Goal: Task Accomplishment & Management: Complete application form

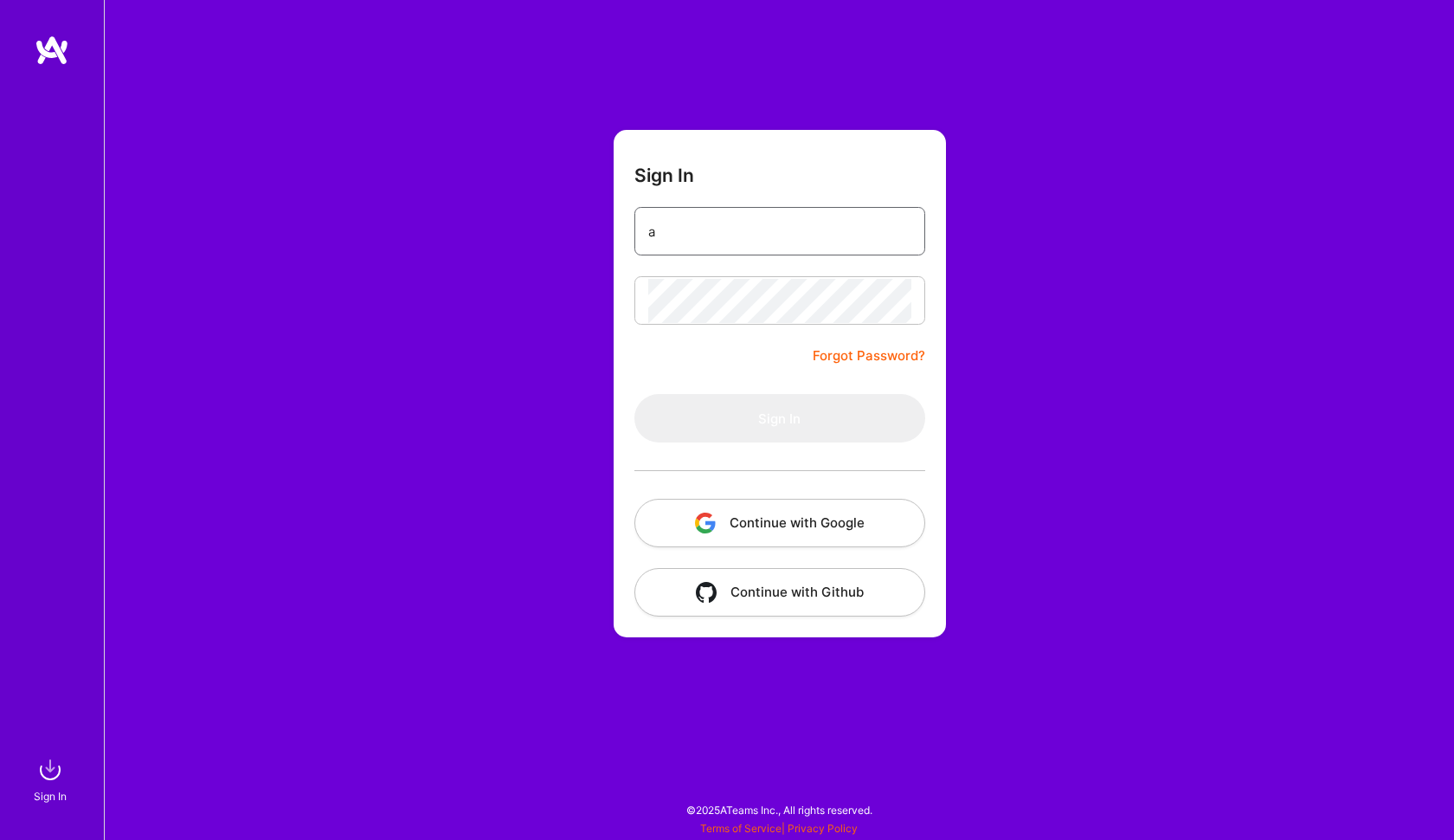
click at [700, 221] on input "a" at bounding box center [779, 232] width 263 height 44
paste input "[EMAIL_ADDRESS][PERSON_NAME][DOMAIN_NAME]"
type input "[PERSON_NAME][EMAIL_ADDRESS][PERSON_NAME][DOMAIN_NAME]"
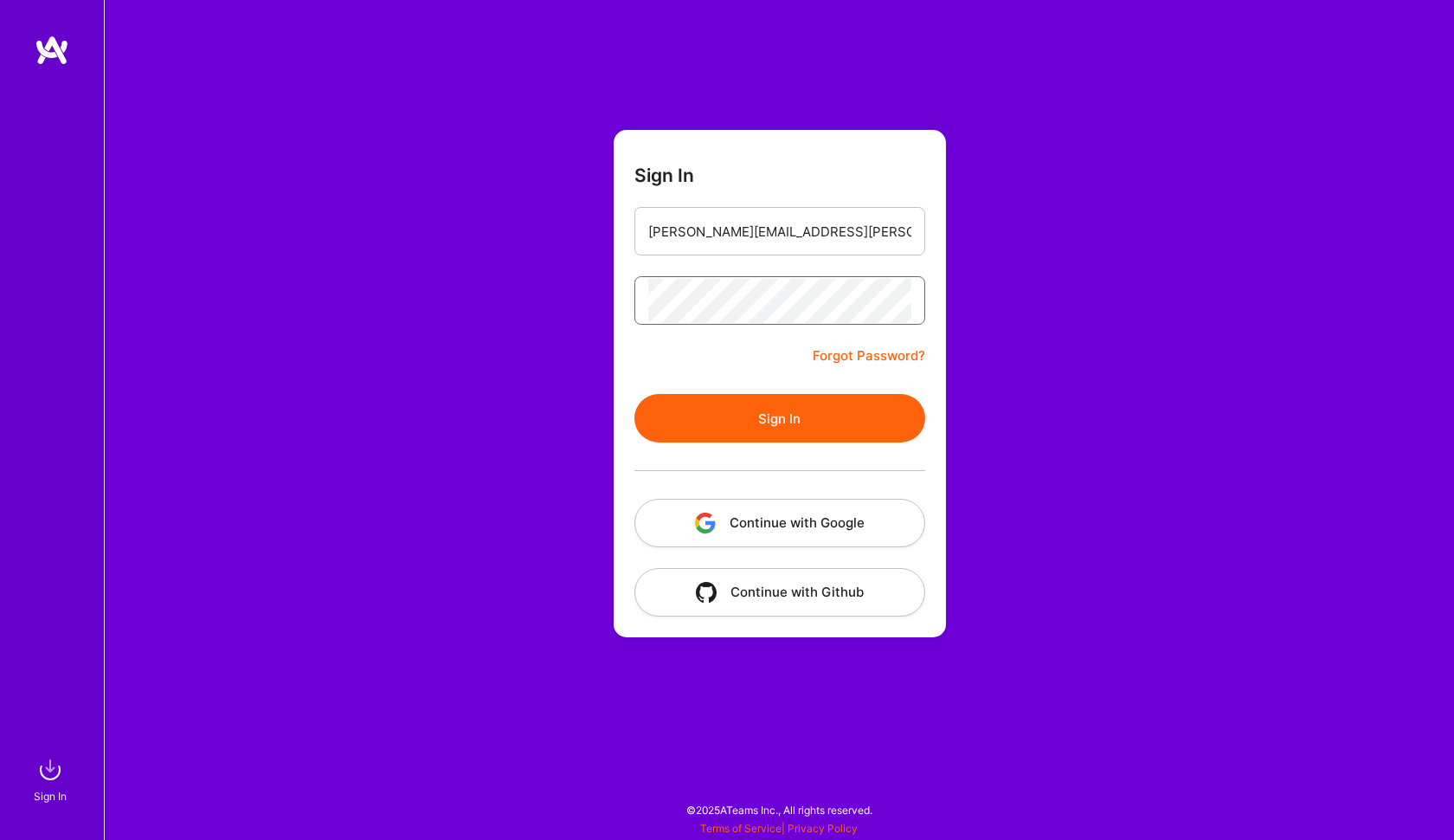
click at [779, 418] on button "Sign In" at bounding box center [779, 418] width 290 height 49
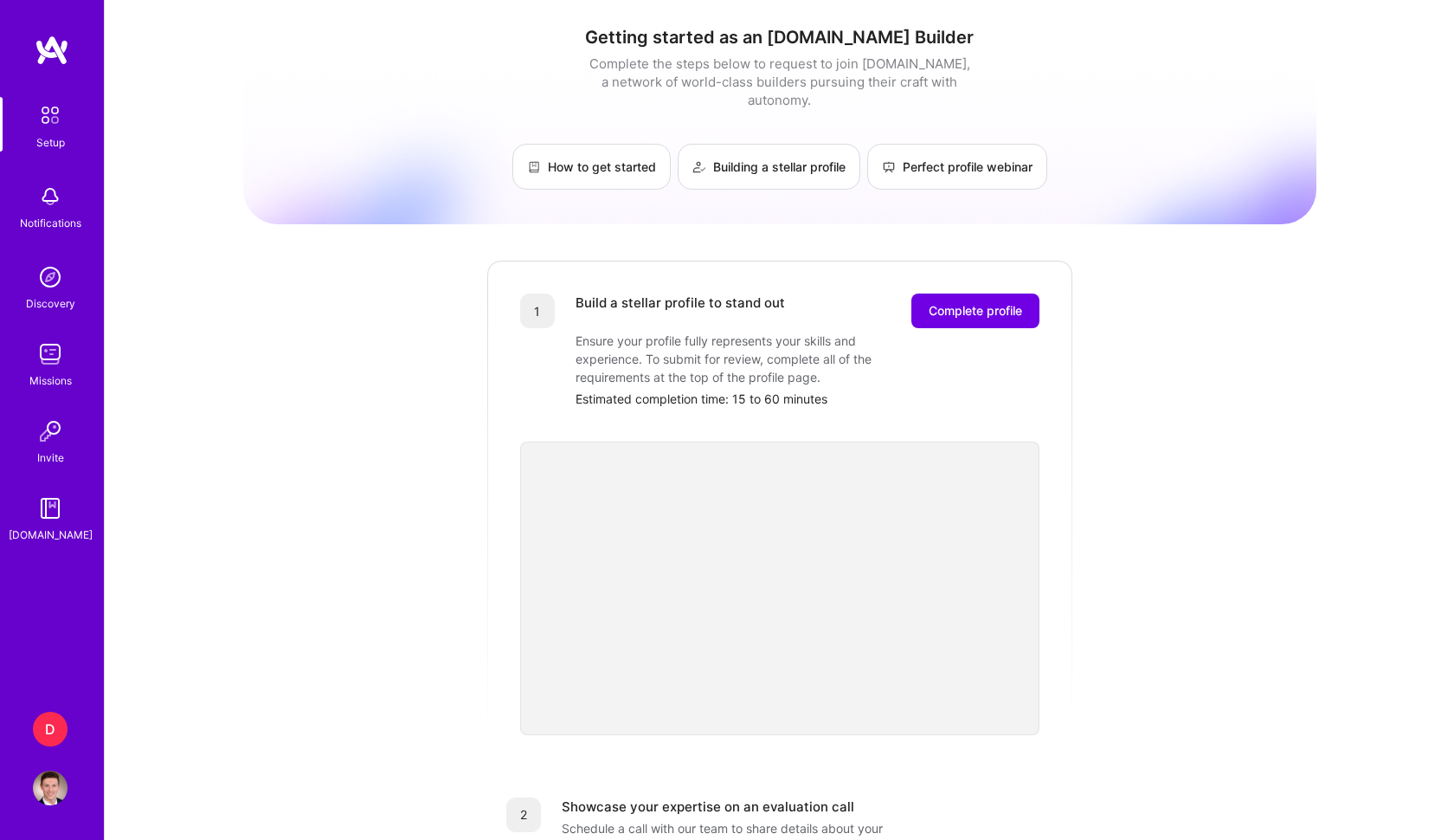
click at [51, 733] on div "D" at bounding box center [51, 729] width 35 height 35
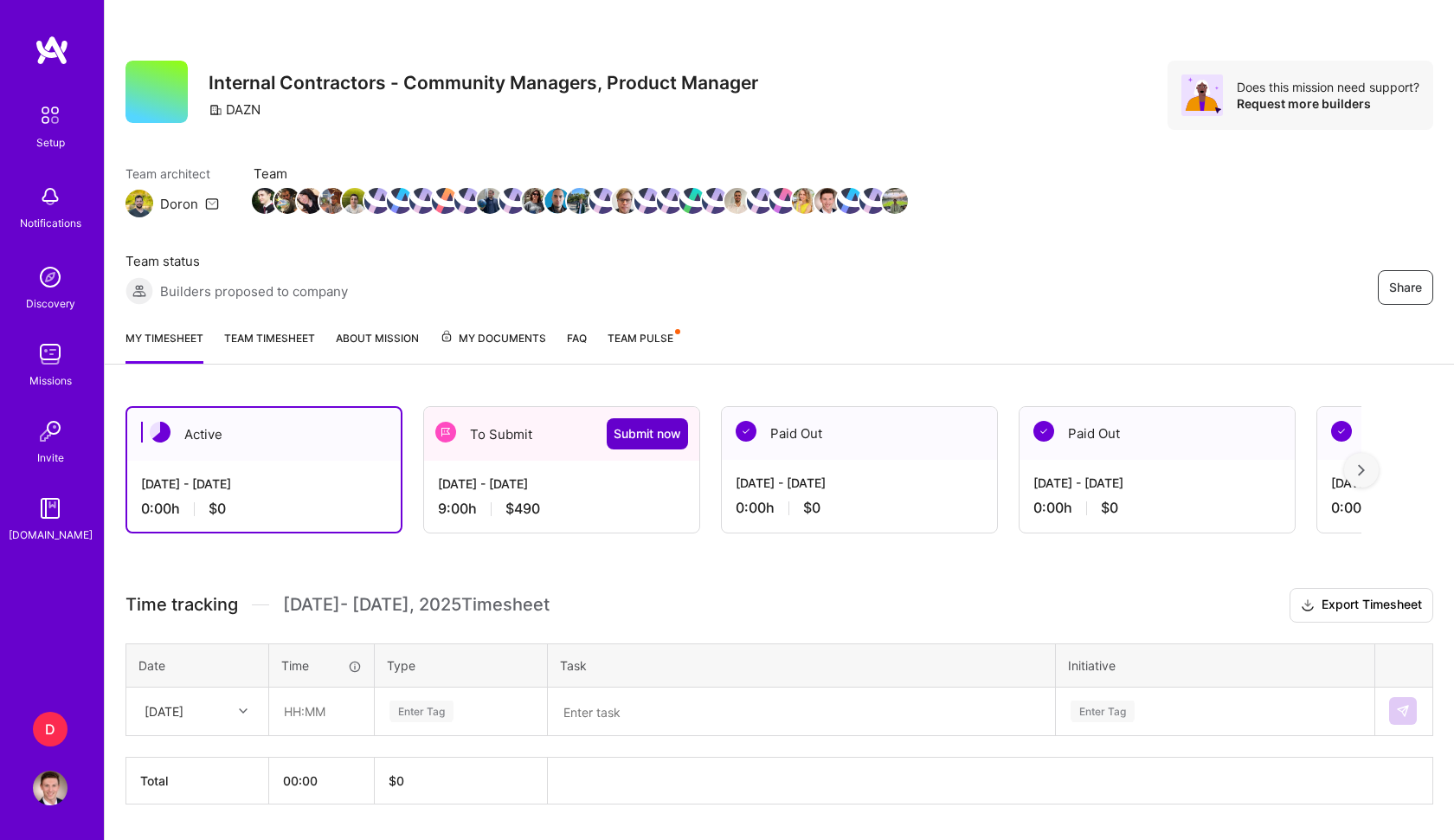
click at [656, 437] on span "Submit now" at bounding box center [647, 433] width 67 height 17
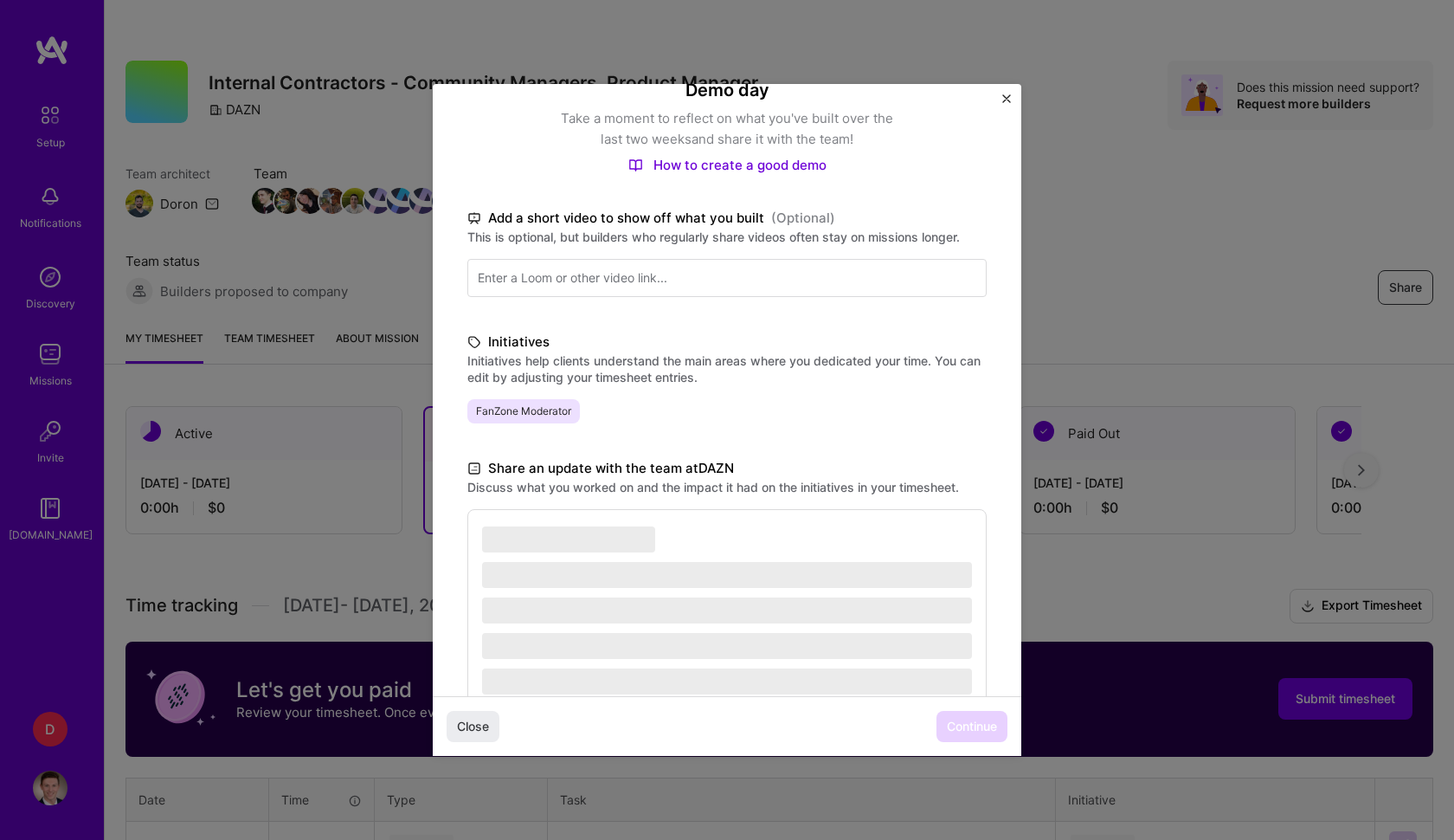
scroll to position [210, 0]
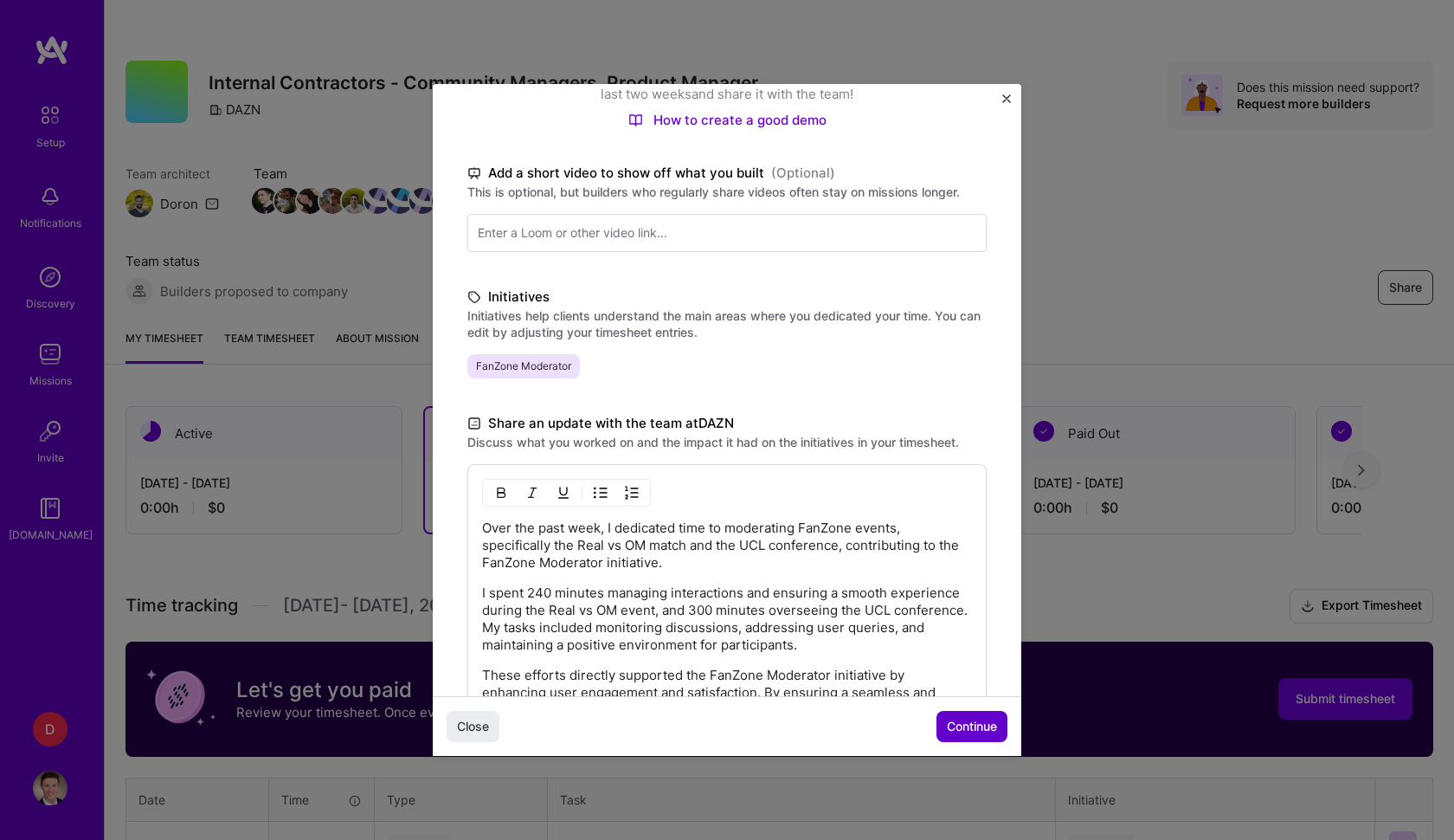
click at [996, 725] on span "Continue" at bounding box center [971, 726] width 51 height 17
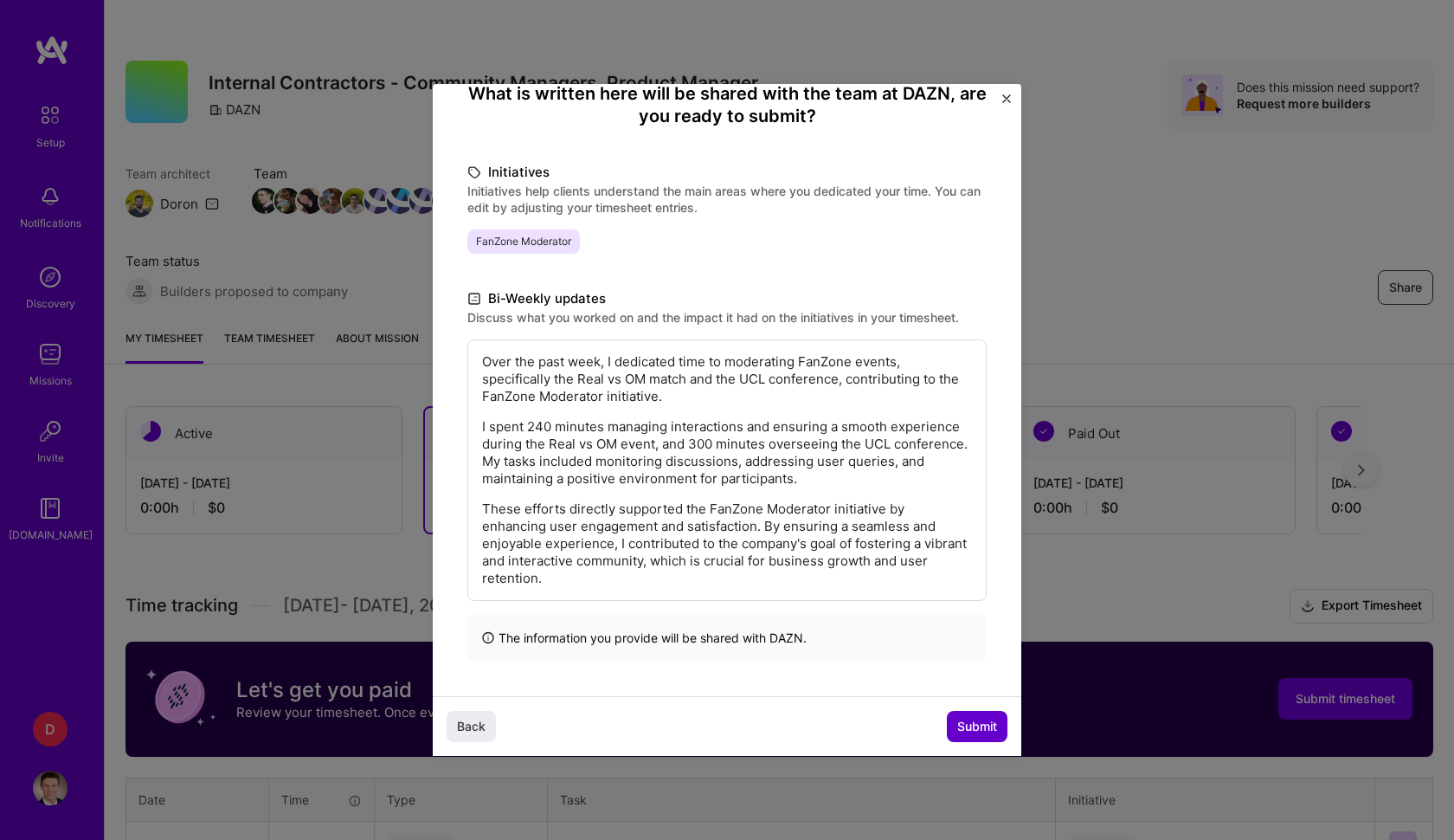
scroll to position [162, 0]
click at [991, 725] on span "Submit" at bounding box center [977, 726] width 40 height 17
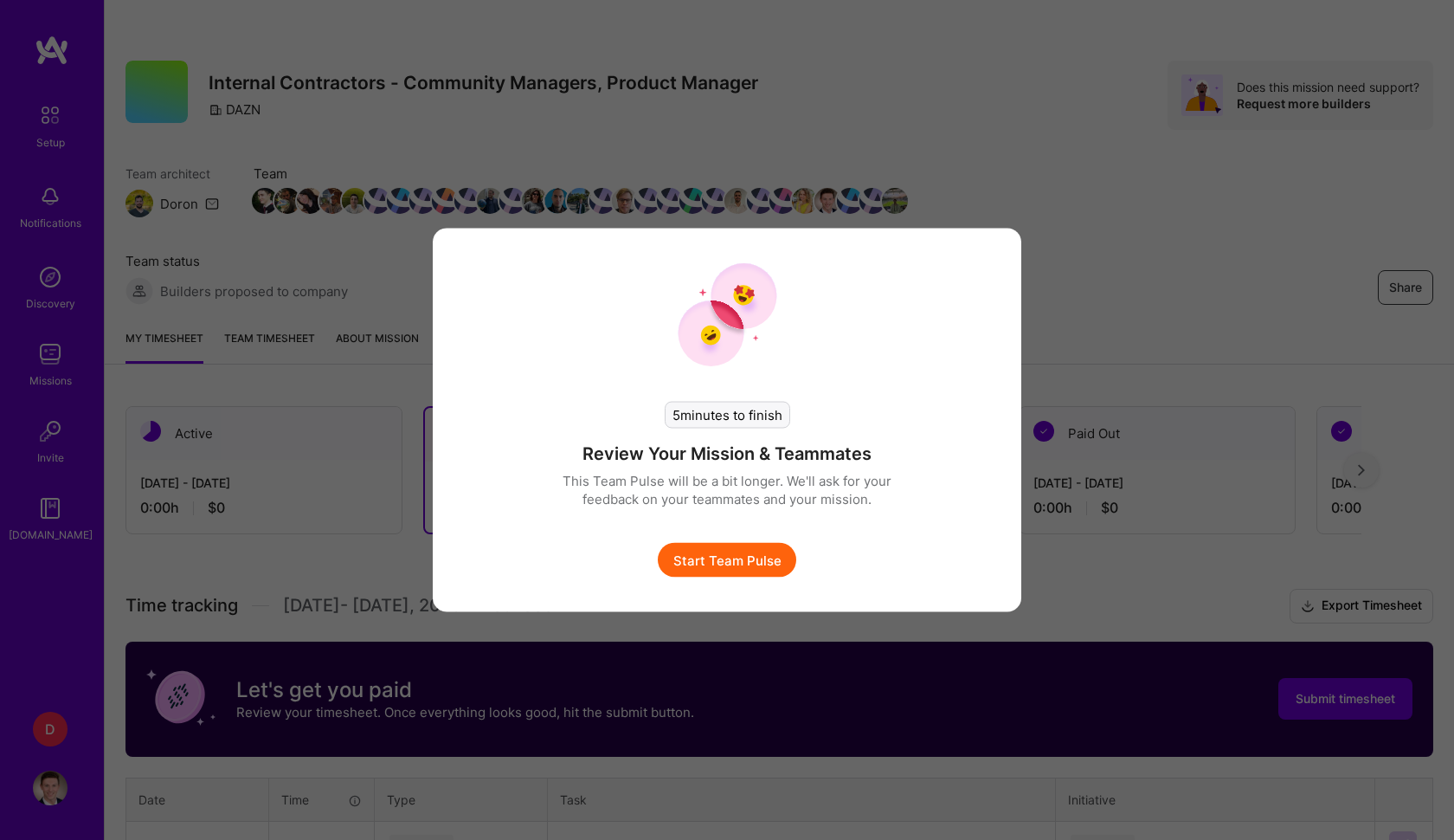
click at [722, 559] on button "Start Team Pulse" at bounding box center [727, 561] width 139 height 35
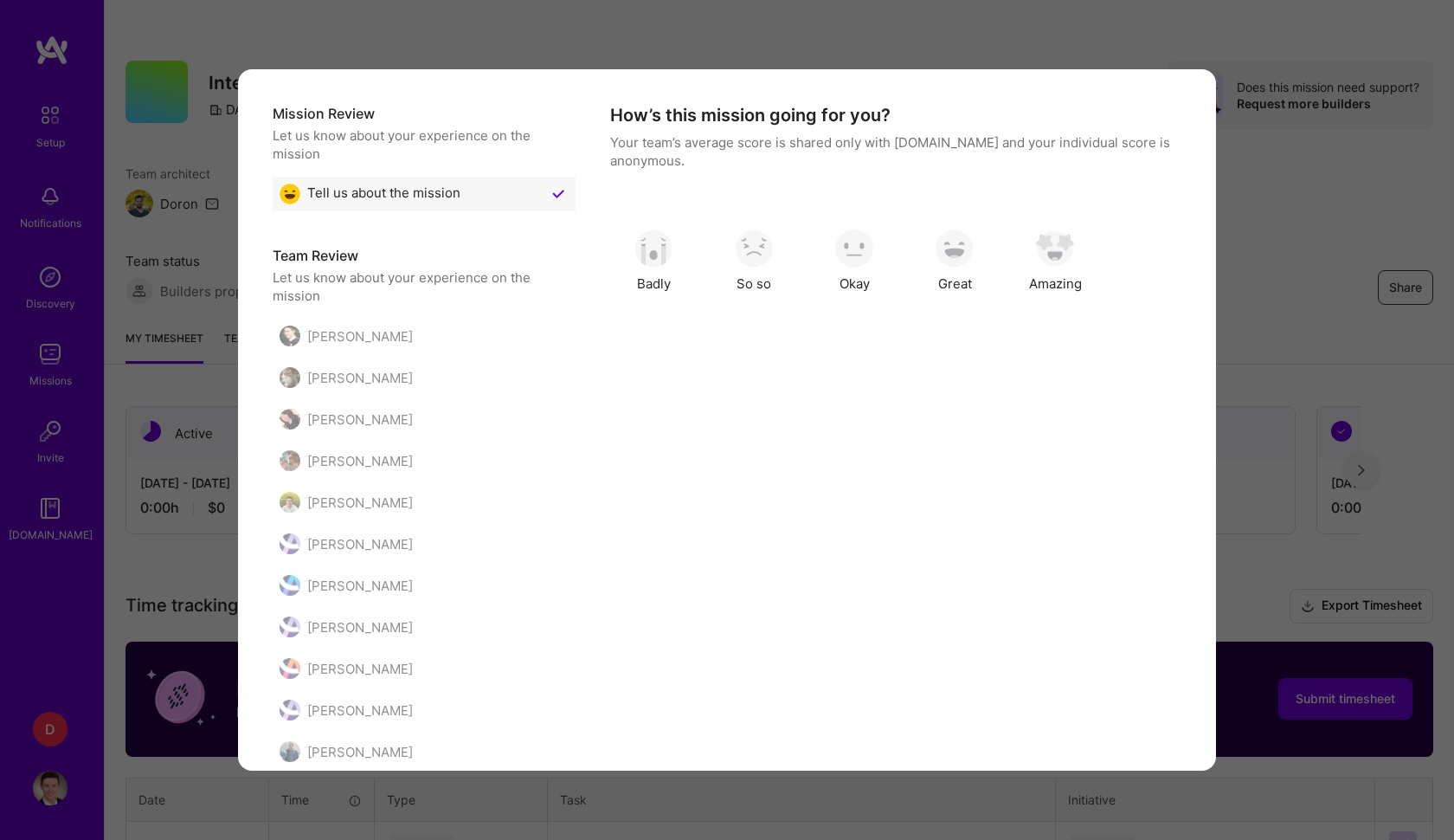
scroll to position [0, 0]
drag, startPoint x: 315, startPoint y: 41, endPoint x: 595, endPoint y: 262, distance: 356.7
click at [315, 41] on div "Mission Review Let us know about your experience on the mission Tell us about t…" at bounding box center [727, 420] width 1454 height 840
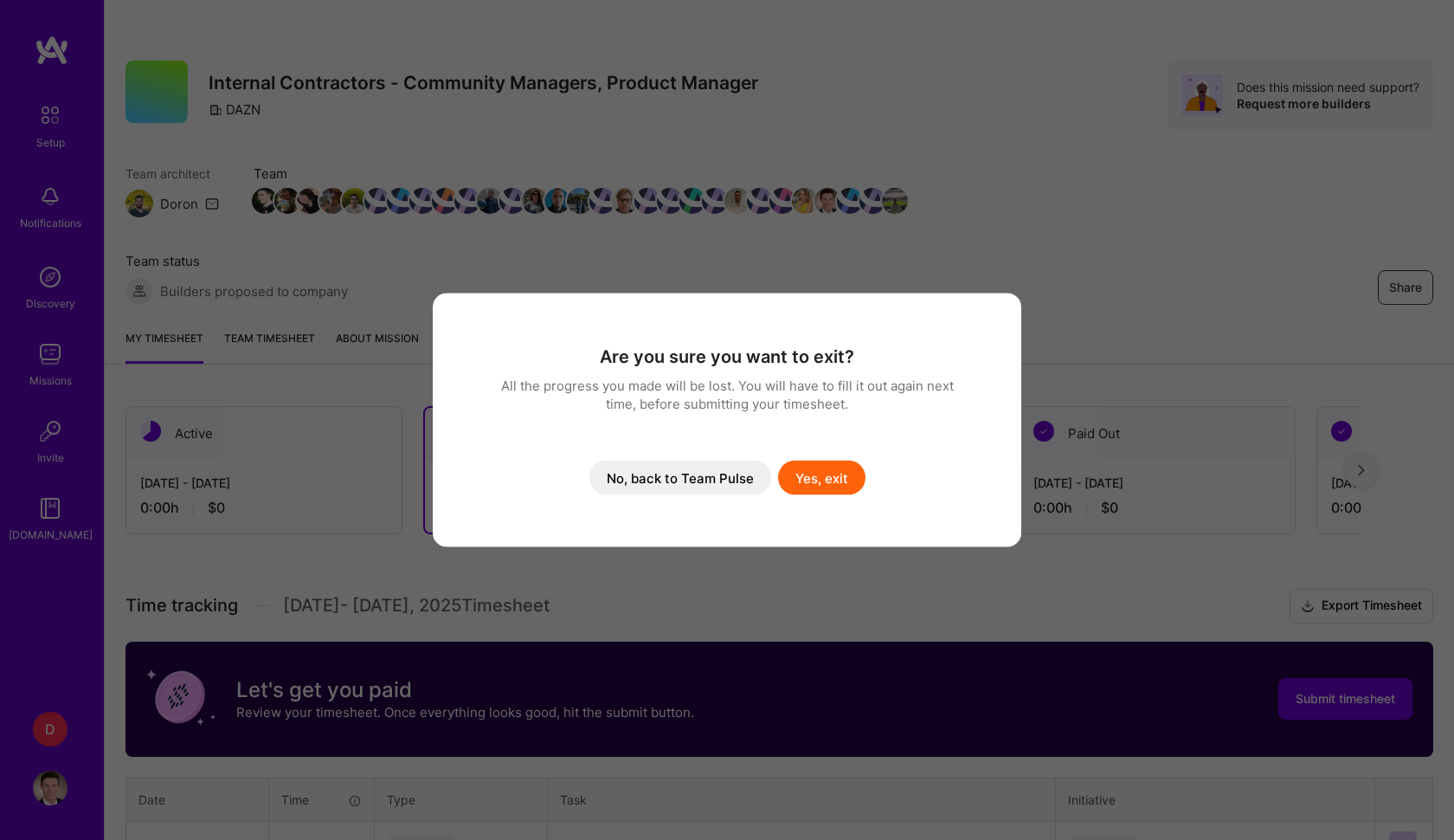
click at [828, 475] on button "Yes, exit" at bounding box center [822, 478] width 87 height 35
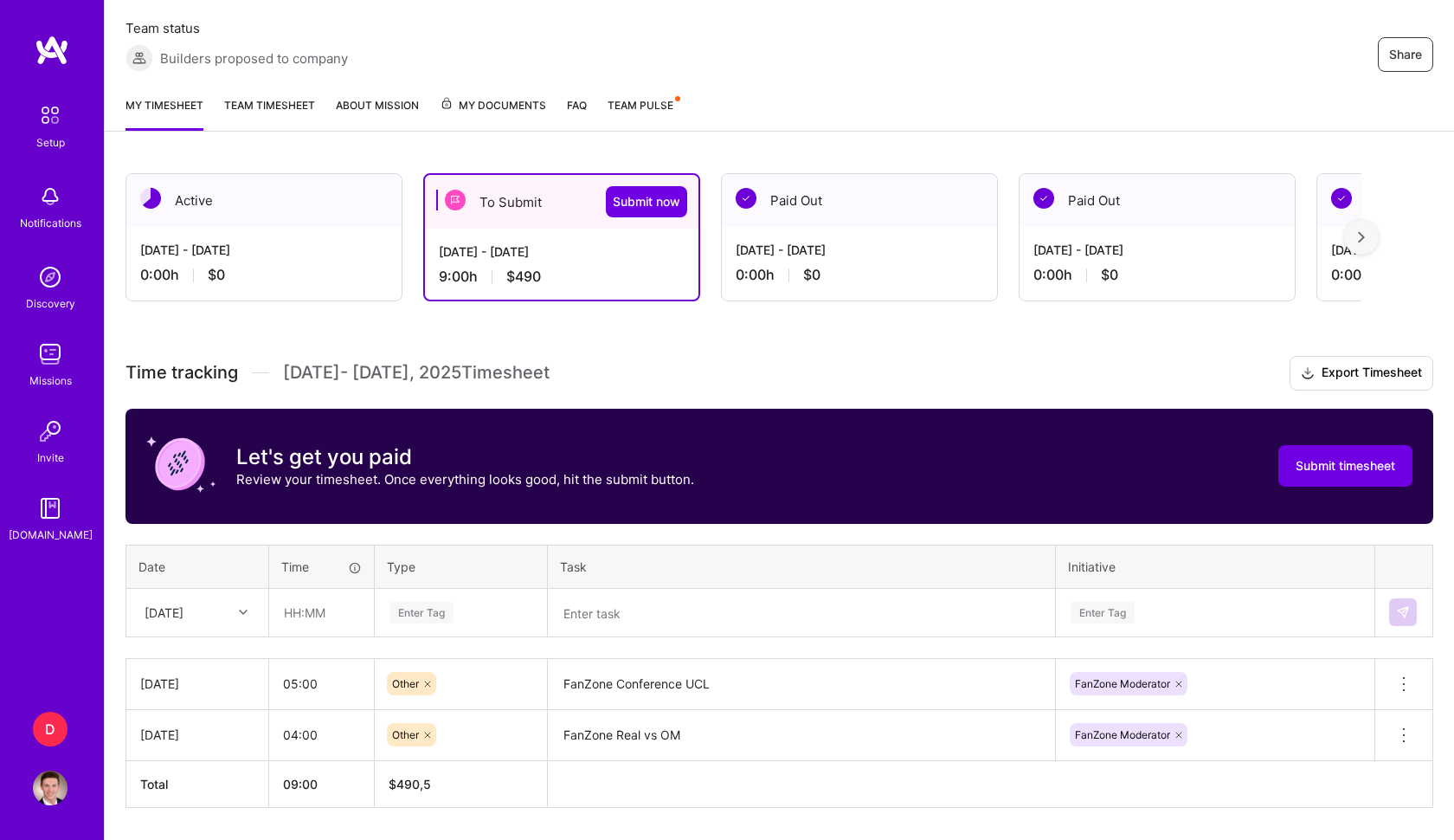
scroll to position [233, 0]
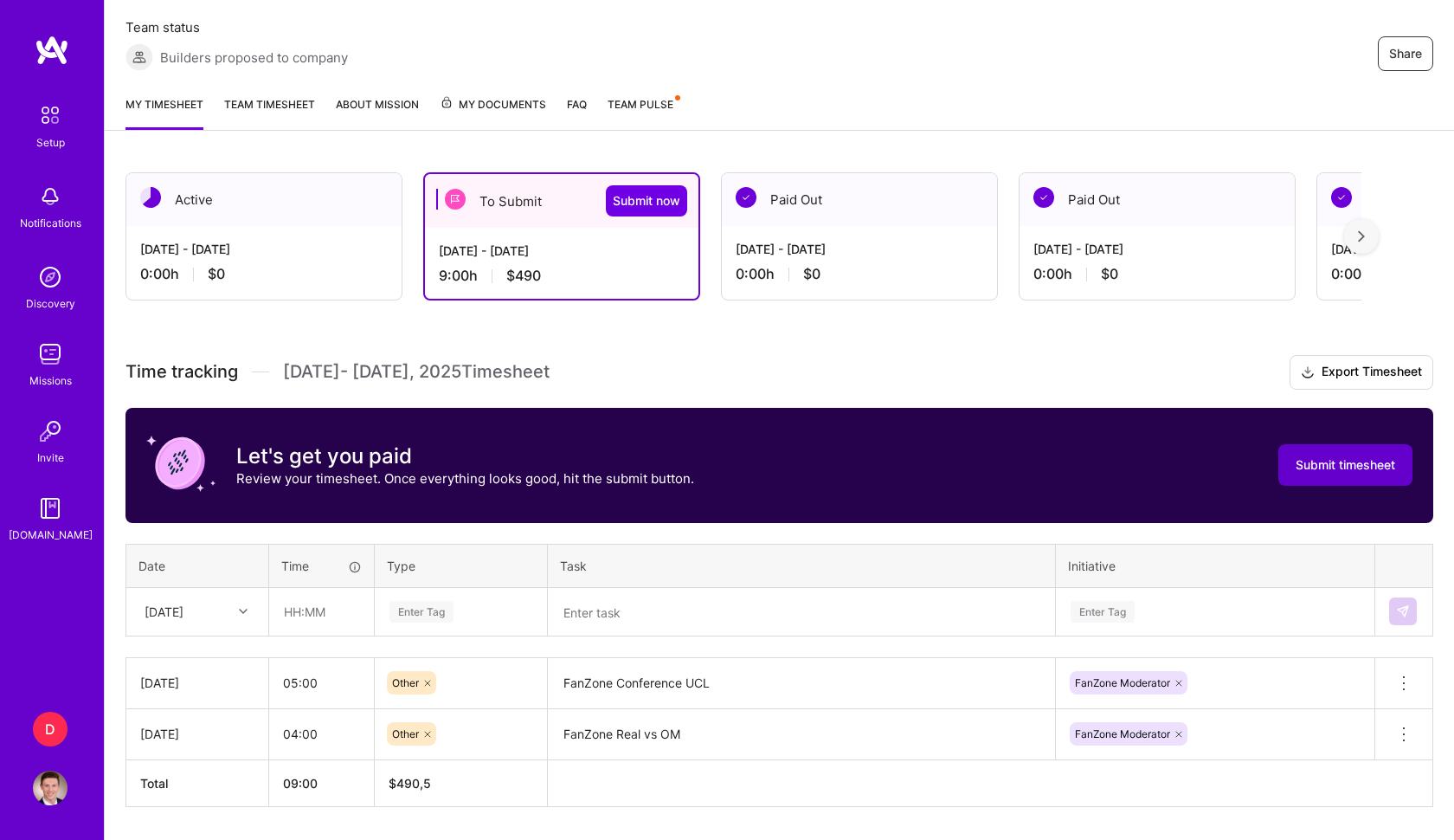
click at [1405, 468] on button "Submit timesheet" at bounding box center [1346, 464] width 134 height 41
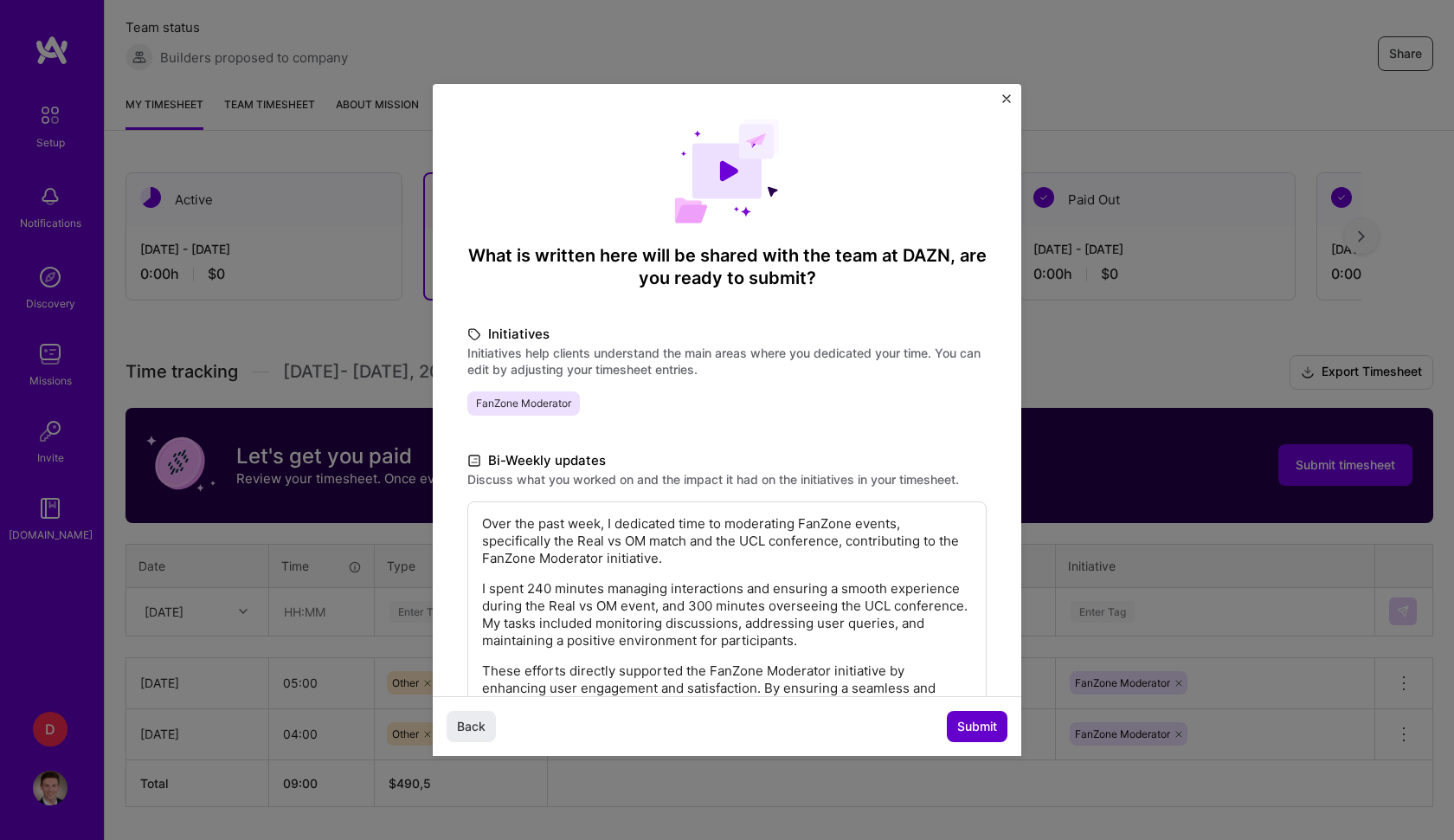
click at [979, 727] on span "Submit" at bounding box center [977, 726] width 40 height 17
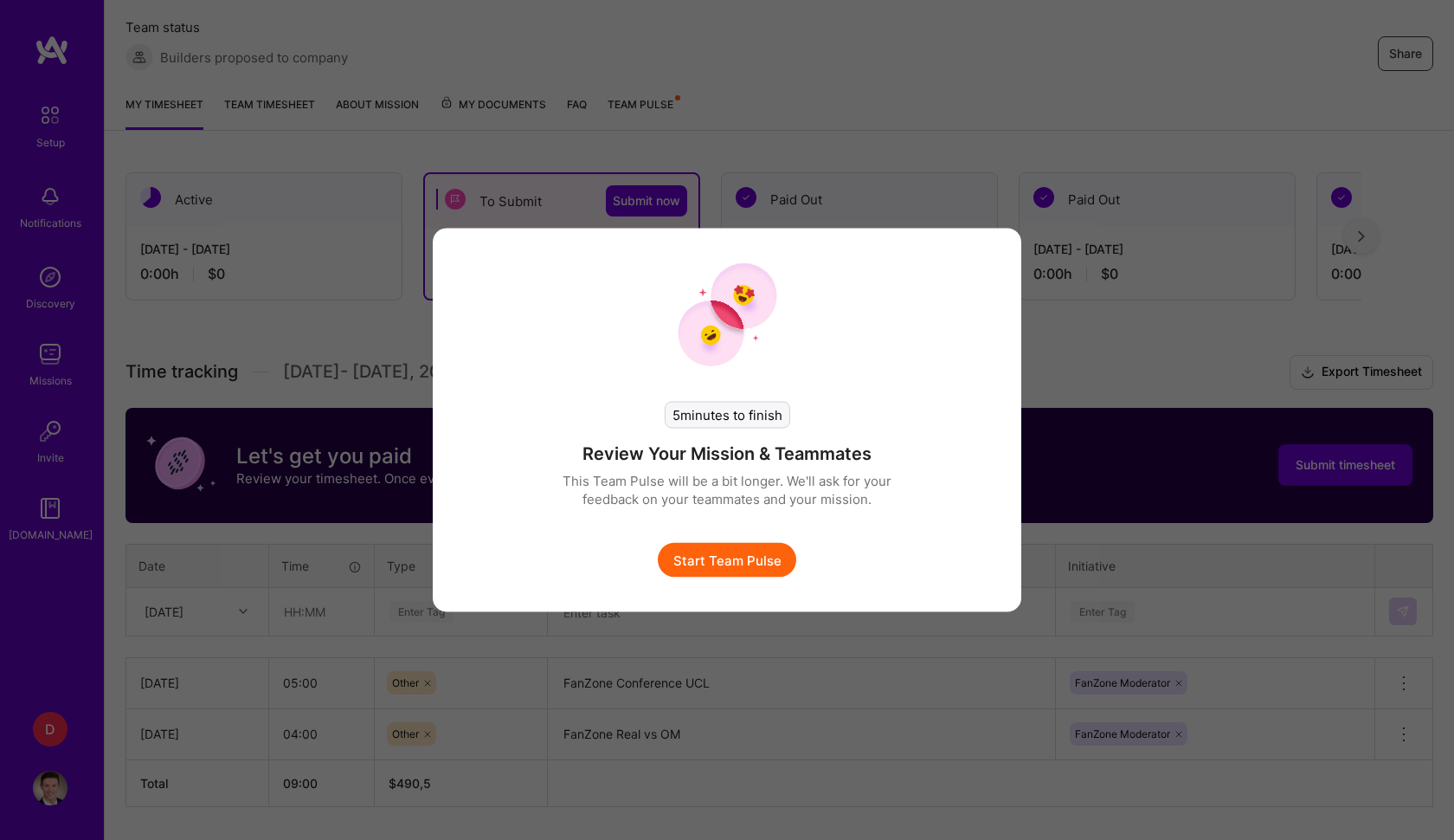
click at [701, 562] on button "Start Team Pulse" at bounding box center [727, 561] width 139 height 35
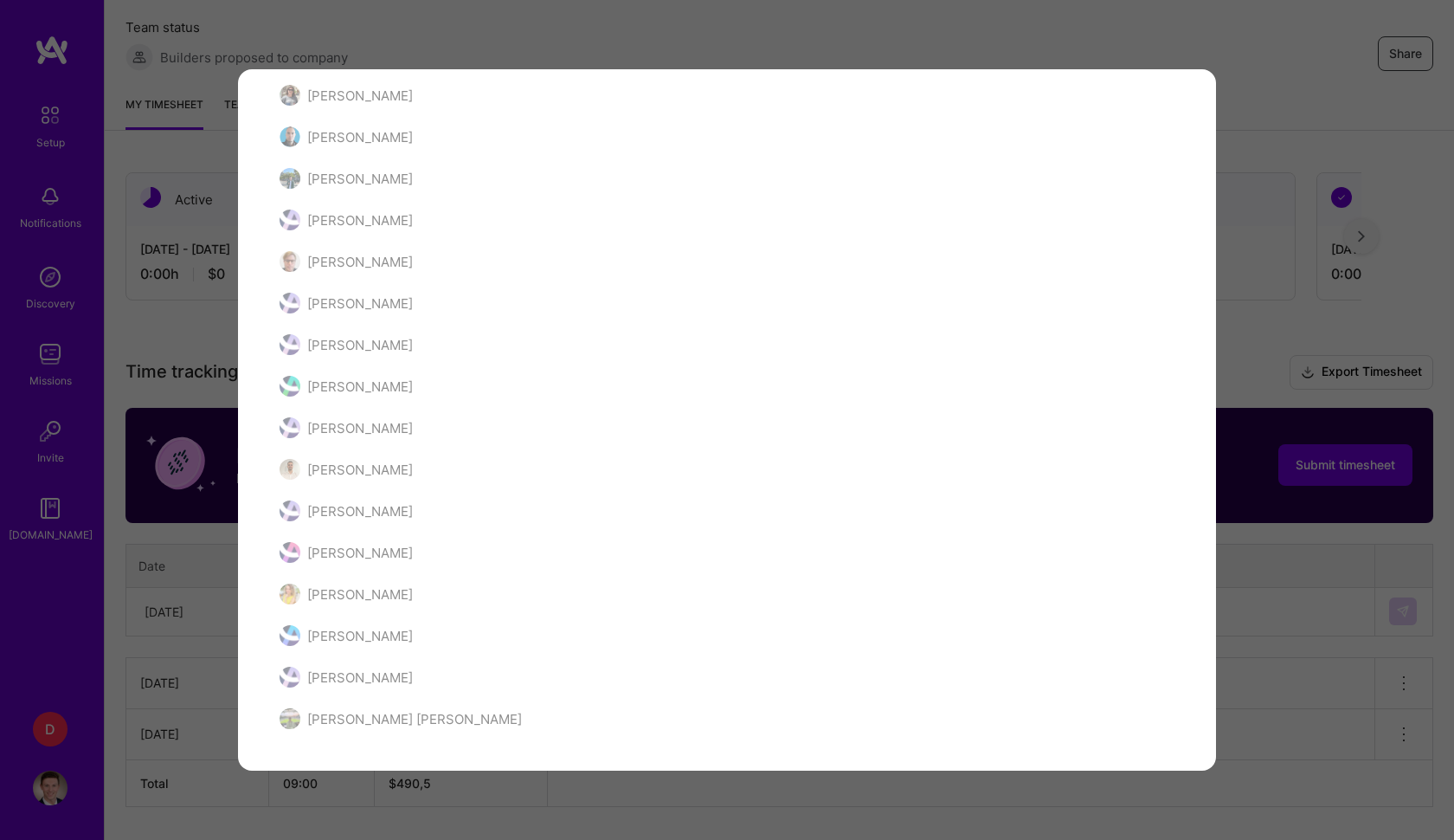
scroll to position [739, 0]
click at [1281, 305] on div "Mission Review Let us know about your experience on the mission Tell us about t…" at bounding box center [727, 420] width 1454 height 840
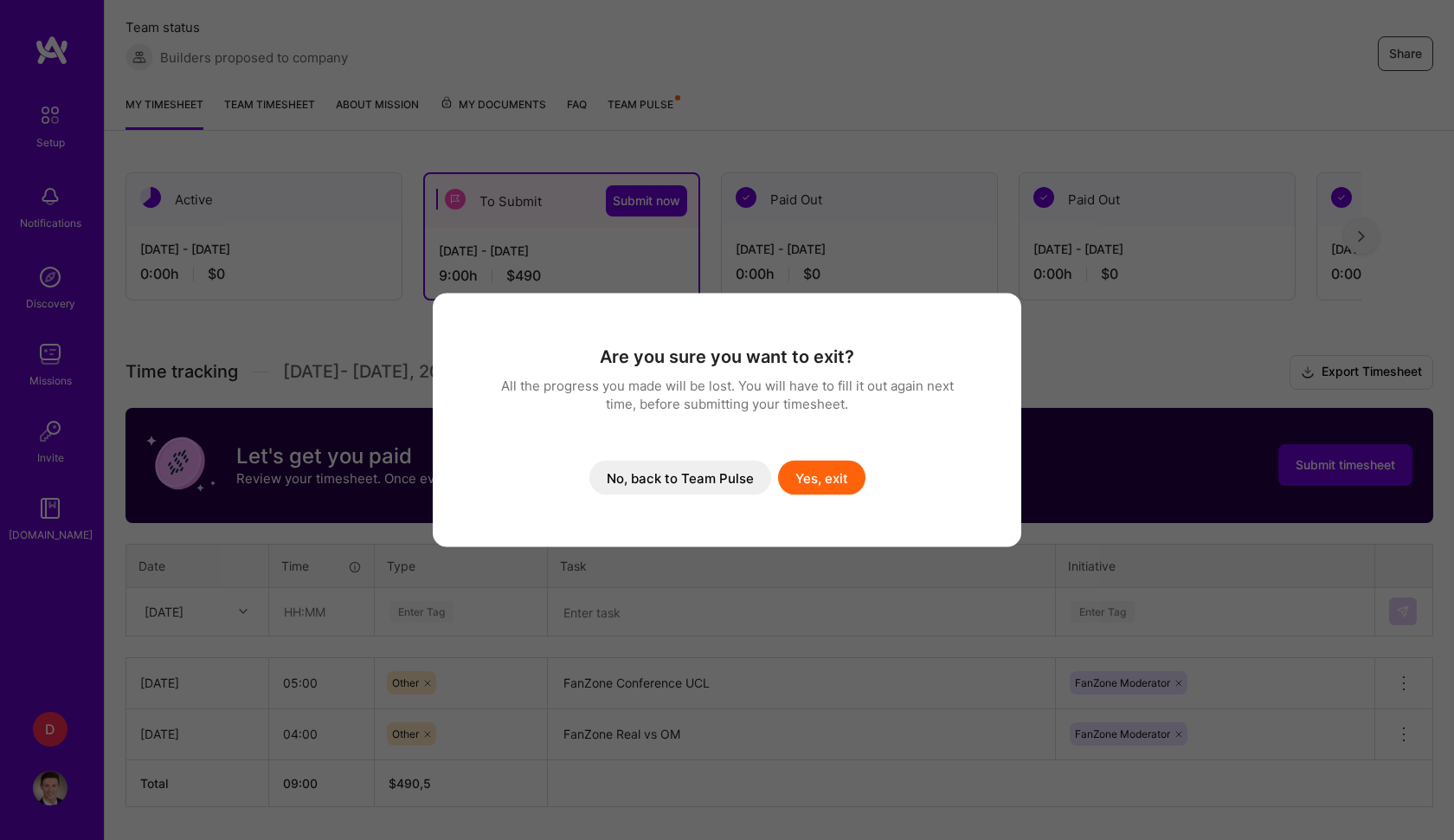
click at [815, 120] on div "Are you sure you want to exit? All the progress you made will be lost. You will…" at bounding box center [727, 420] width 1454 height 840
click at [1091, 595] on div "Are you sure you want to exit? All the progress you made will be lost. You will…" at bounding box center [727, 420] width 1454 height 840
click at [1092, 590] on div "Are you sure you want to exit? All the progress you made will be lost. You will…" at bounding box center [727, 420] width 1454 height 840
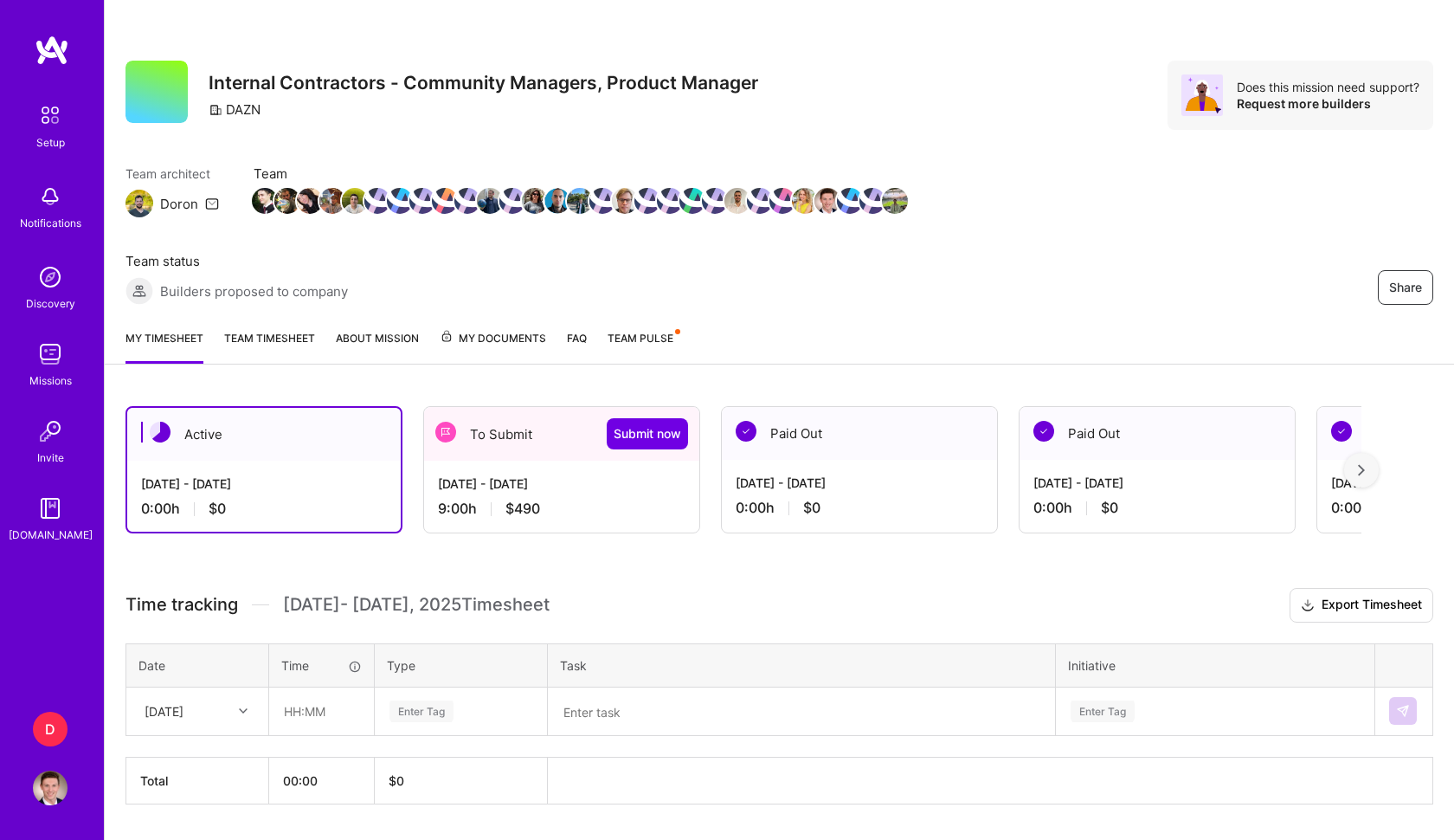
scroll to position [50, 0]
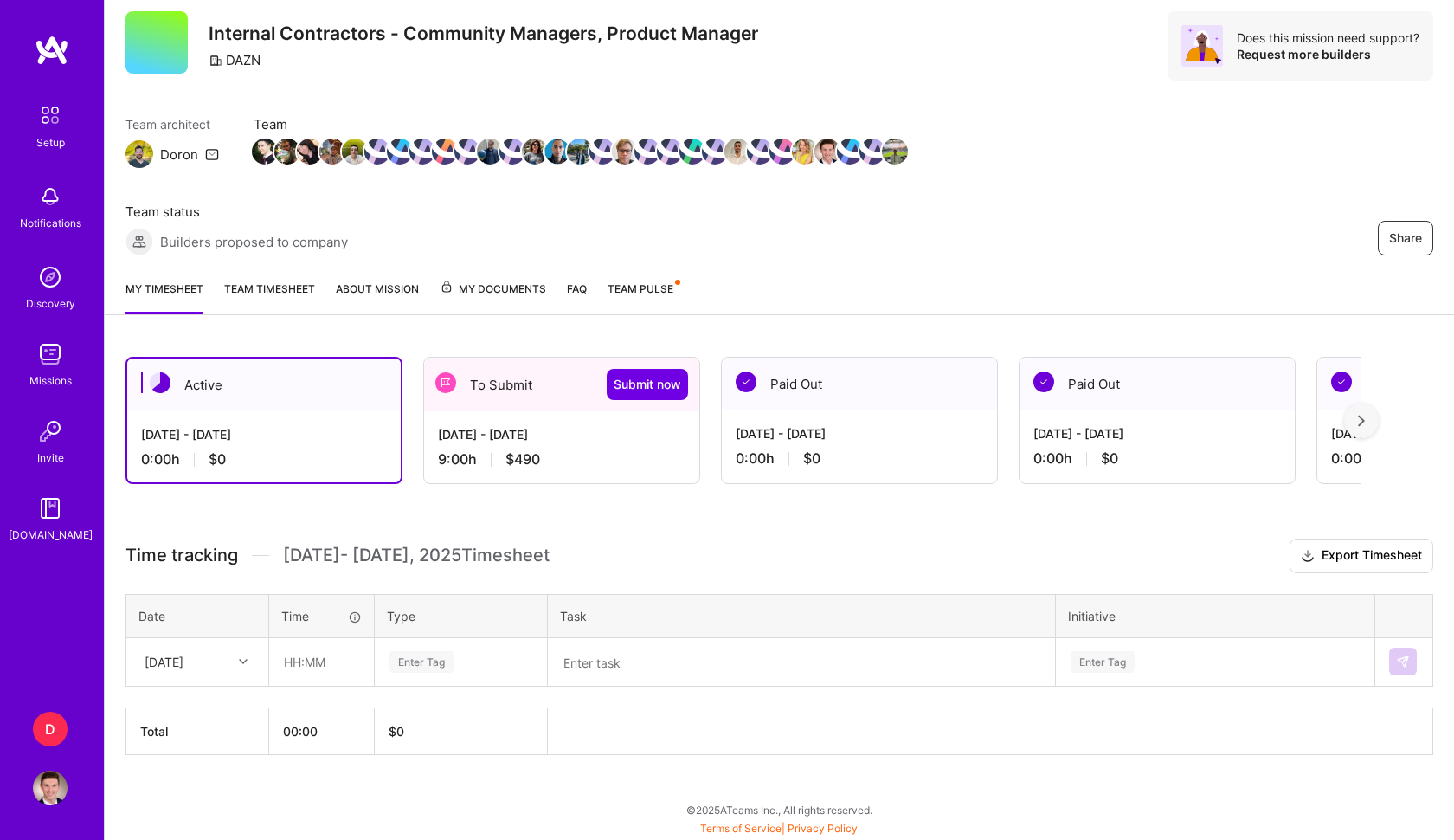
click at [539, 403] on div "To Submit Submit now" at bounding box center [562, 384] width 276 height 53
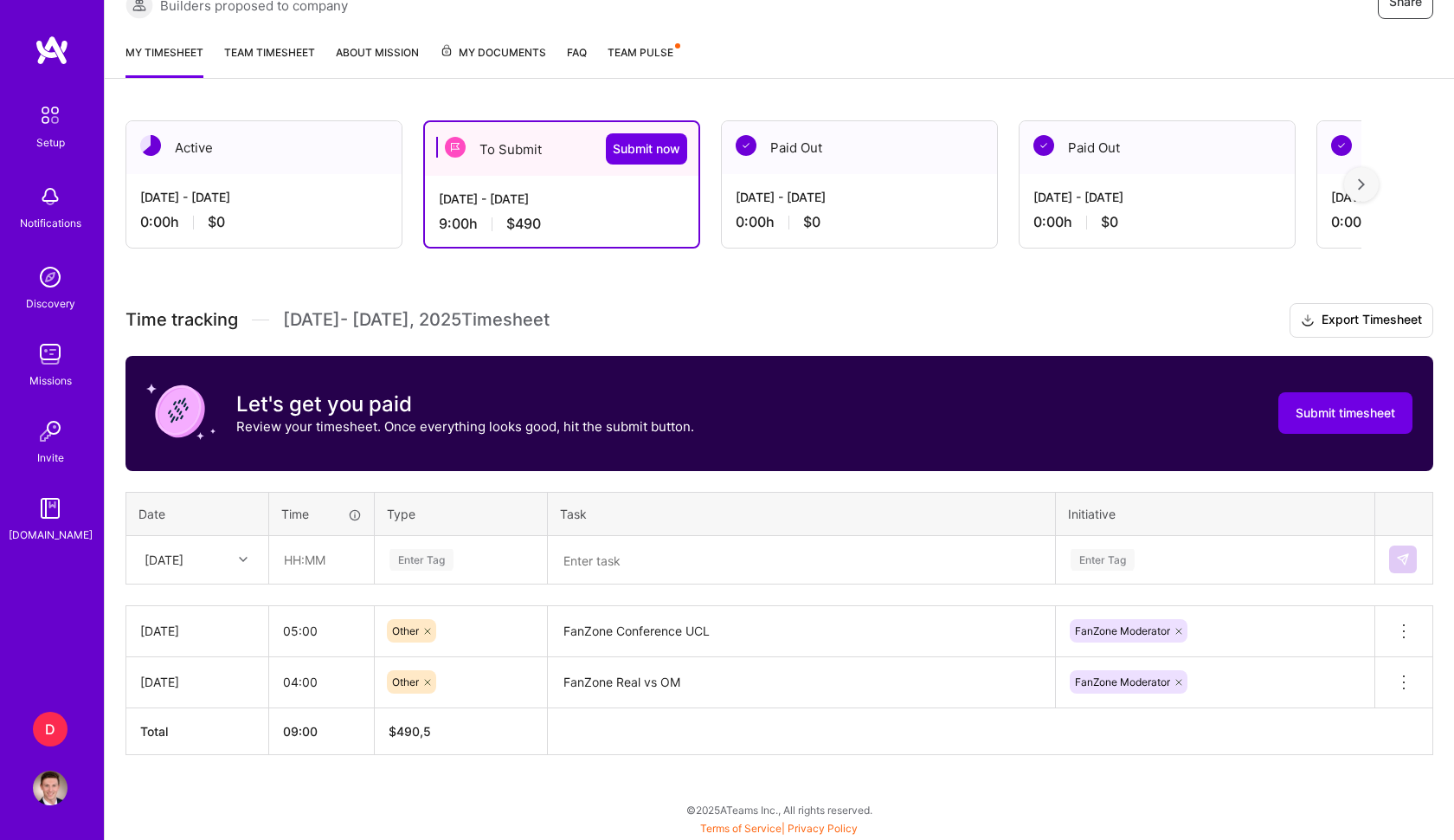
scroll to position [286, 0]
click at [1346, 413] on span "Submit timesheet" at bounding box center [1346, 413] width 99 height 17
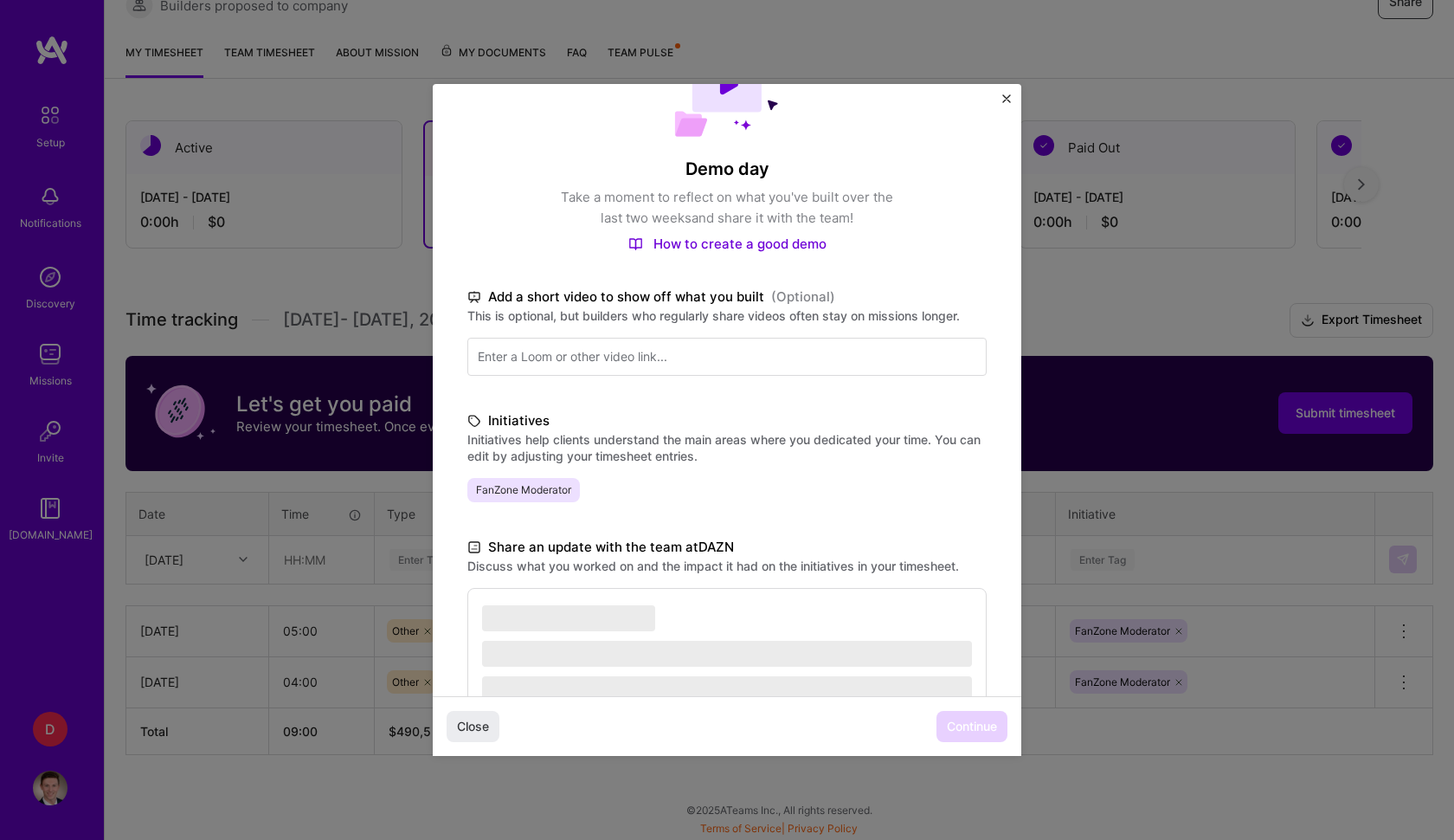
scroll to position [99, 0]
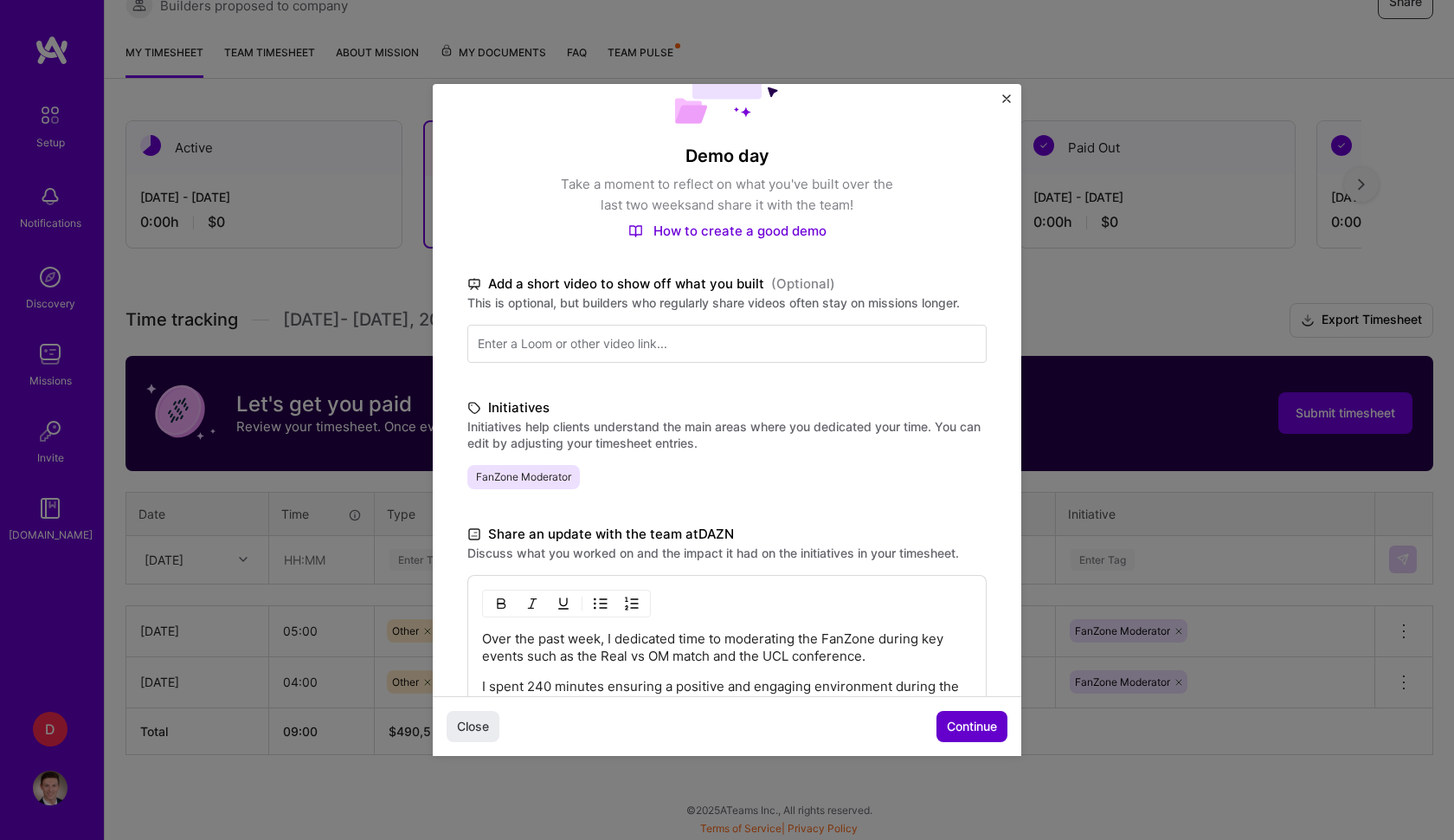
click at [969, 721] on span "Continue" at bounding box center [971, 726] width 51 height 17
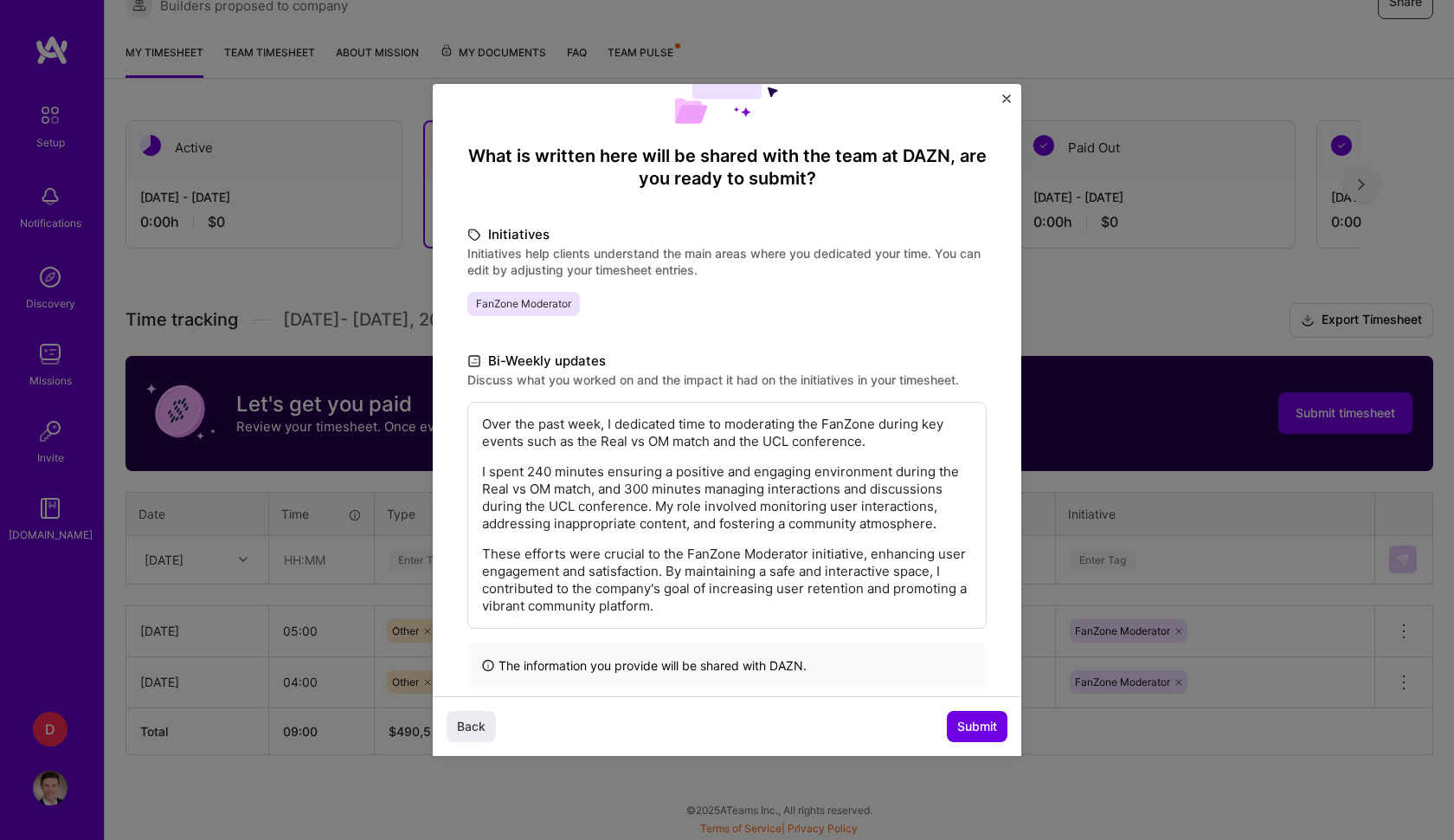
click at [998, 701] on div "Back Submit" at bounding box center [727, 725] width 588 height 60
click at [983, 722] on span "Submit" at bounding box center [977, 726] width 40 height 17
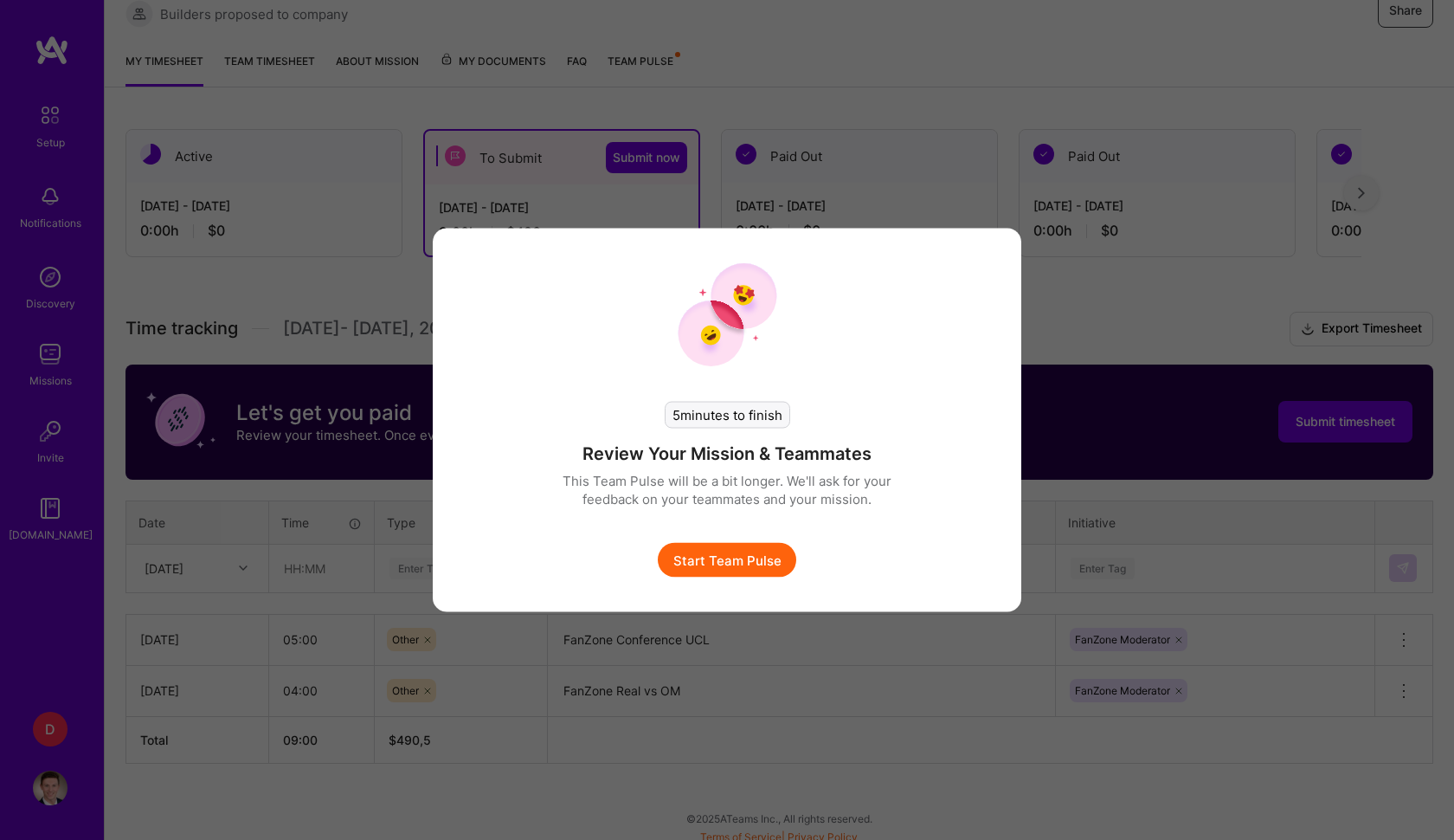
scroll to position [277, 0]
click at [737, 571] on button "Start Team Pulse" at bounding box center [727, 561] width 139 height 35
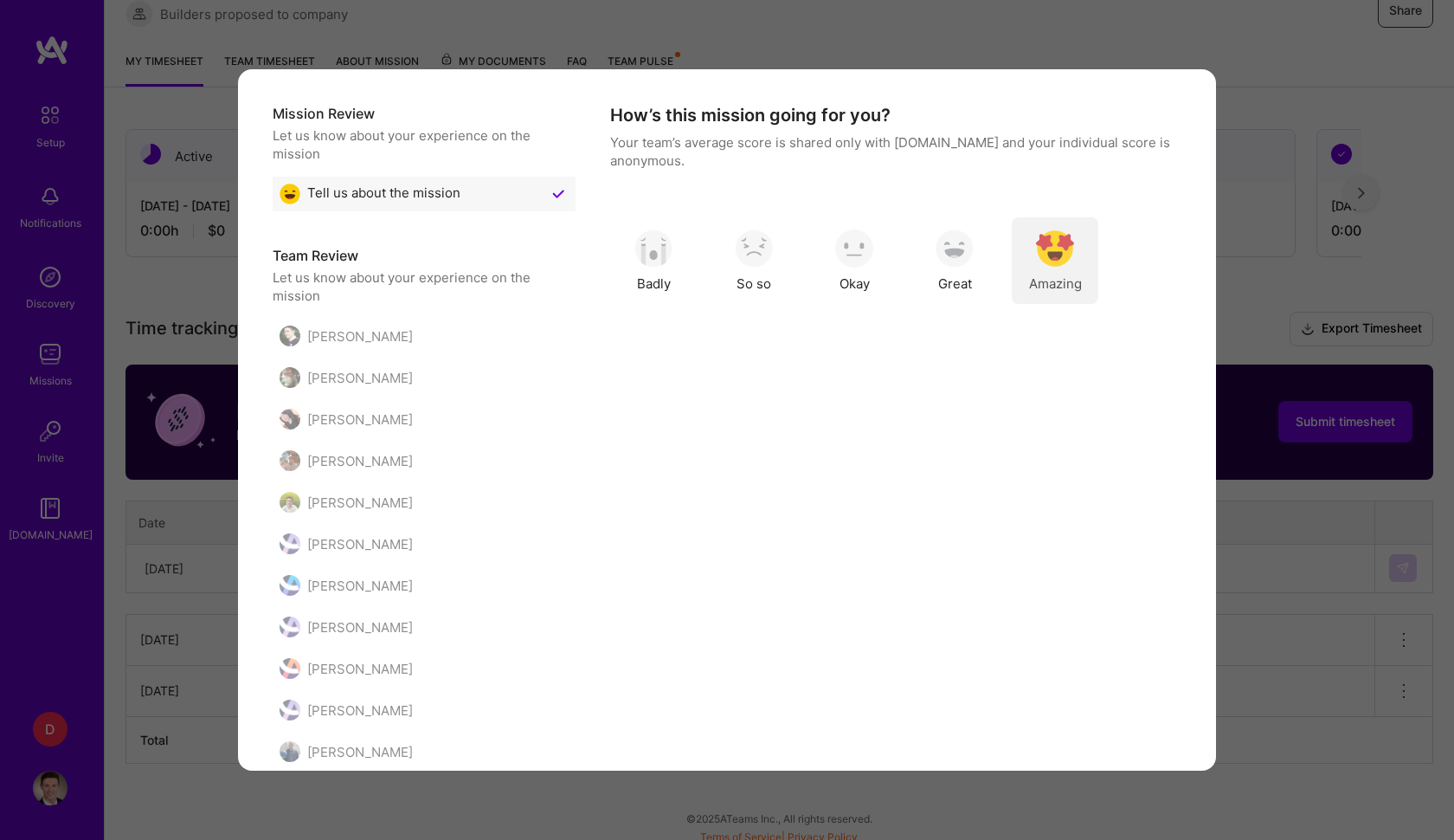
click at [1057, 261] on img "modal" at bounding box center [1054, 248] width 38 height 38
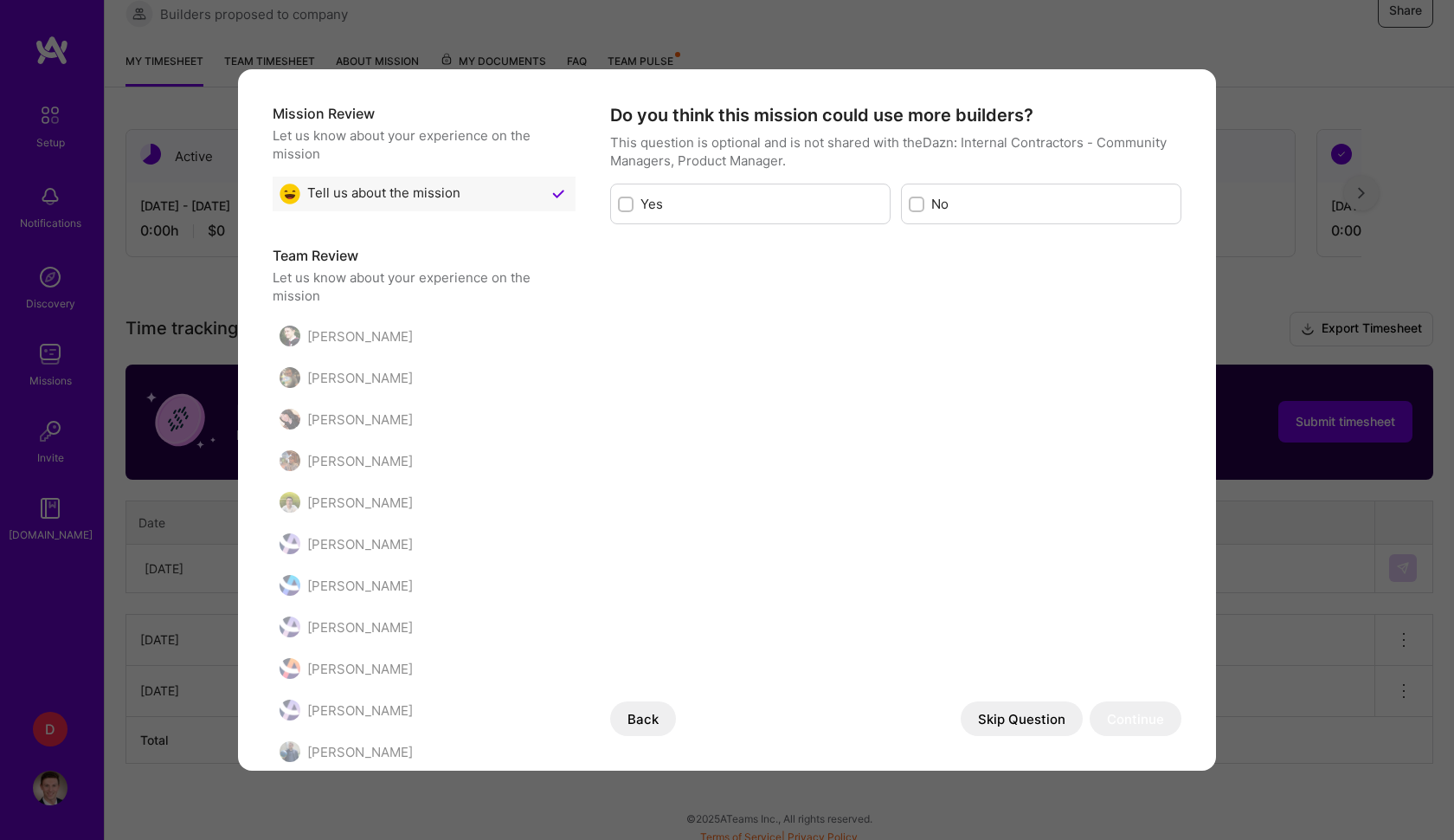
click at [633, 202] on div "modal" at bounding box center [626, 204] width 16 height 16
click at [633, 202] on input "modal" at bounding box center [627, 205] width 12 height 12
checkbox input "true"
click at [1145, 712] on button "Continue" at bounding box center [1136, 719] width 92 height 35
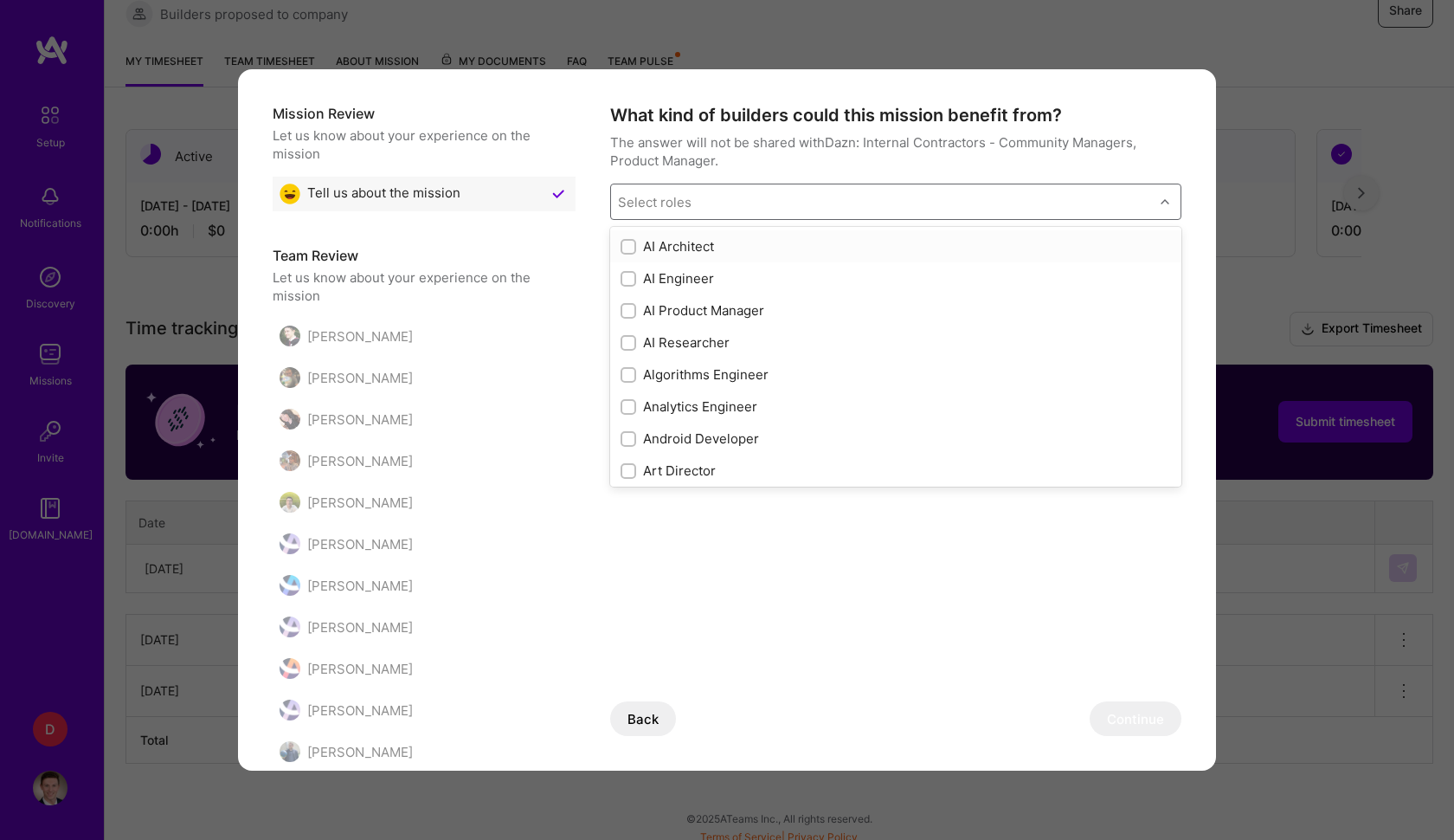
click at [808, 196] on div "Select roles" at bounding box center [882, 202] width 543 height 35
type input "f"
type input "m"
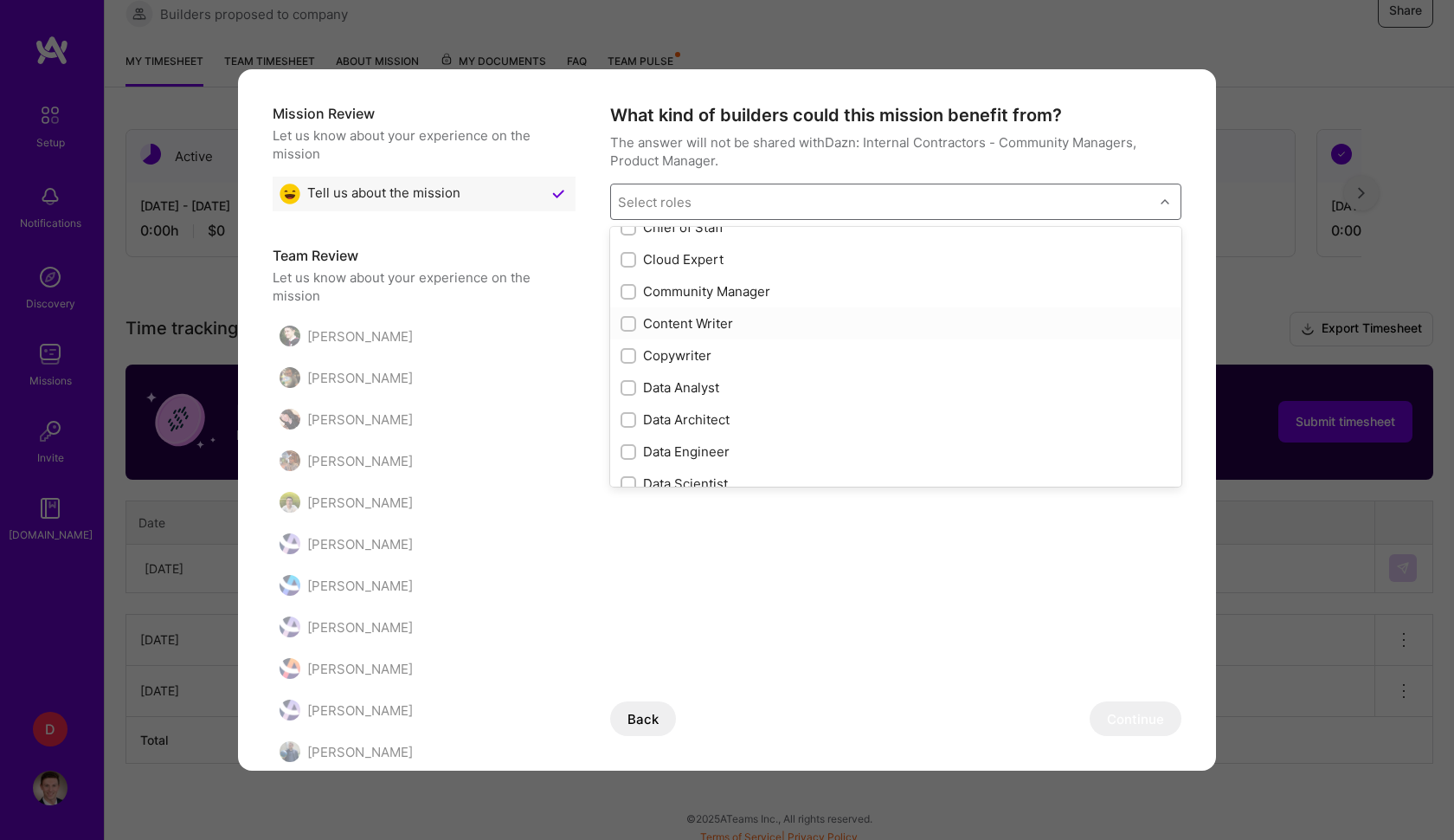
scroll to position [499, 0]
click at [666, 393] on div "Data Analyst" at bounding box center [895, 388] width 551 height 18
checkbox input "true"
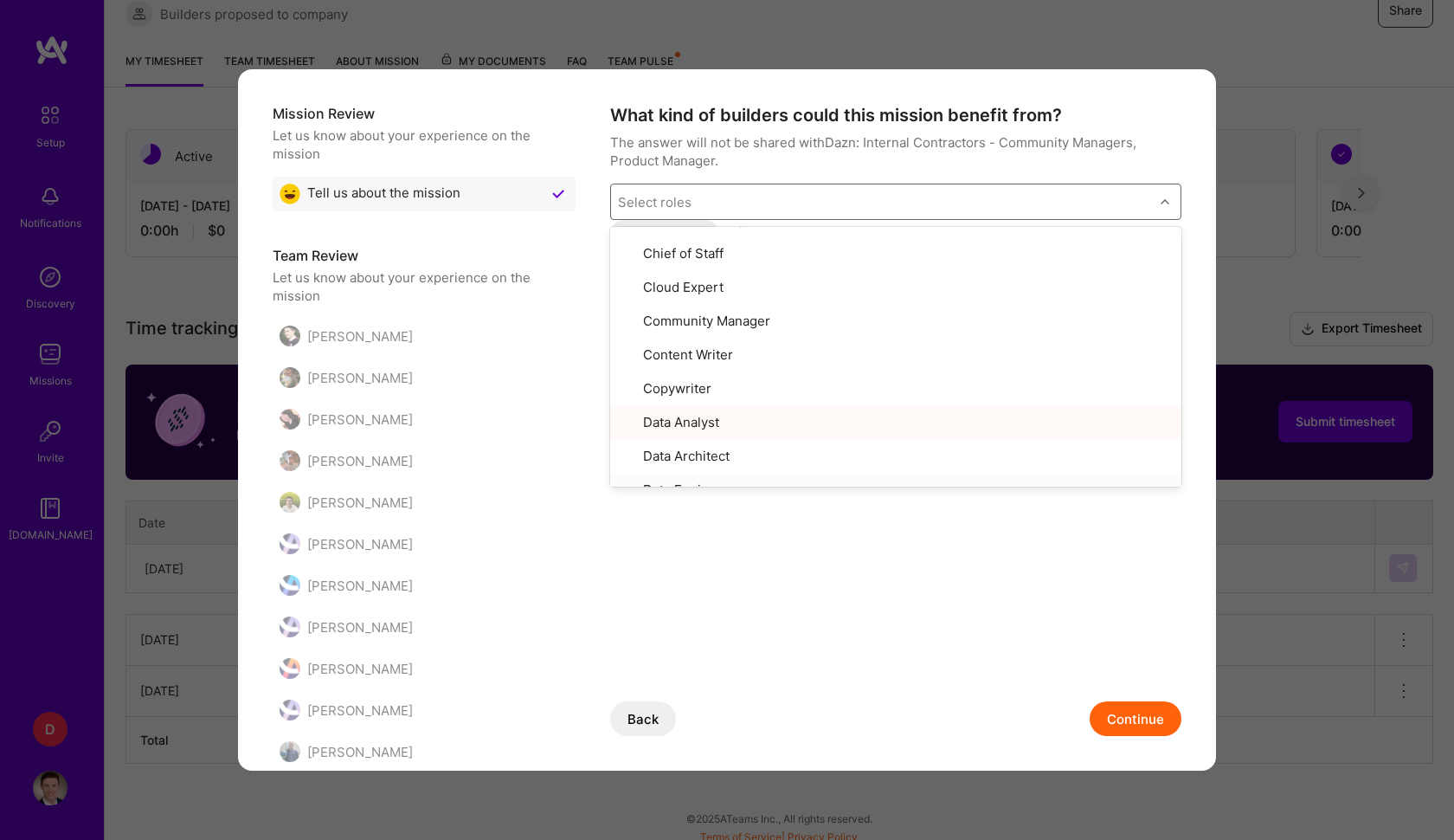
click at [1156, 724] on button "Continue" at bounding box center [1136, 719] width 92 height 35
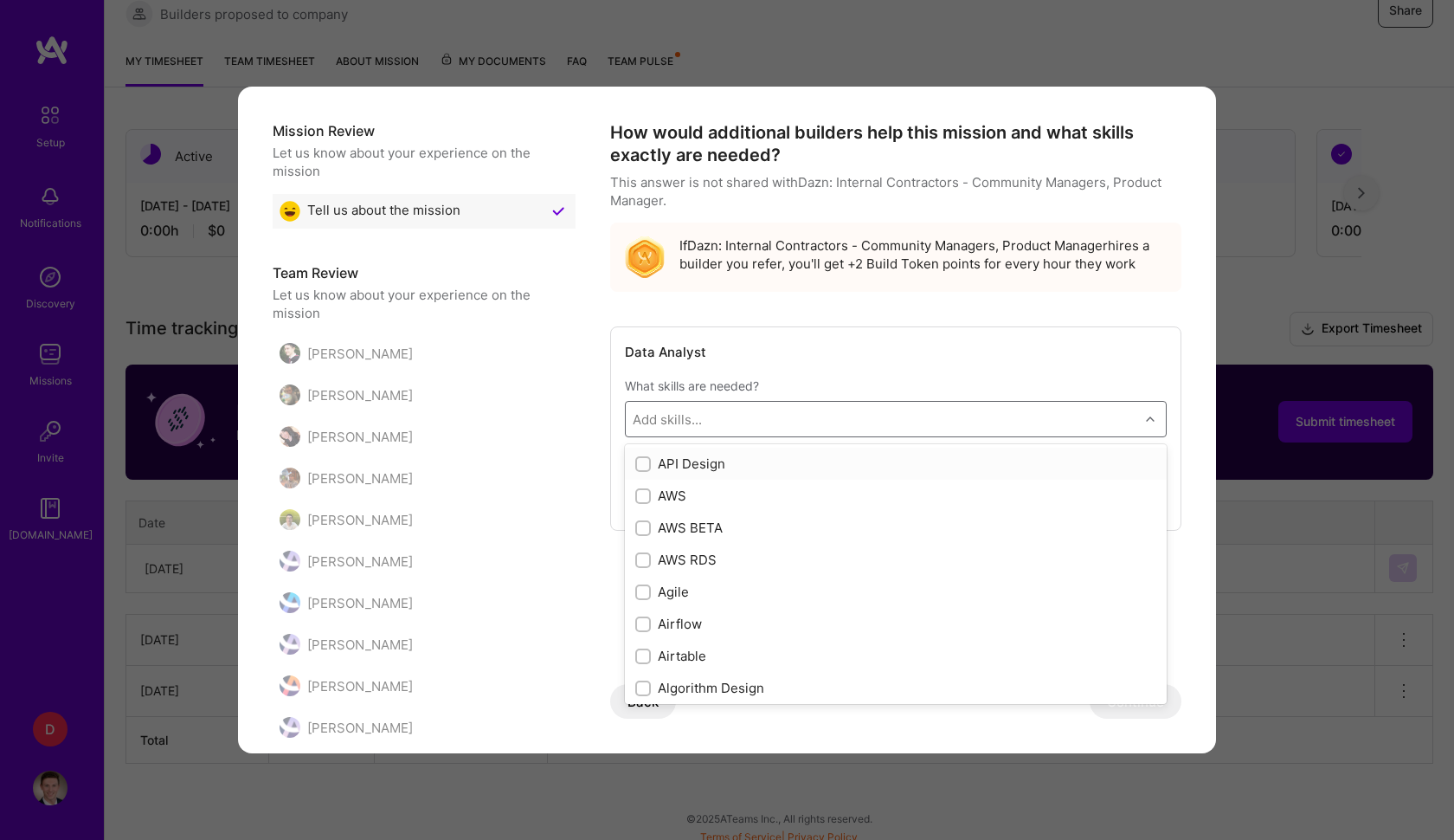
click at [832, 421] on div "Add skills..." at bounding box center [882, 419] width 514 height 35
drag, startPoint x: 673, startPoint y: 486, endPoint x: 685, endPoint y: 492, distance: 13.4
click at [676, 488] on div "AWS" at bounding box center [895, 495] width 521 height 18
checkbox input "true"
click at [658, 469] on div "API Design" at bounding box center [895, 463] width 521 height 18
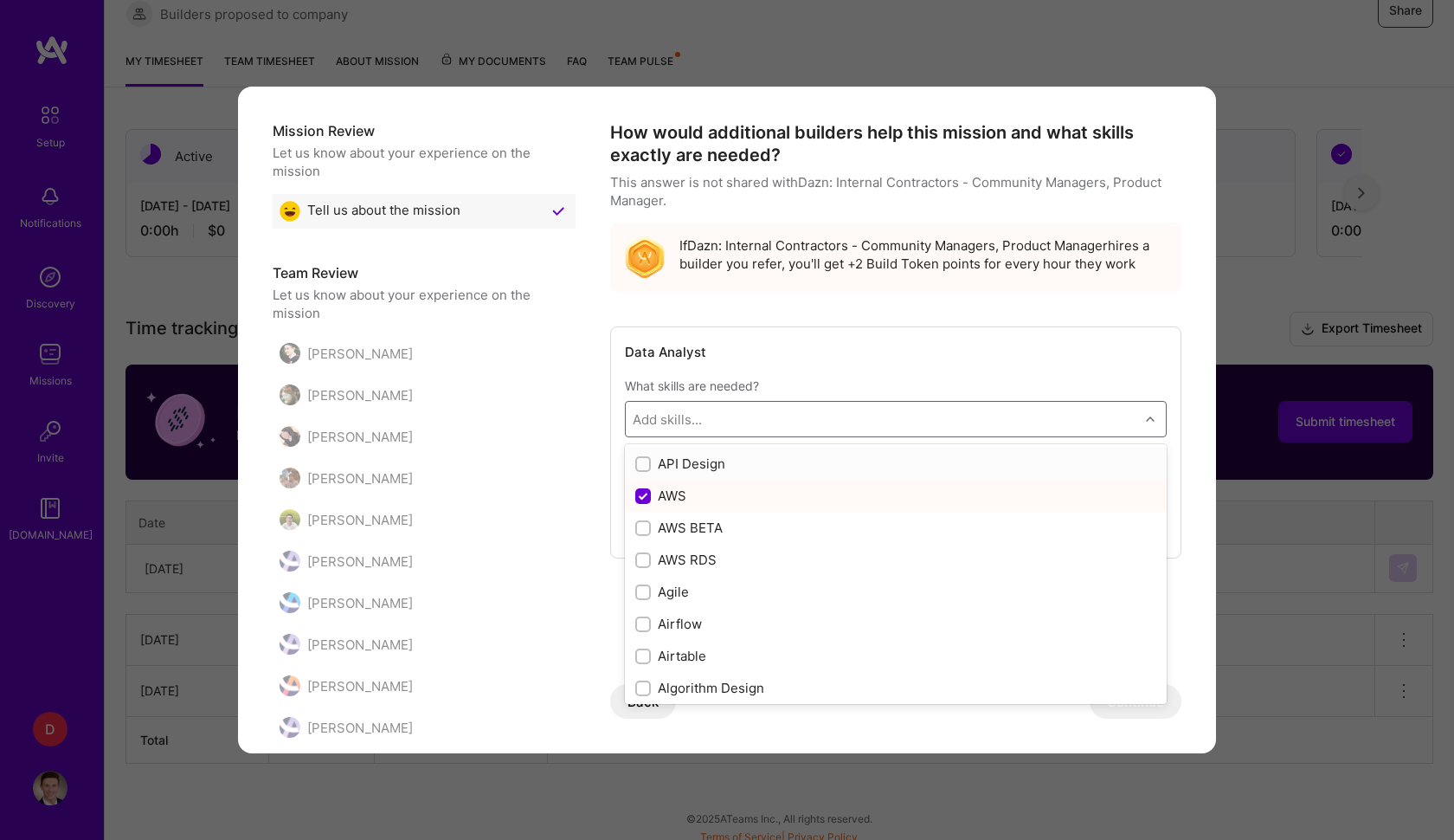
checkbox input "true"
drag, startPoint x: 585, startPoint y: 514, endPoint x: 600, endPoint y: 516, distance: 15.1
click at [588, 514] on div "Mission Review Let us know about your experience on the mission Tell us about t…" at bounding box center [727, 437] width 909 height 632
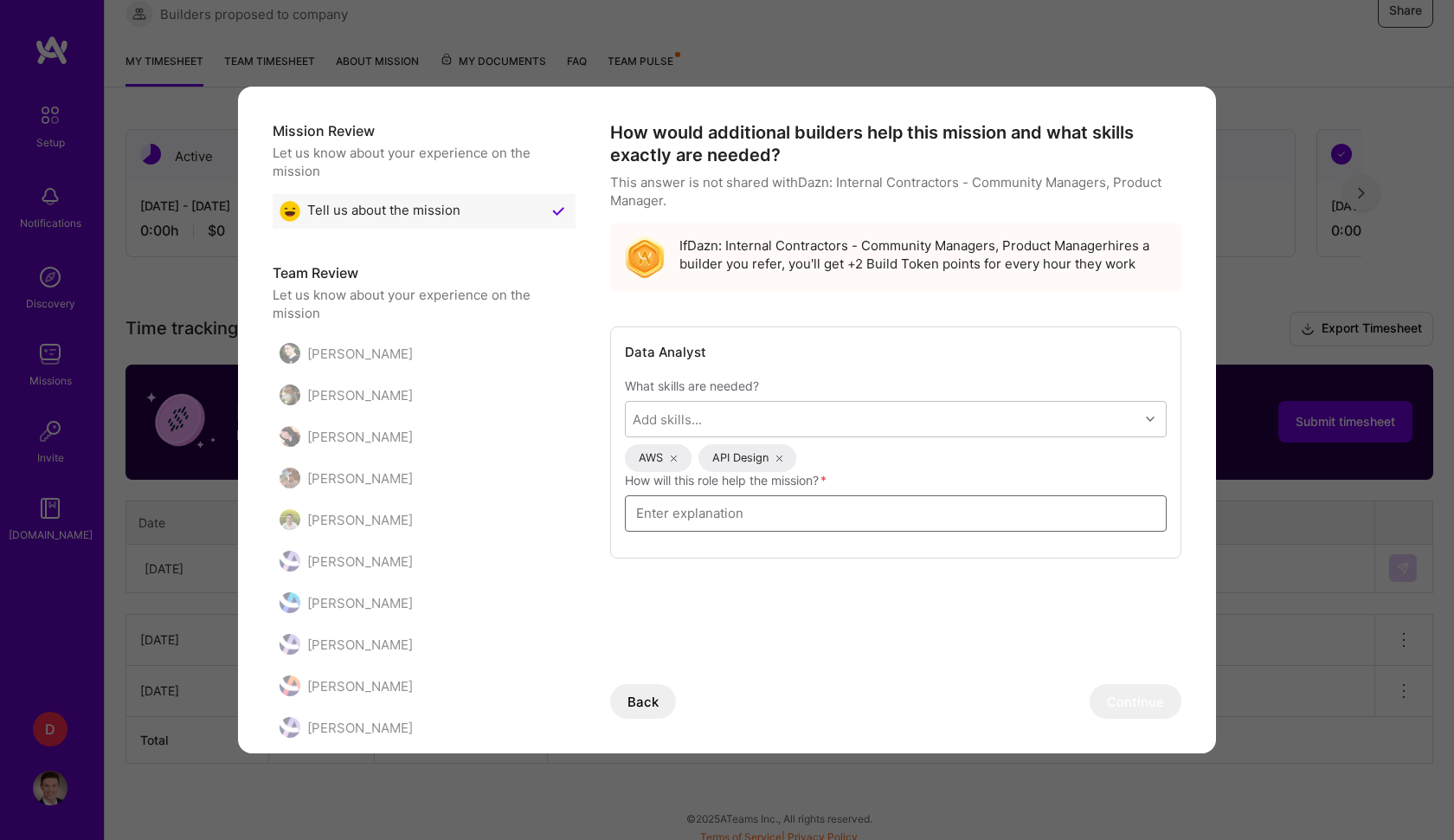
click at [791, 505] on input "modal" at bounding box center [895, 513] width 519 height 47
type input "ghku"
click at [1159, 709] on button "Continue" at bounding box center [1136, 701] width 92 height 35
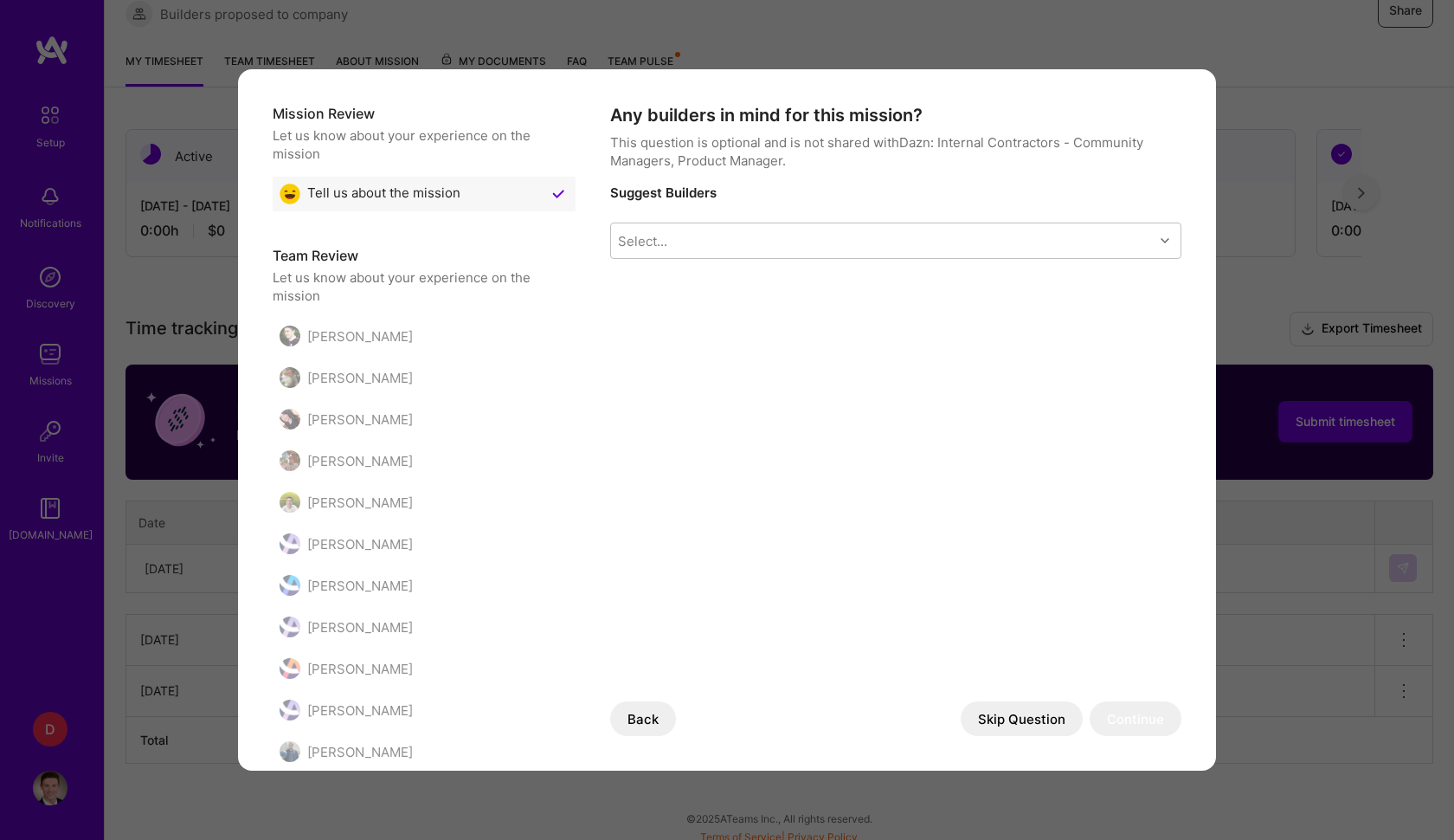
click at [999, 703] on button "Skip Question" at bounding box center [1021, 719] width 122 height 35
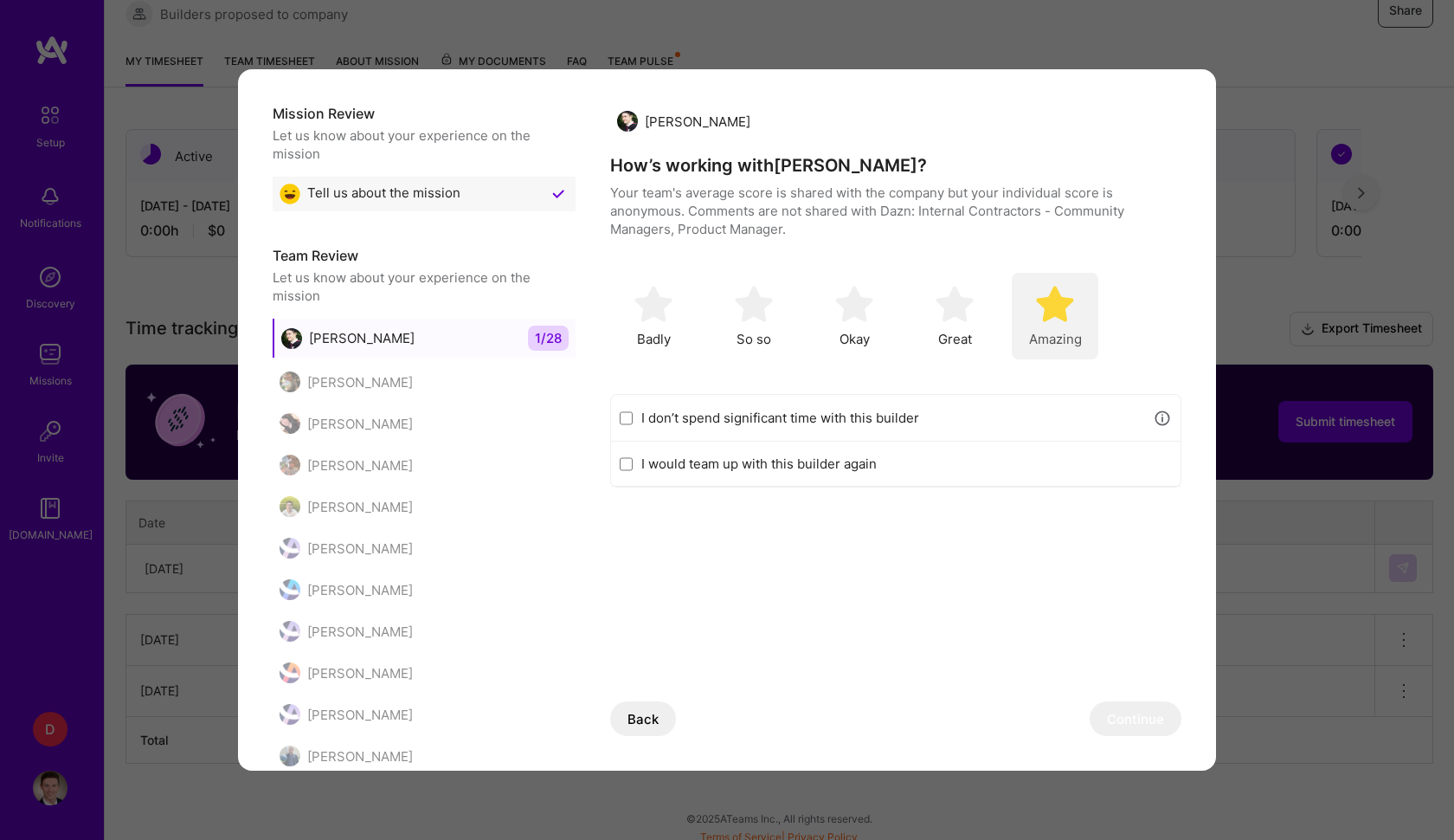
click at [1059, 321] on img "modal" at bounding box center [1054, 303] width 38 height 38
click at [1140, 709] on button "Continue" at bounding box center [1136, 719] width 92 height 35
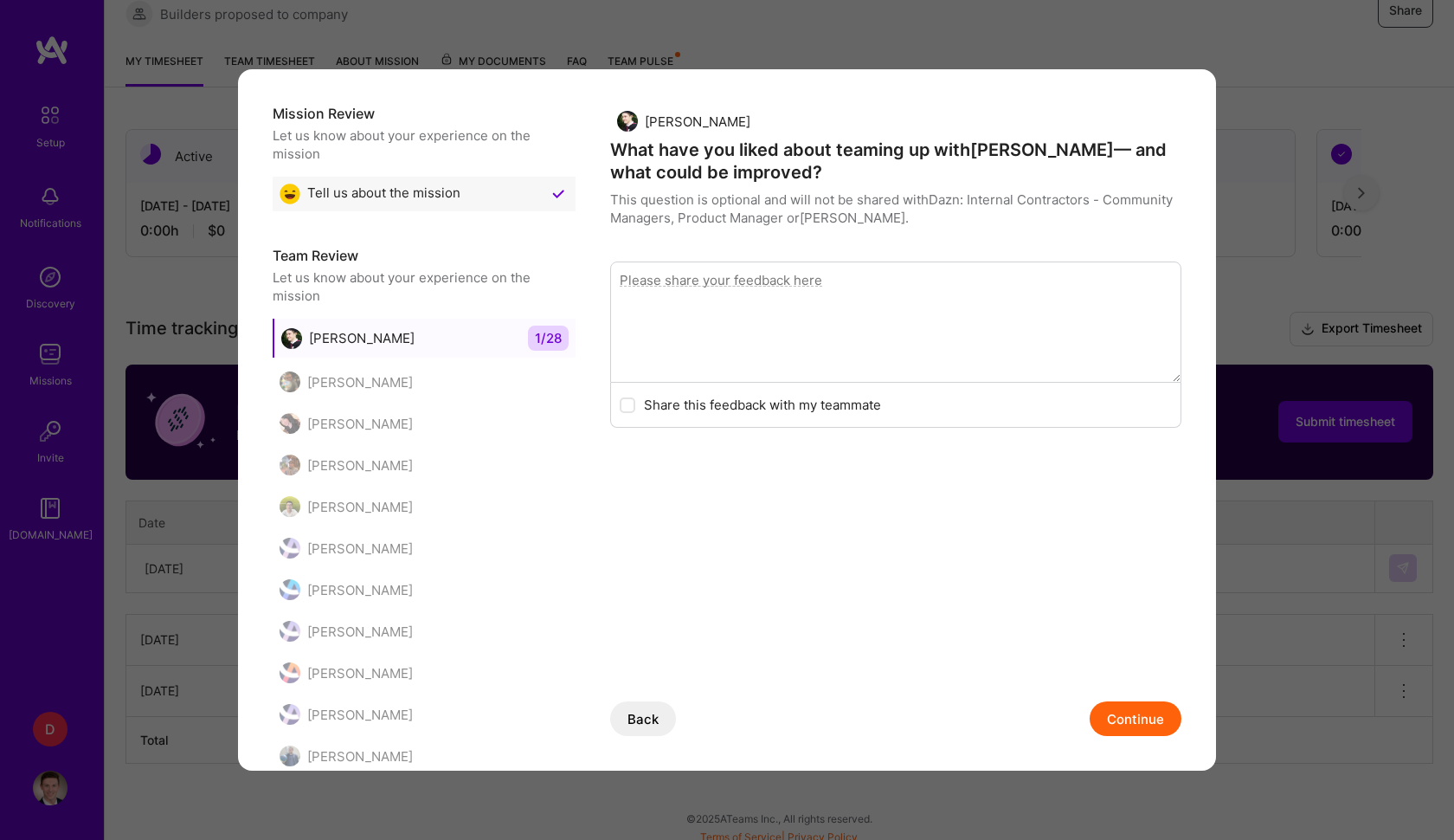
click at [1137, 722] on button "Continue" at bounding box center [1136, 719] width 92 height 35
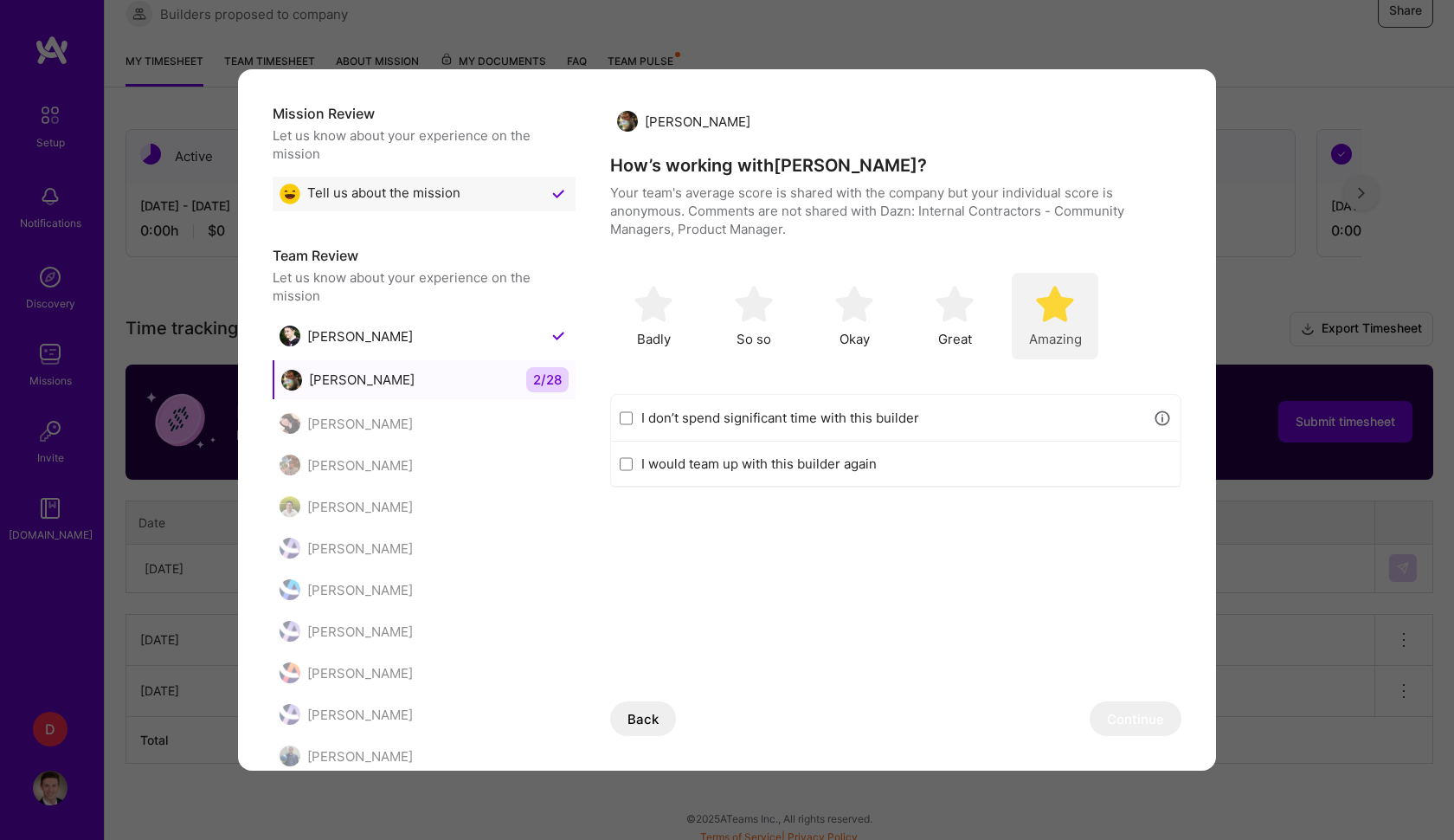
drag, startPoint x: 1048, startPoint y: 310, endPoint x: 1054, endPoint y: 346, distance: 36.5
click at [1048, 310] on img "modal" at bounding box center [1054, 303] width 38 height 38
click at [1125, 708] on button "Continue" at bounding box center [1136, 719] width 92 height 35
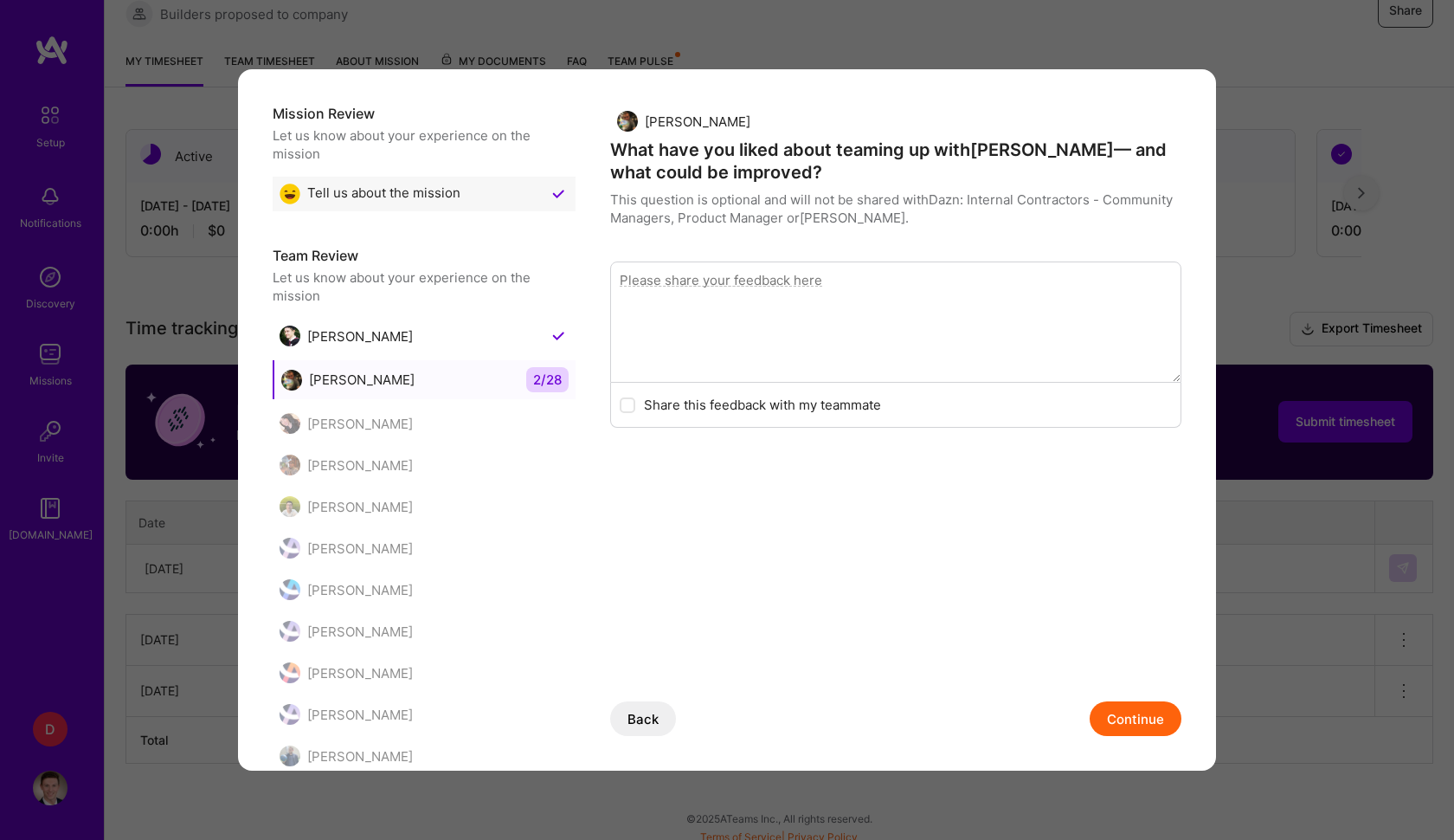
click at [1170, 721] on button "Continue" at bounding box center [1136, 719] width 92 height 35
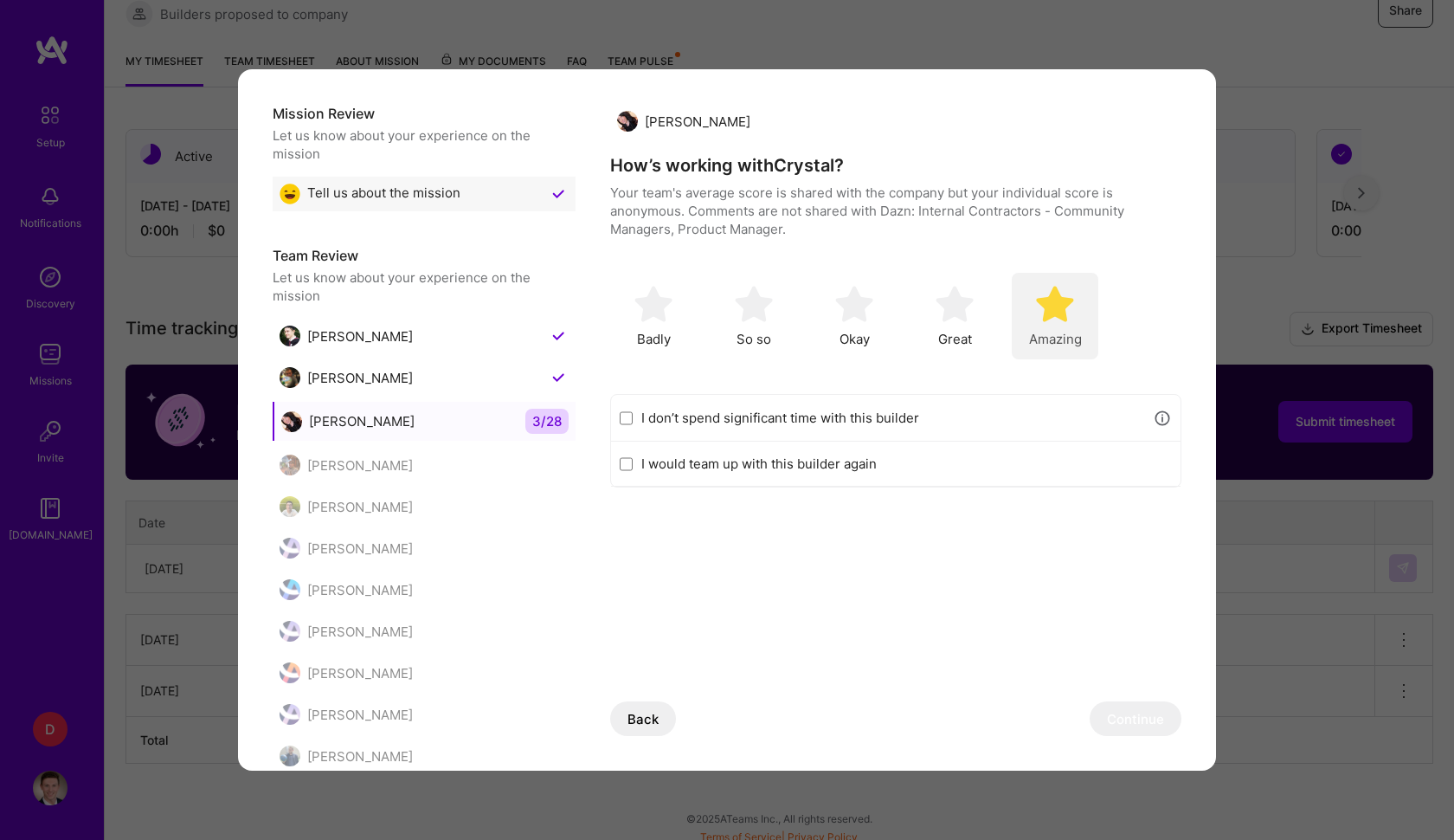
click at [1041, 317] on img "modal" at bounding box center [1054, 303] width 38 height 38
click at [1134, 727] on button "Continue" at bounding box center [1136, 719] width 92 height 35
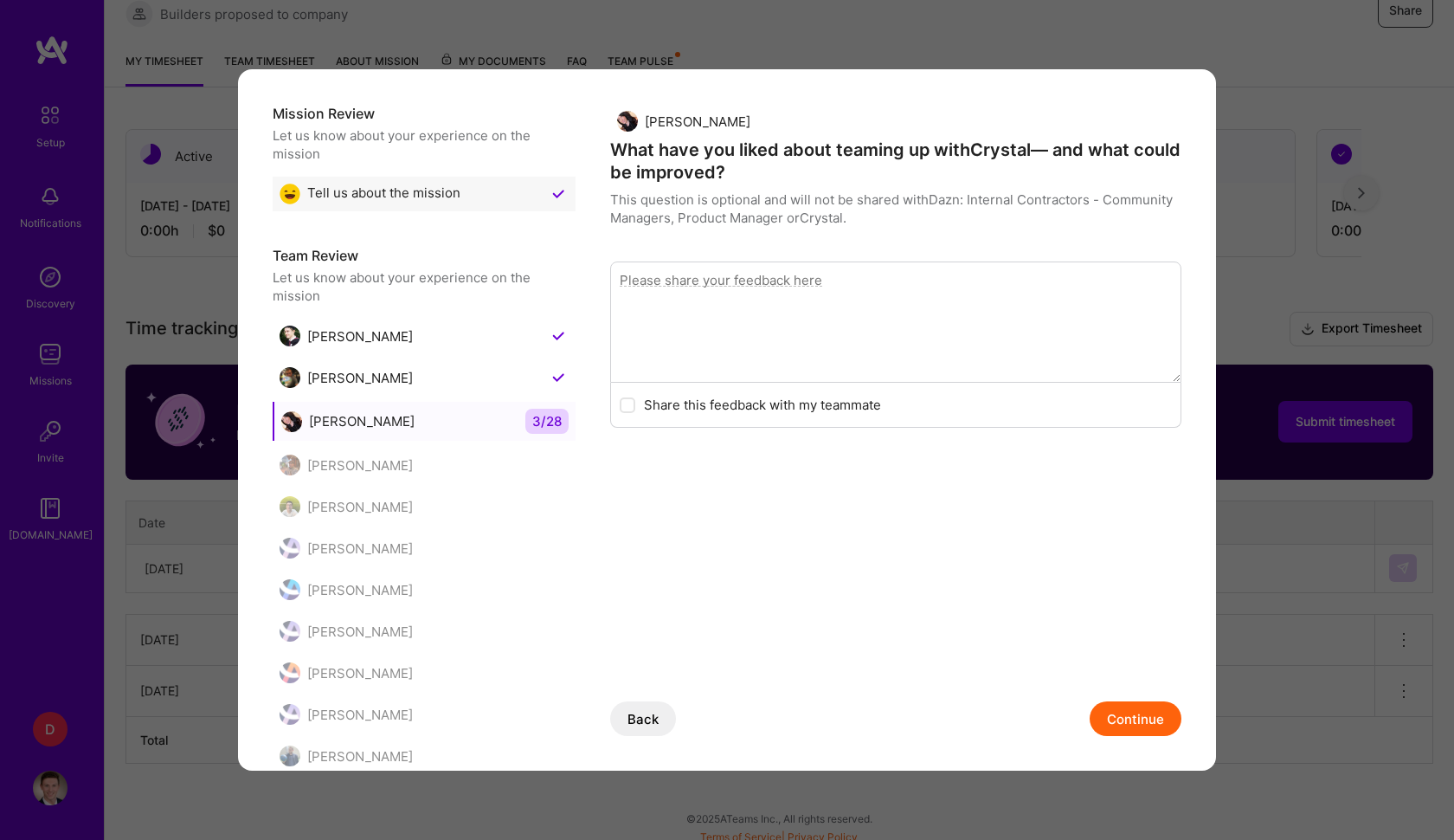
click at [1134, 727] on button "Continue" at bounding box center [1136, 719] width 92 height 35
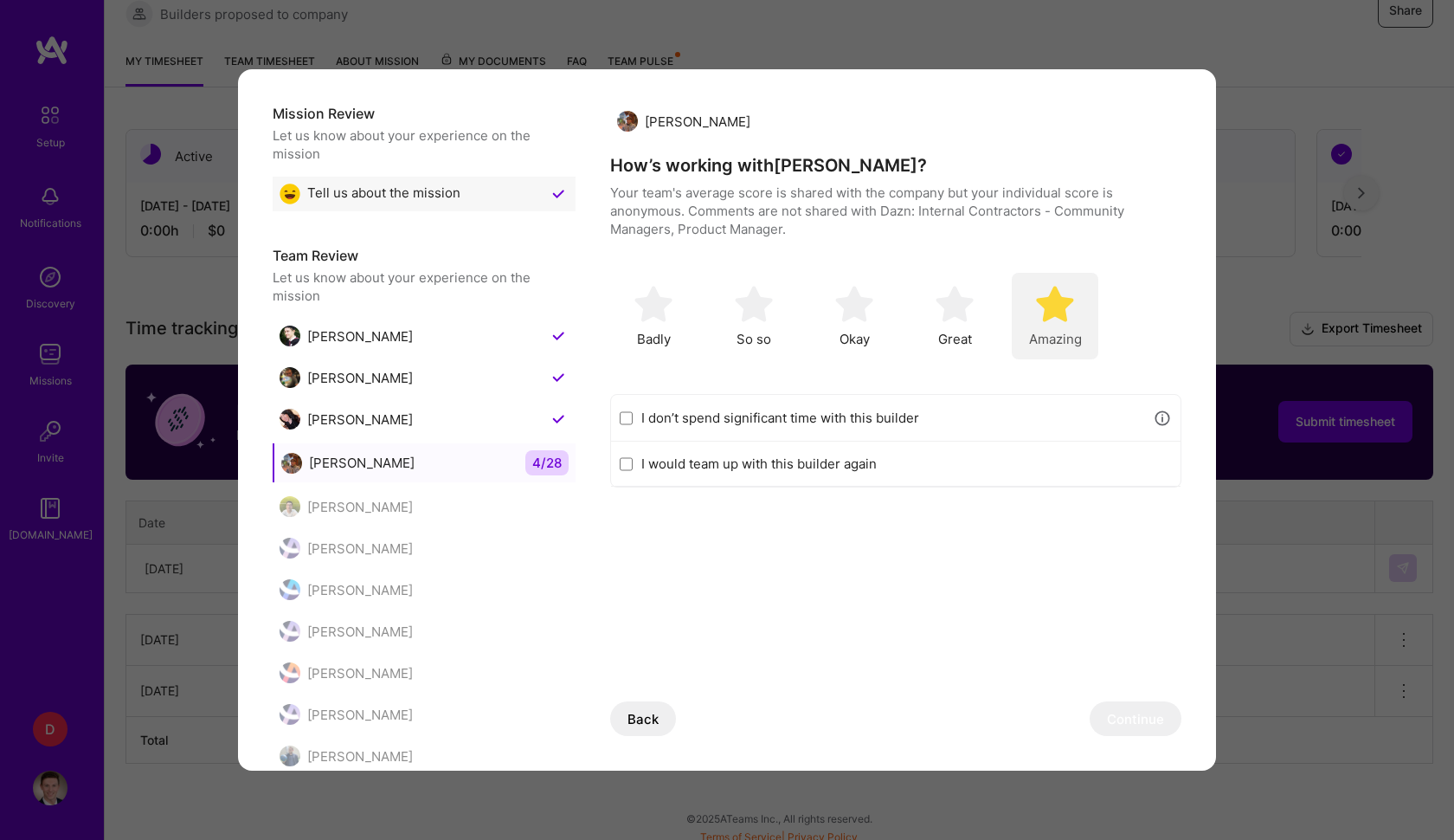
click at [1068, 308] on img "modal" at bounding box center [1054, 303] width 38 height 38
click at [1126, 709] on button "Continue" at bounding box center [1136, 719] width 92 height 35
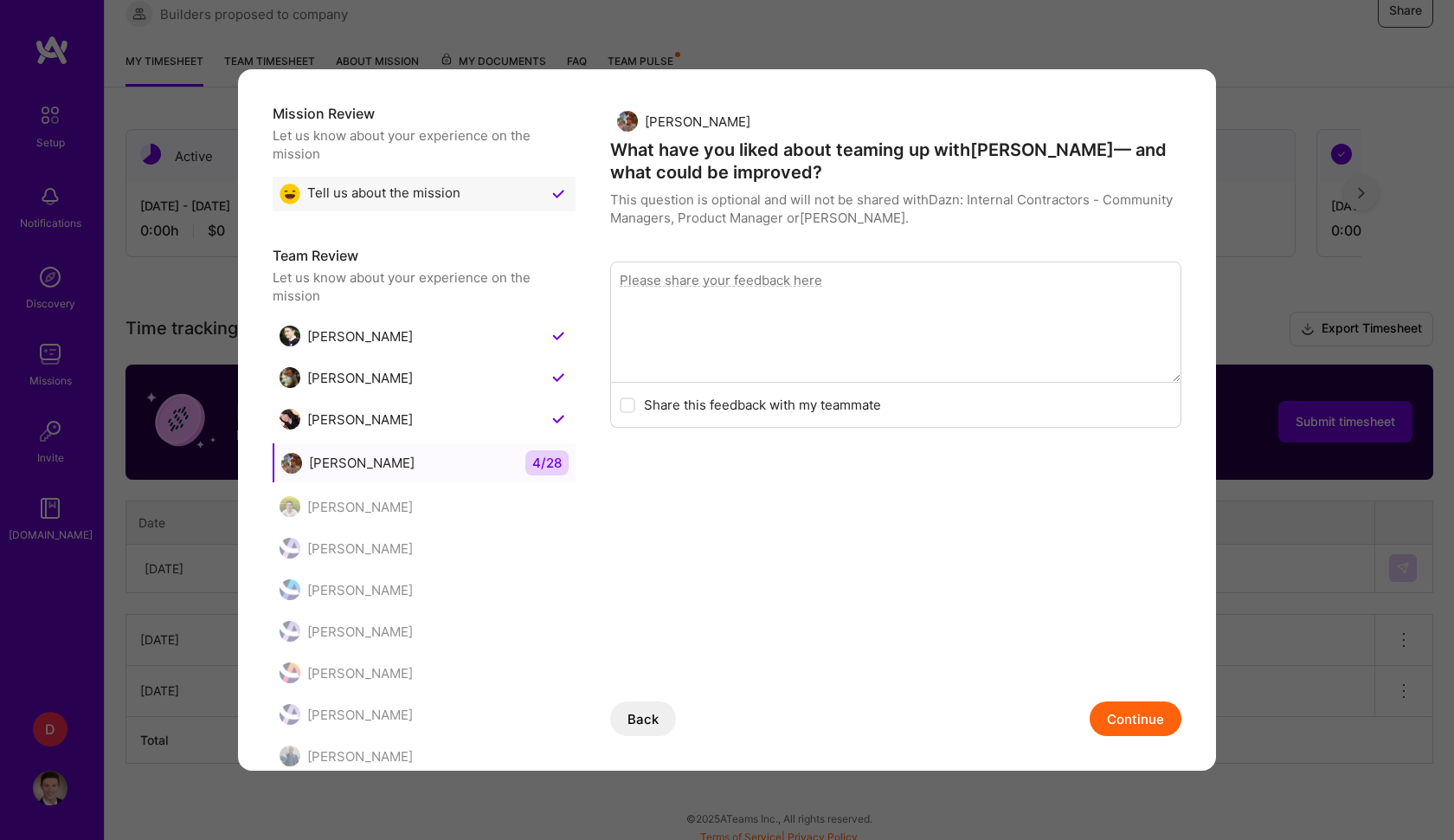
click at [1127, 707] on button "Continue" at bounding box center [1136, 719] width 92 height 35
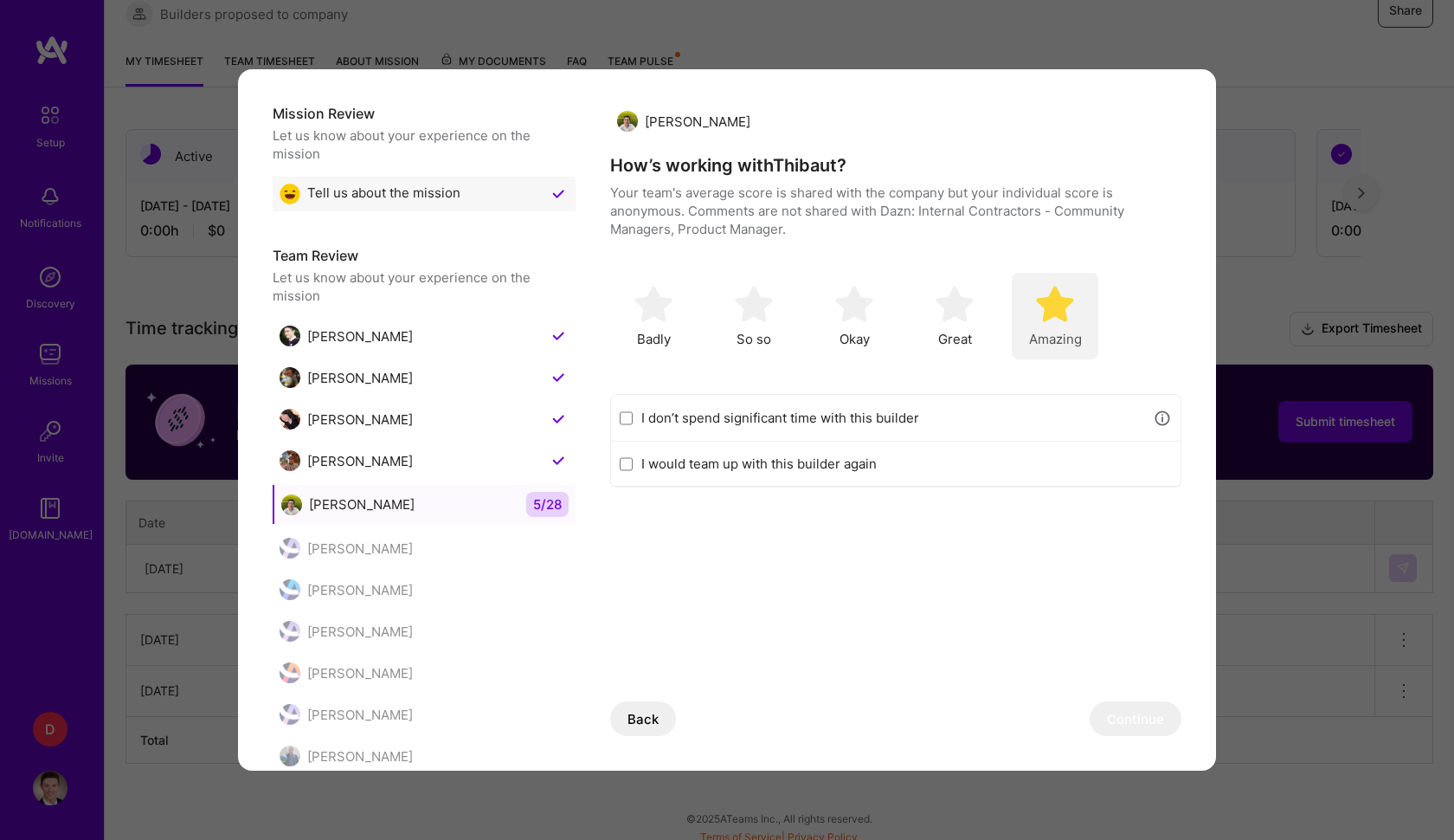
click at [1064, 292] on img "modal" at bounding box center [1054, 303] width 38 height 38
click at [1135, 709] on button "Continue" at bounding box center [1136, 719] width 92 height 35
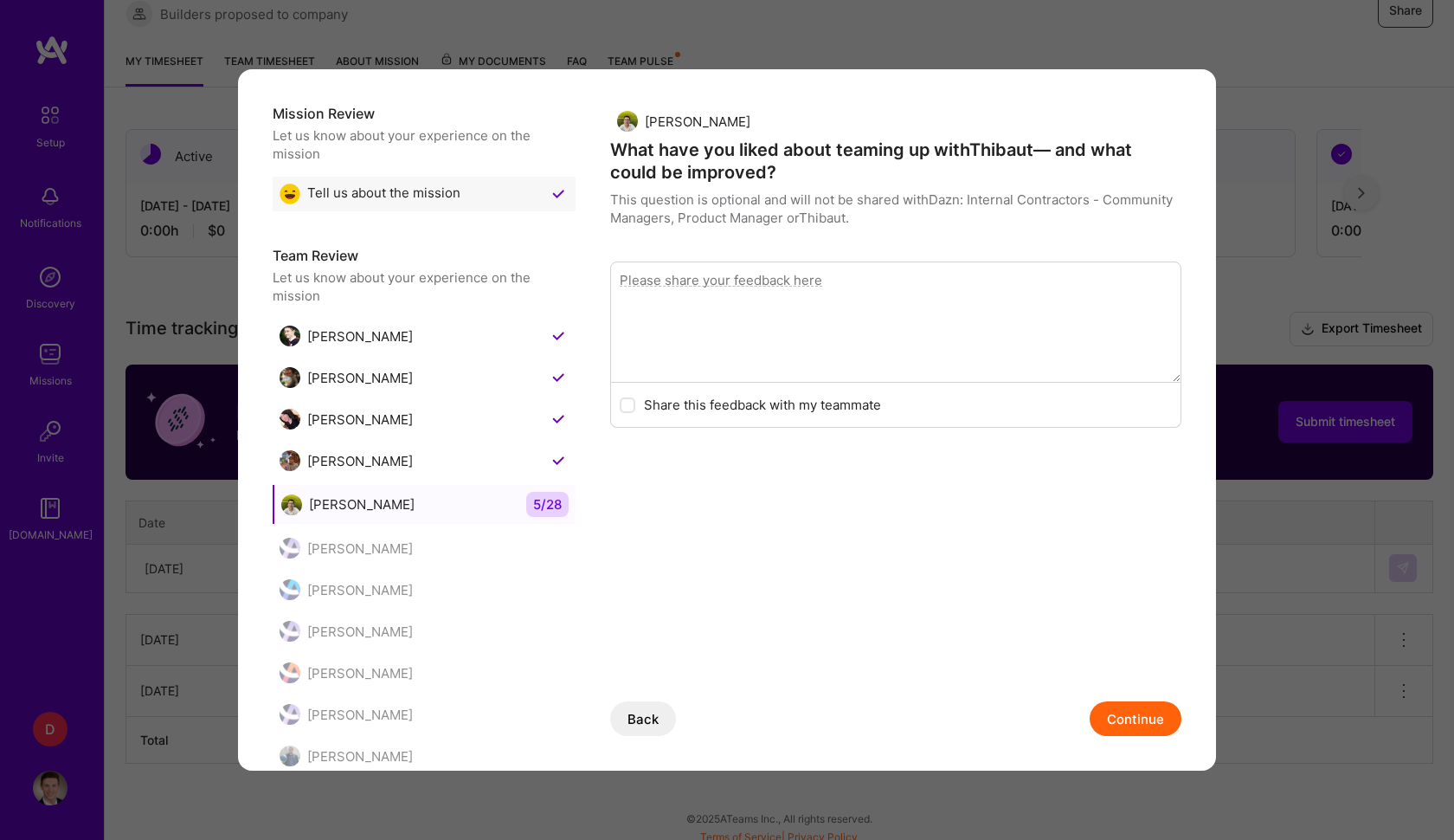
click at [1135, 709] on button "Continue" at bounding box center [1136, 719] width 92 height 35
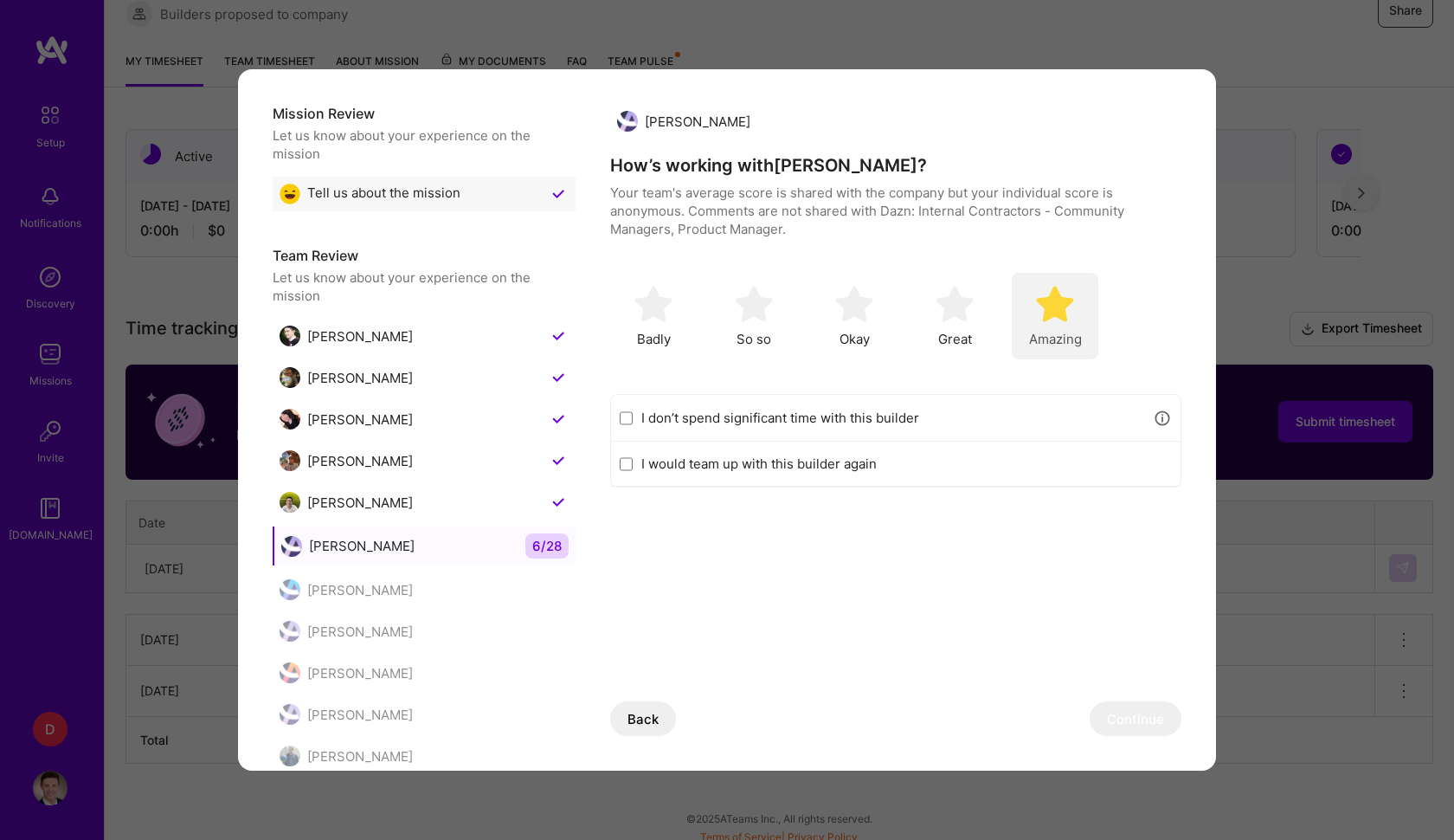
click at [1041, 300] on img "modal" at bounding box center [1054, 303] width 38 height 38
click at [1142, 736] on div "[PERSON_NAME] How’s working with [PERSON_NAME] ? Your team's average score is s…" at bounding box center [896, 809] width 572 height 1410
click at [1143, 726] on button "Continue" at bounding box center [1136, 719] width 92 height 35
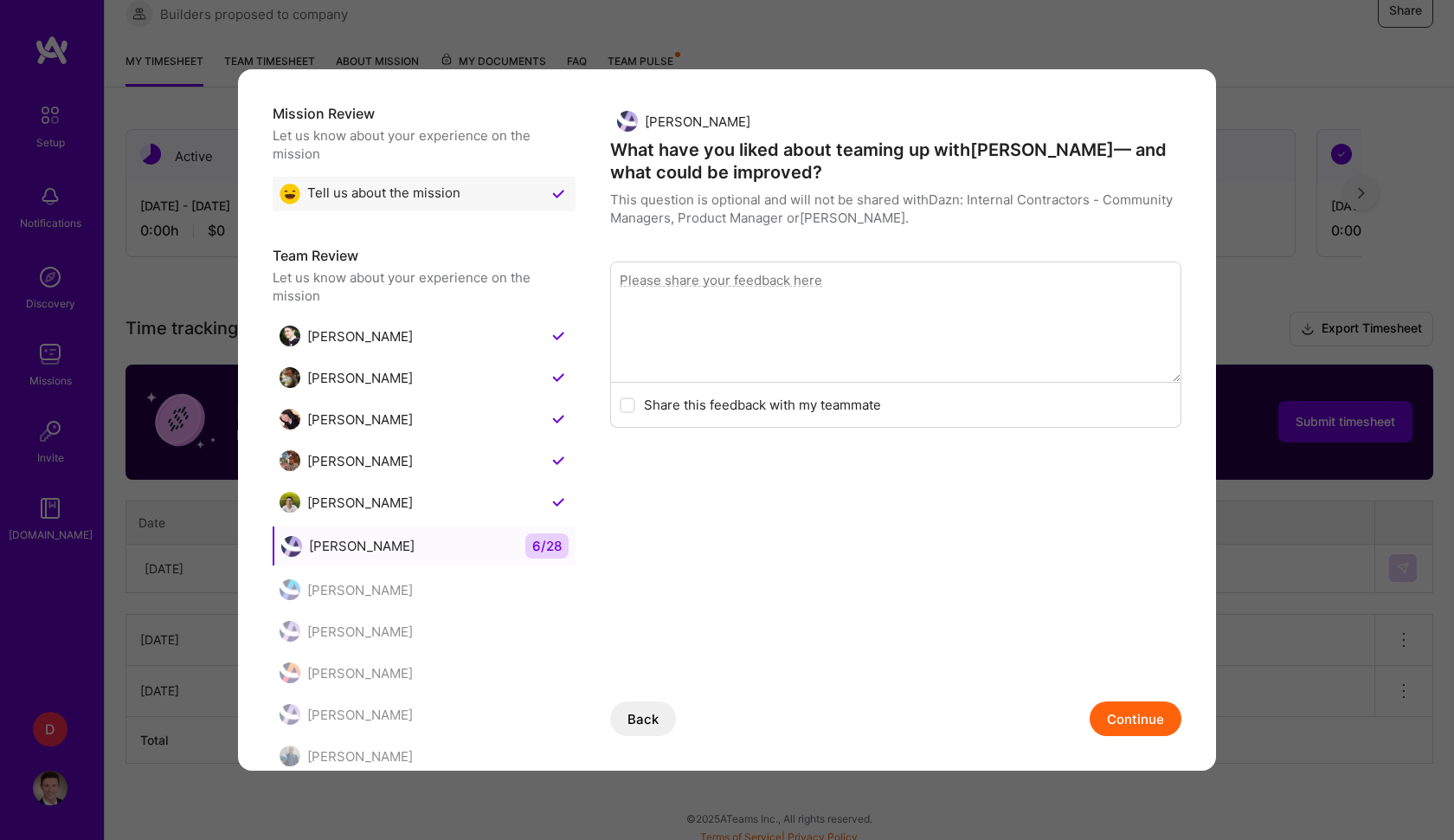
click at [1143, 726] on button "Continue" at bounding box center [1136, 719] width 92 height 35
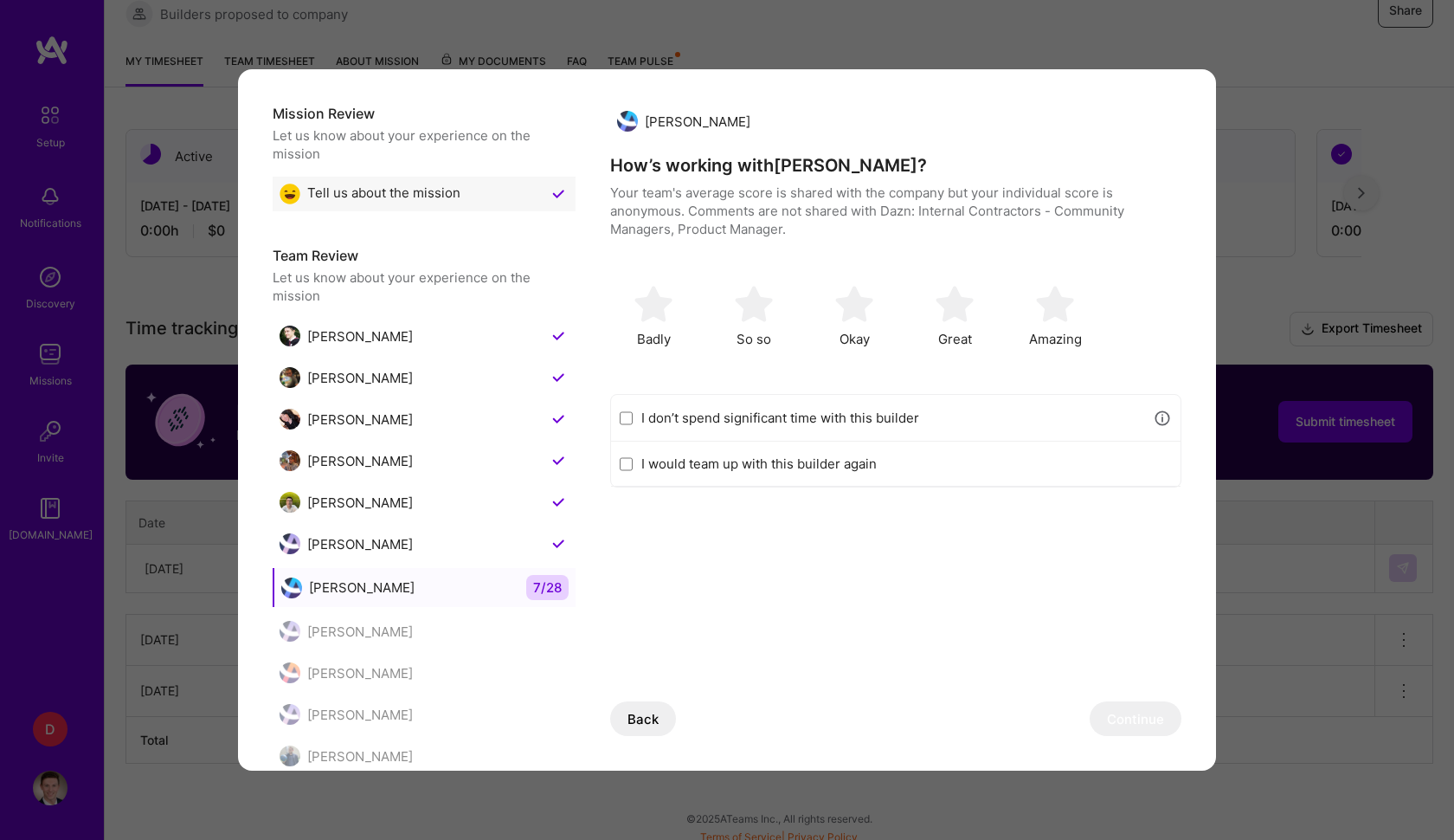
click at [637, 420] on div "I don’t spend significant time with this builder" at bounding box center [896, 418] width 570 height 47
click at [630, 420] on input "I don’t spend significant time with this builder" at bounding box center [626, 417] width 13 height 14
click at [1132, 719] on button "Continue" at bounding box center [1136, 719] width 92 height 35
click at [630, 416] on input "I don’t spend significant time with this builder" at bounding box center [626, 417] width 13 height 14
click at [1119, 711] on button "Continue" at bounding box center [1136, 719] width 92 height 35
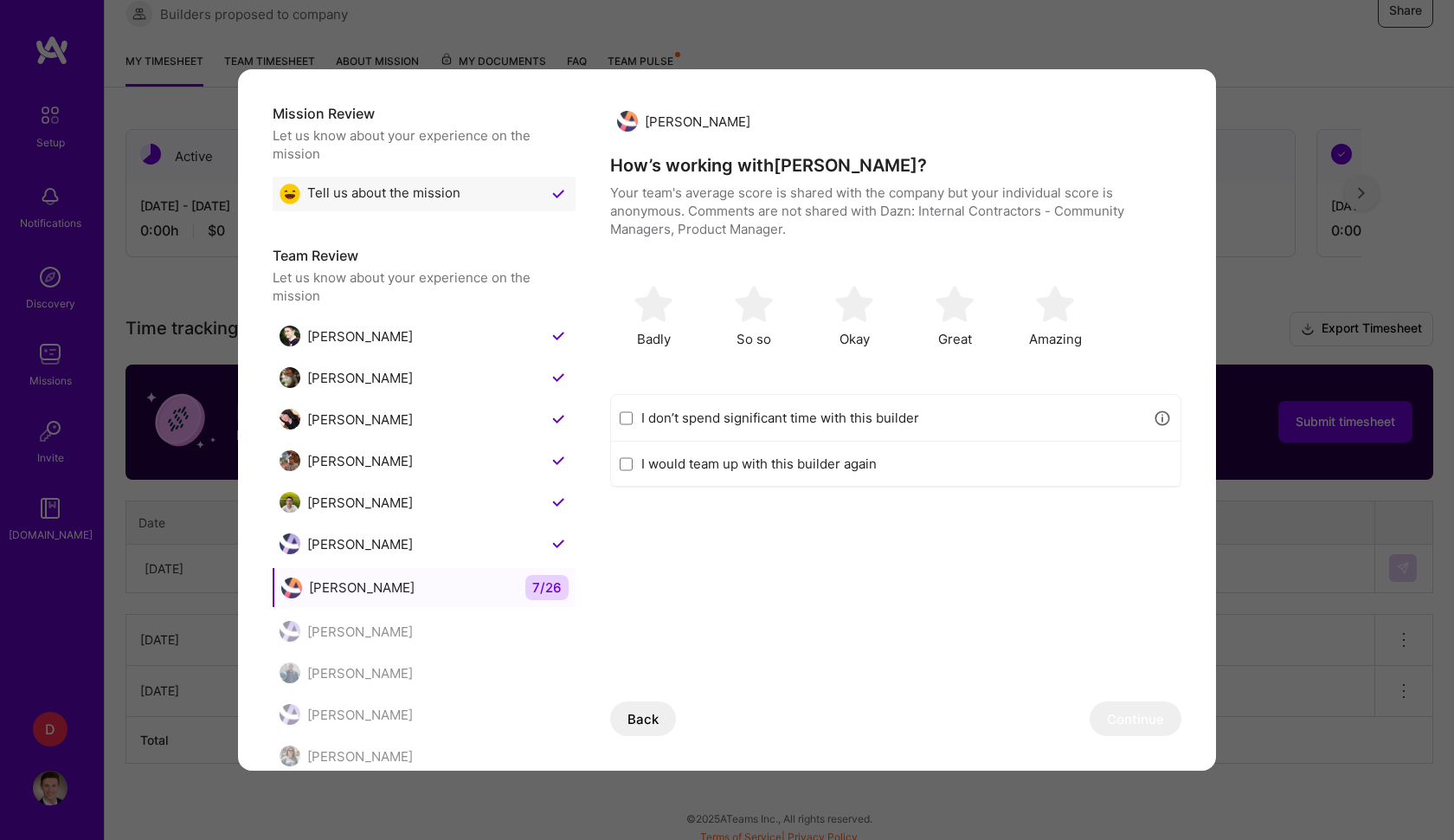
click at [627, 414] on input "I don’t spend significant time with this builder" at bounding box center [626, 417] width 13 height 14
click at [1146, 722] on button "Continue" at bounding box center [1136, 719] width 92 height 35
click at [627, 420] on input "I don’t spend significant time with this builder" at bounding box center [626, 417] width 13 height 14
click at [1094, 723] on div "Back Continue" at bounding box center [896, 719] width 572 height 35
click at [1119, 725] on button "Continue" at bounding box center [1136, 719] width 92 height 35
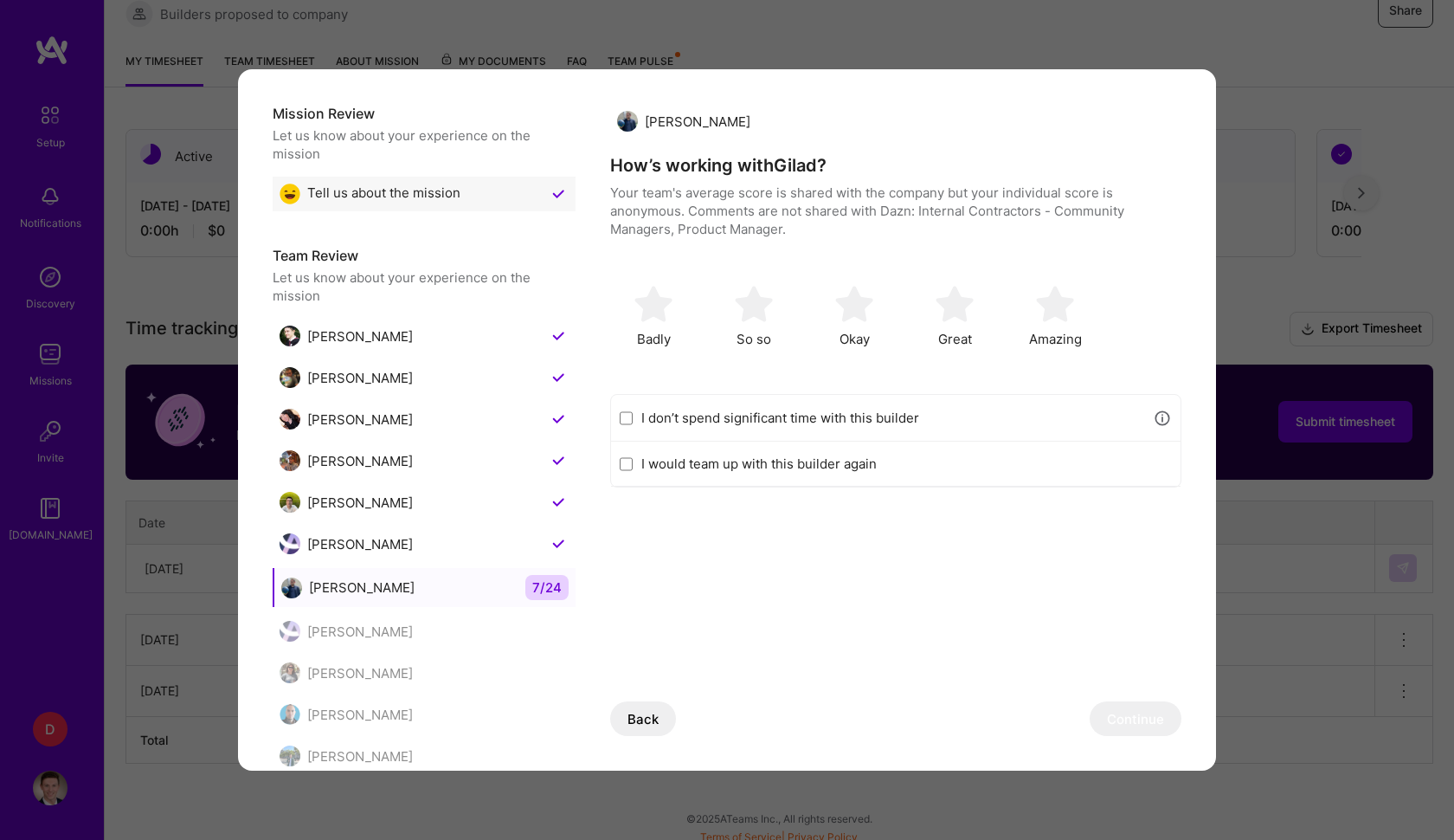
click at [626, 417] on input "I don’t spend significant time with this builder" at bounding box center [626, 417] width 13 height 14
click at [1063, 297] on img "modal" at bounding box center [1054, 303] width 38 height 38
click at [628, 417] on input "I don’t spend significant time with this builder" at bounding box center [626, 417] width 13 height 14
checkbox input "false"
click at [1043, 307] on img "modal" at bounding box center [1054, 303] width 38 height 38
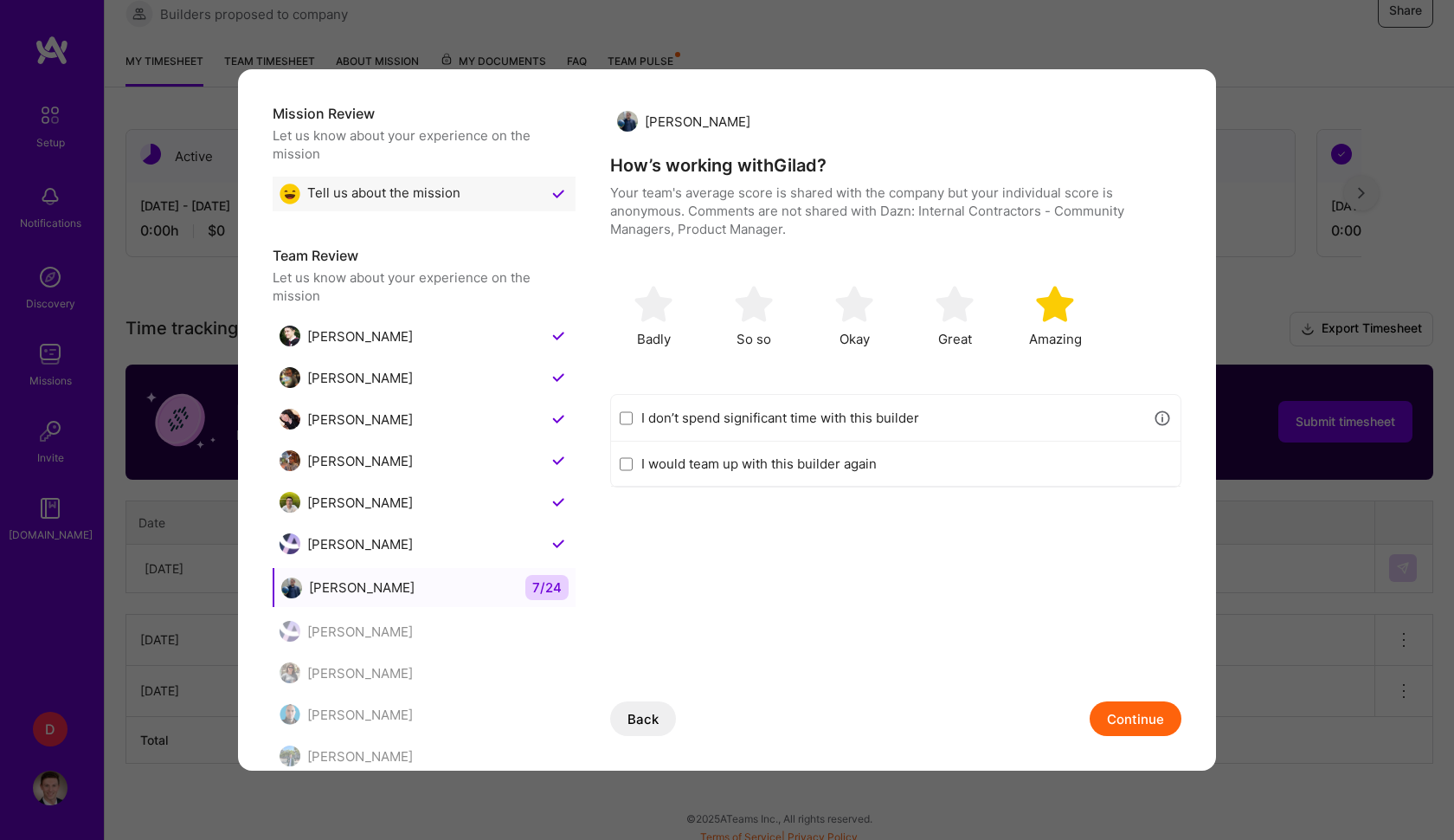
click at [1156, 721] on button "Continue" at bounding box center [1136, 719] width 92 height 35
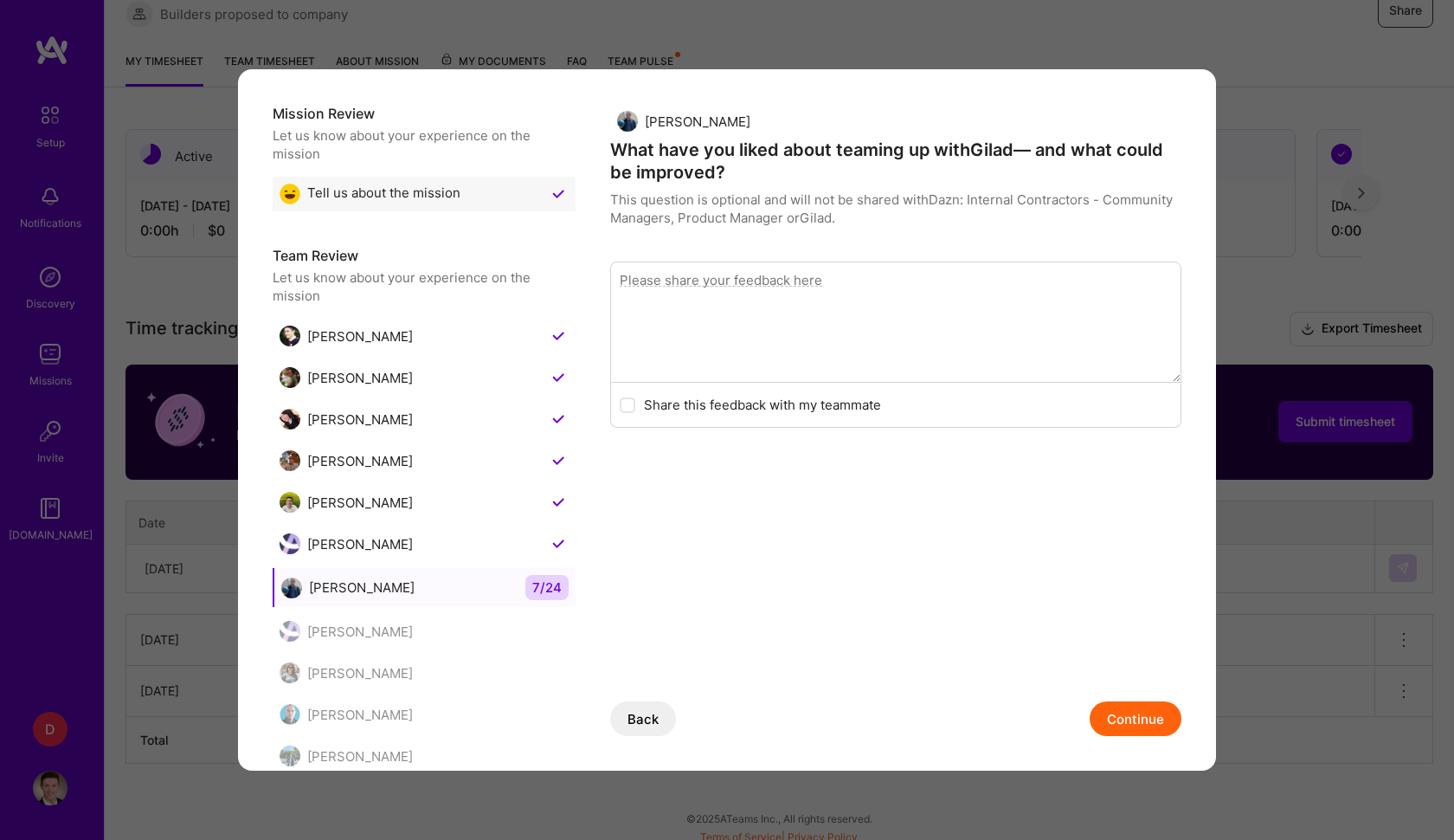
scroll to position [3, 0]
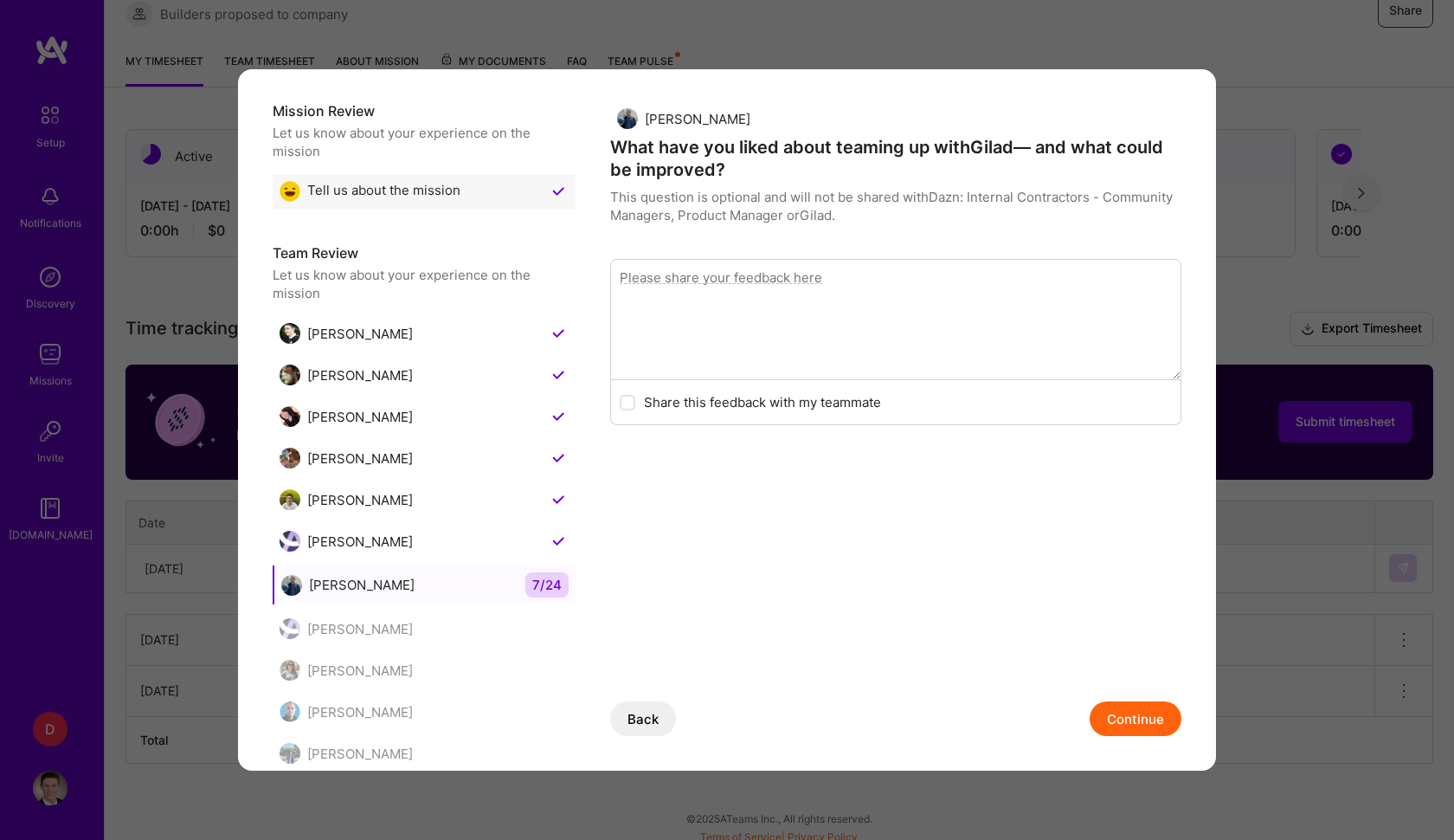
click at [1132, 721] on button "Continue" at bounding box center [1136, 719] width 92 height 35
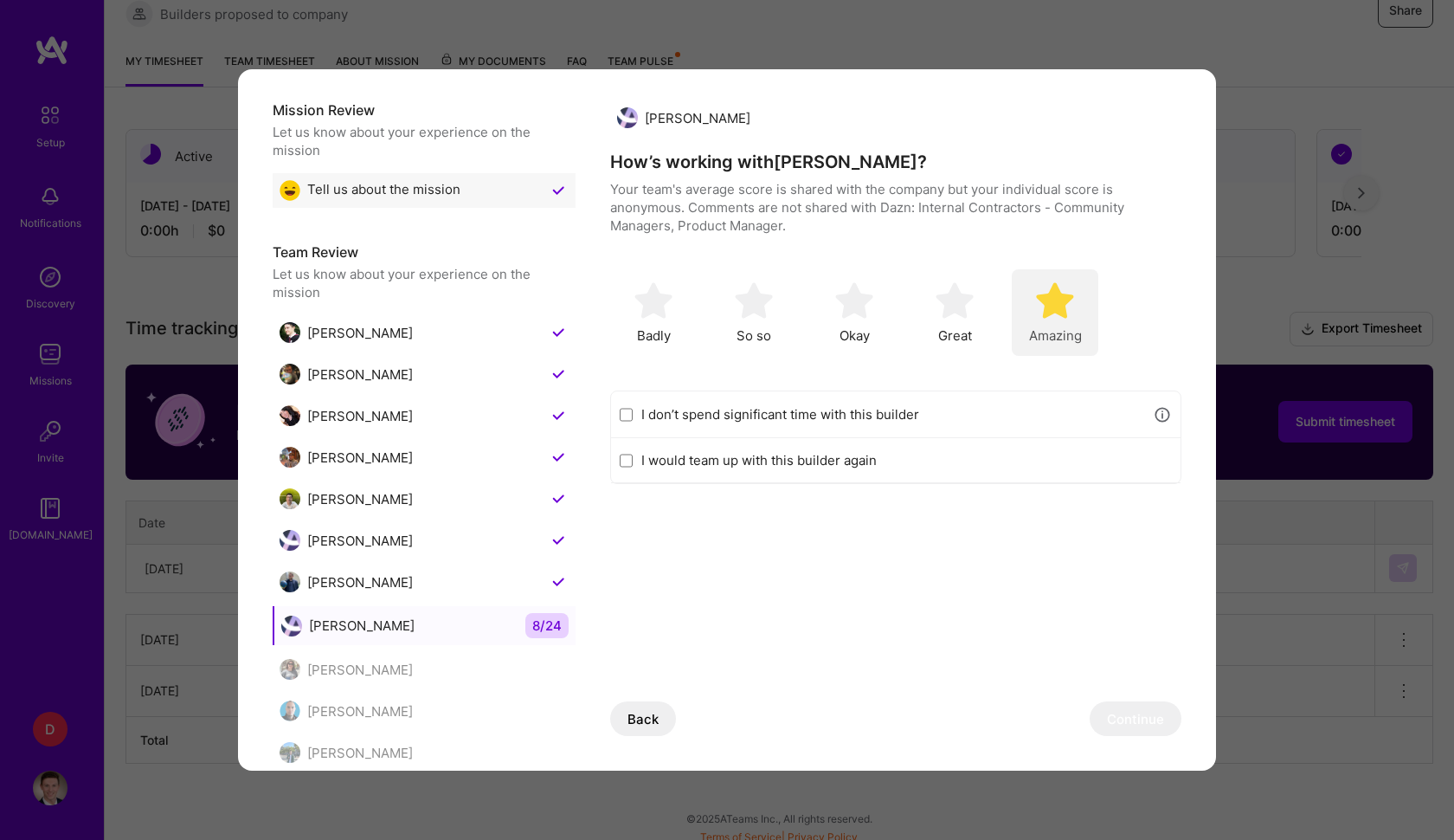
click at [1081, 324] on div "Amazing" at bounding box center [1055, 312] width 86 height 86
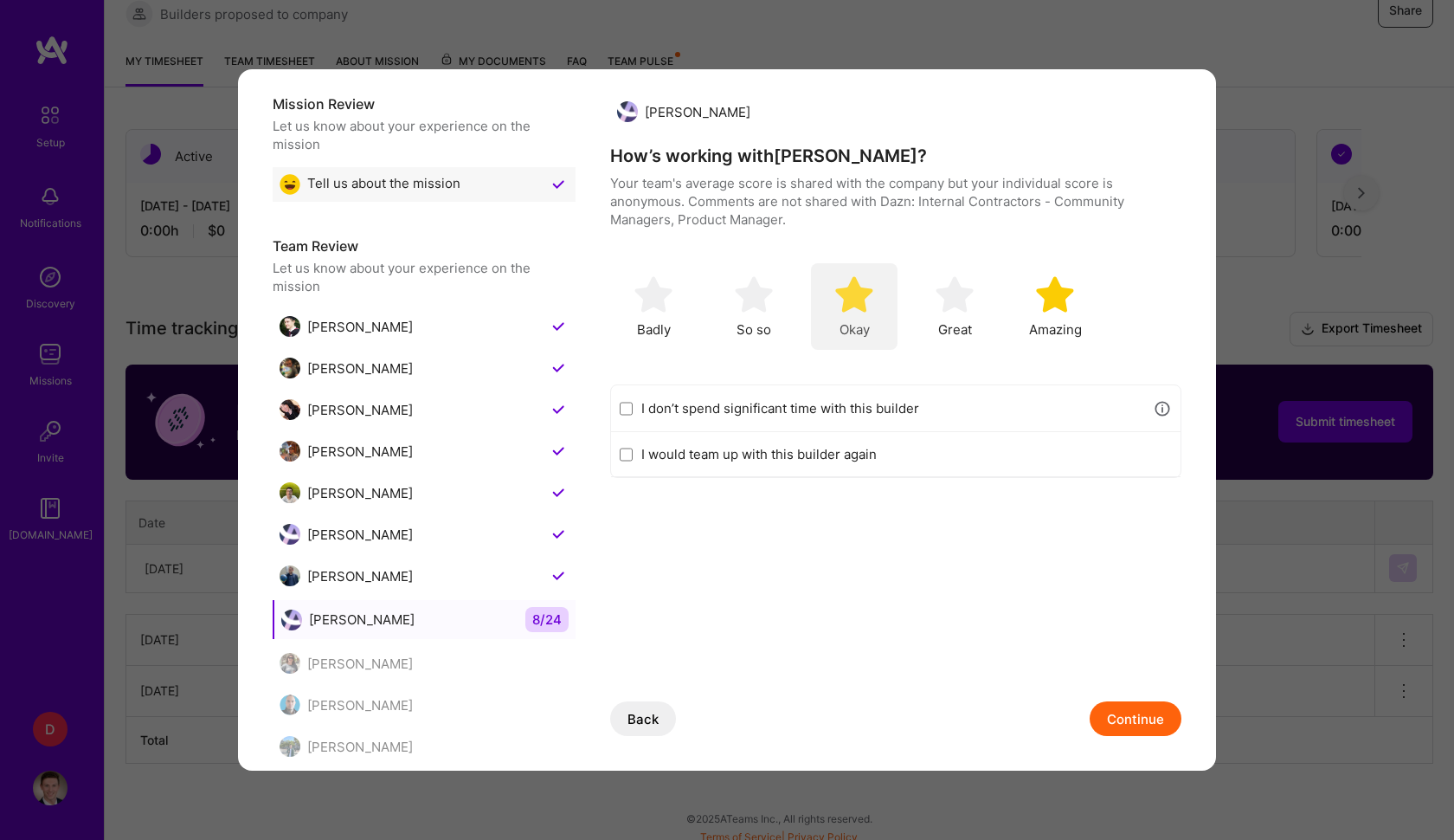
click at [874, 292] on div "Okay" at bounding box center [855, 306] width 86 height 86
click at [1147, 710] on button "Continue" at bounding box center [1136, 719] width 92 height 35
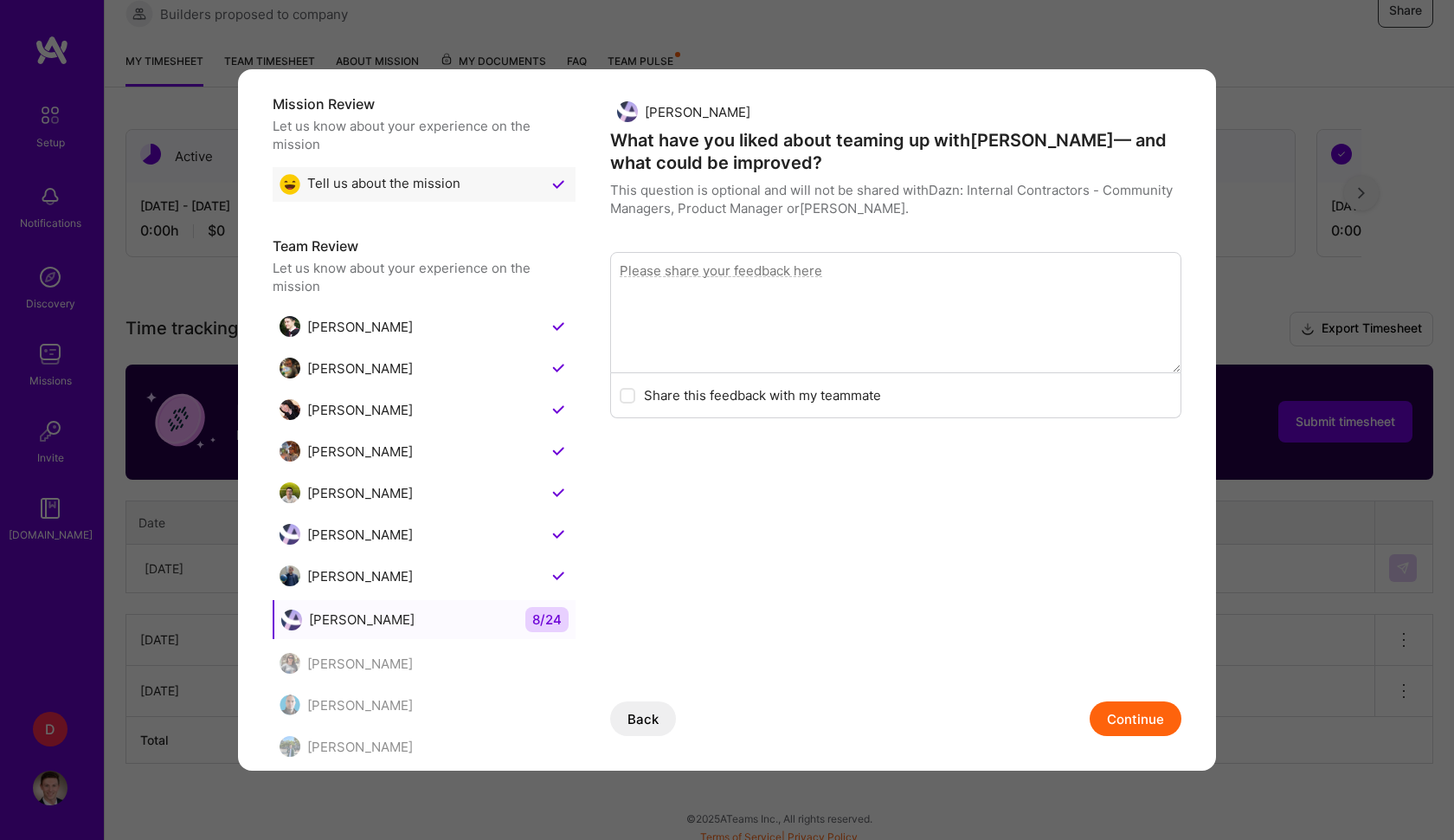
scroll to position [11, 0]
click at [1146, 709] on button "Continue" at bounding box center [1136, 719] width 92 height 35
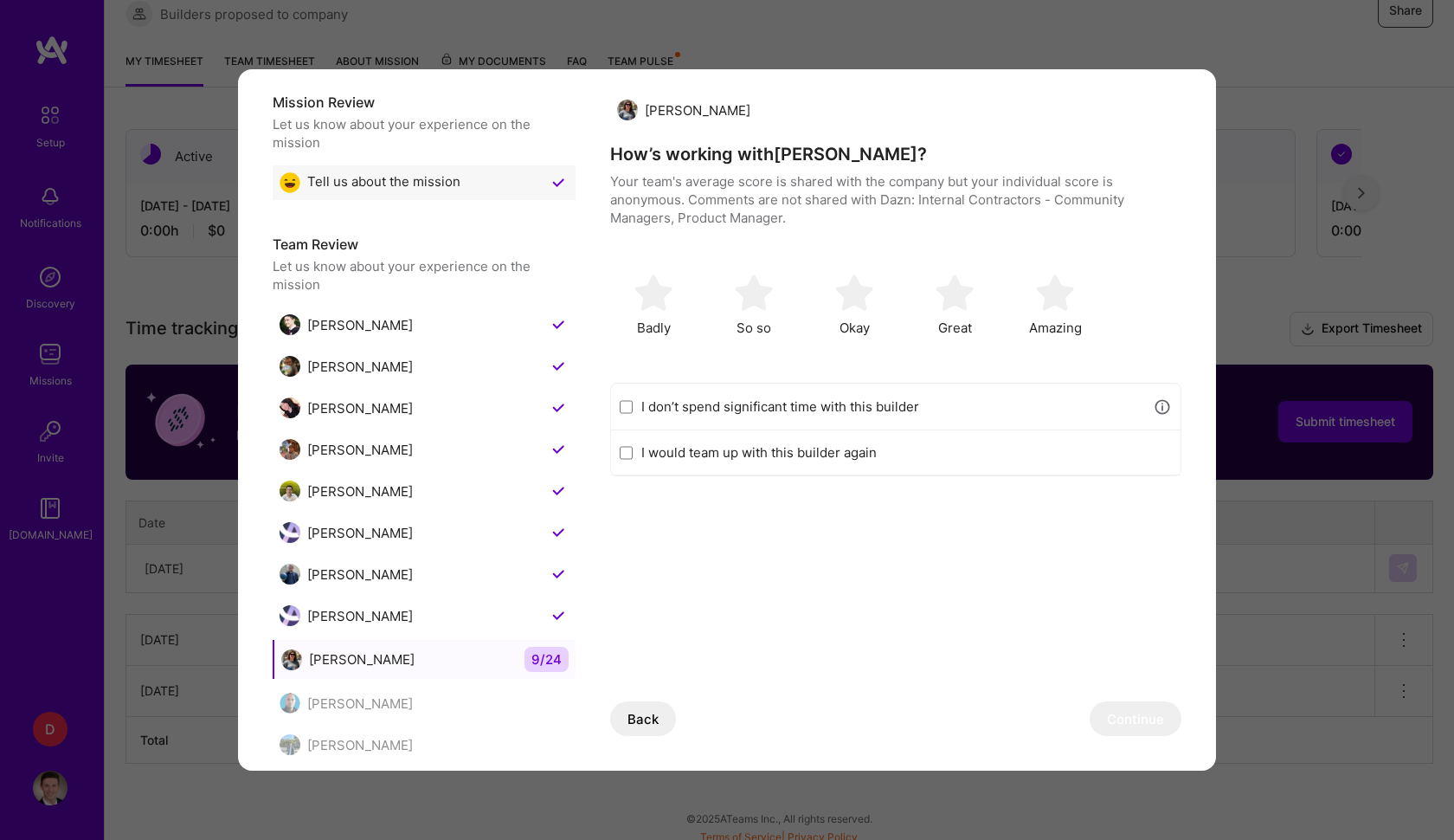
click at [633, 450] on input "I would team up with this builder again" at bounding box center [626, 452] width 13 height 14
checkbox input "true"
click at [630, 405] on input "I don’t spend significant time with this builder" at bounding box center [626, 406] width 13 height 14
checkbox input "true"
checkbox input "false"
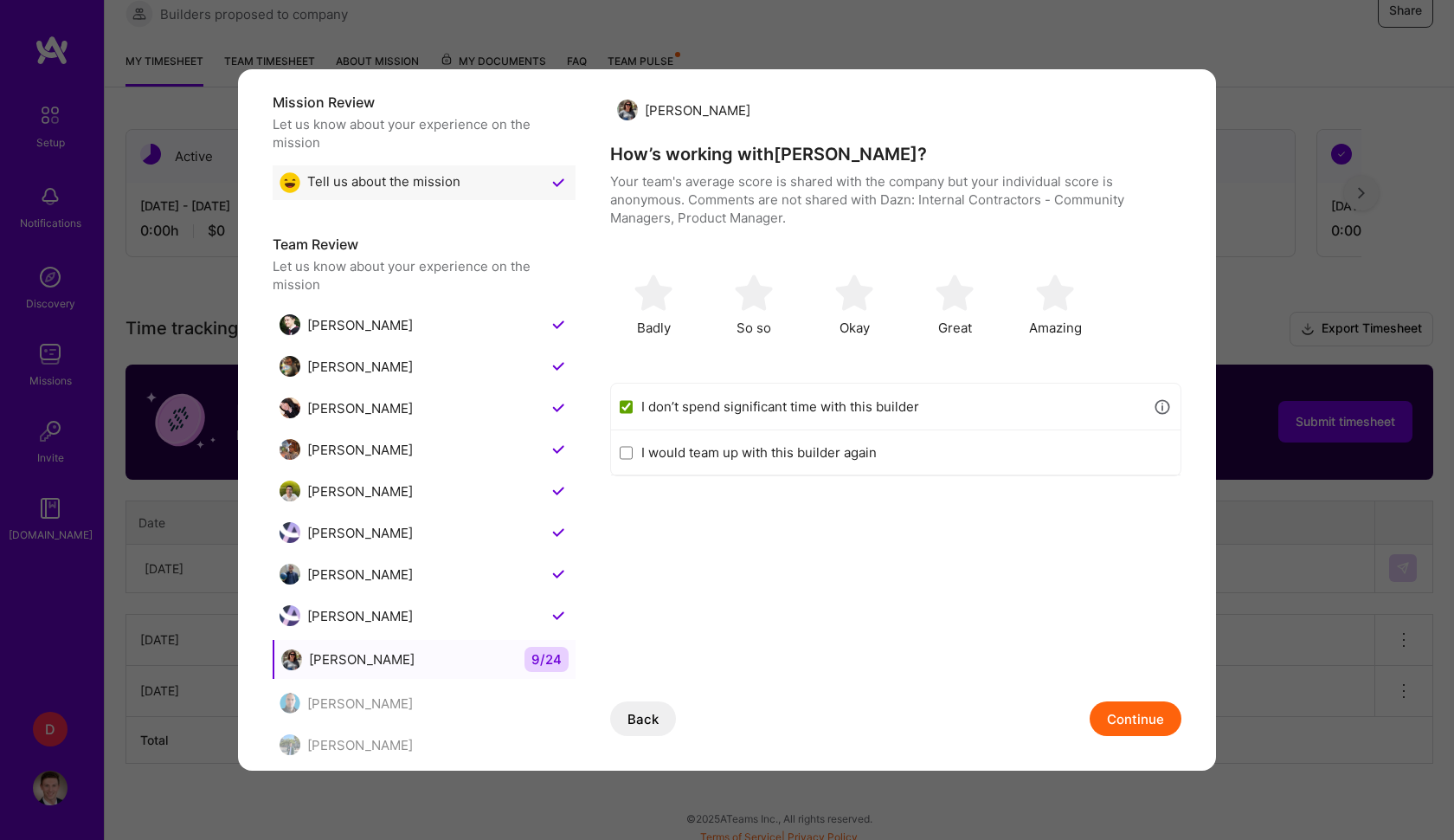
click at [1136, 728] on button "Continue" at bounding box center [1136, 719] width 92 height 35
click at [631, 400] on input "I don’t spend significant time with this builder" at bounding box center [626, 406] width 13 height 14
click at [1141, 723] on button "Continue" at bounding box center [1136, 719] width 92 height 35
click at [630, 409] on input "I don’t spend significant time with this builder" at bounding box center [626, 406] width 13 height 14
click at [1120, 719] on button "Continue" at bounding box center [1136, 719] width 92 height 35
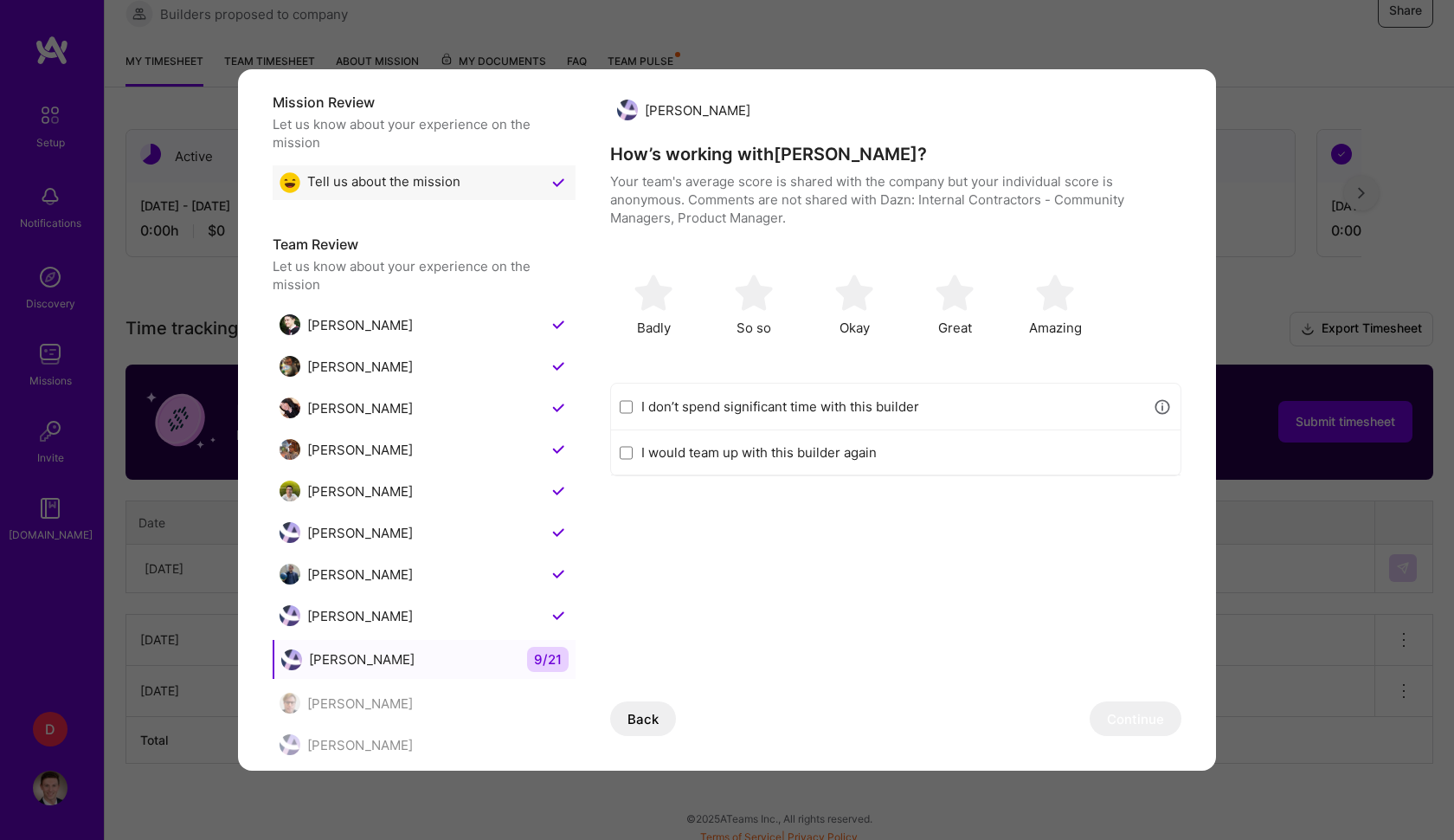
click at [631, 401] on input "I don’t spend significant time with this builder" at bounding box center [626, 406] width 13 height 14
click at [1164, 722] on button "Continue" at bounding box center [1136, 719] width 92 height 35
click at [633, 409] on div "I don’t spend significant time with this builder" at bounding box center [896, 406] width 570 height 47
click at [627, 409] on input "I don’t spend significant time with this builder" at bounding box center [626, 406] width 13 height 14
click at [1147, 728] on button "Continue" at bounding box center [1136, 719] width 92 height 35
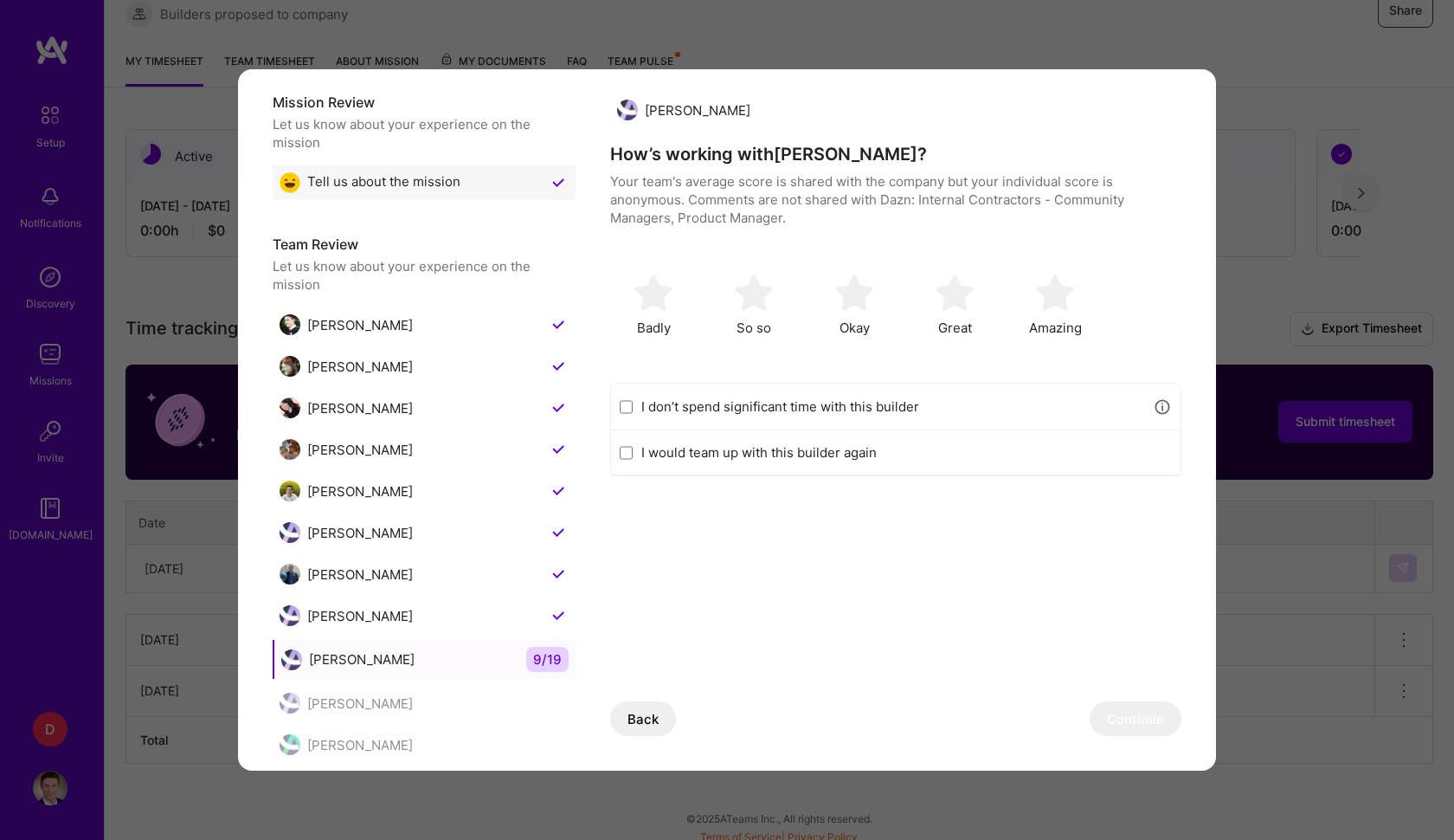
click at [621, 408] on input "I don’t spend significant time with this builder" at bounding box center [626, 406] width 13 height 14
click at [1145, 732] on button "Continue" at bounding box center [1136, 719] width 92 height 35
click at [631, 405] on input "I don’t spend significant time with this builder" at bounding box center [626, 406] width 13 height 14
click at [1116, 711] on button "Continue" at bounding box center [1136, 719] width 92 height 35
click at [630, 403] on input "I don’t spend significant time with this builder" at bounding box center [626, 406] width 13 height 14
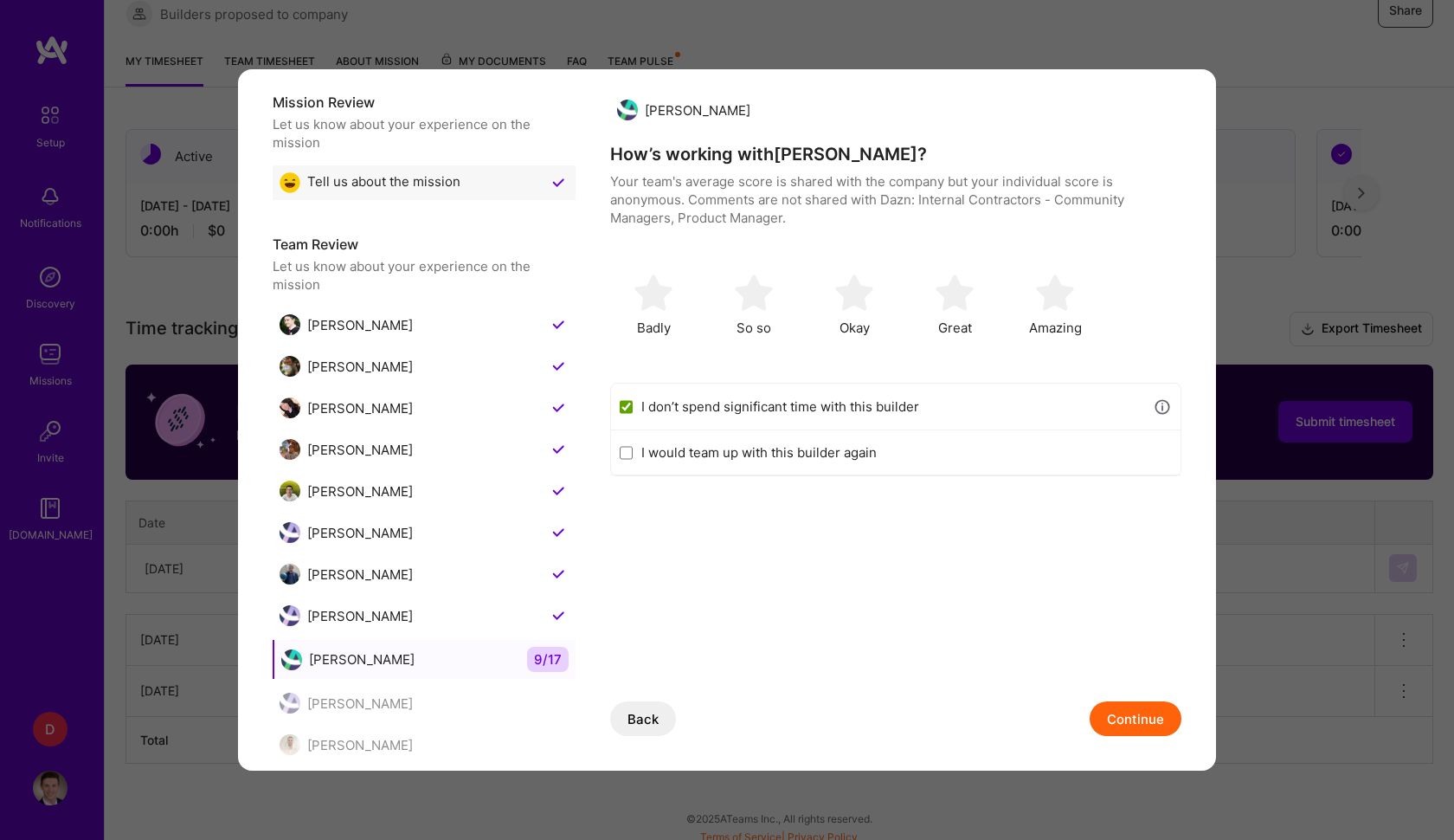
click at [1154, 712] on button "Continue" at bounding box center [1136, 719] width 92 height 35
click at [634, 407] on div "I don’t spend significant time with this builder" at bounding box center [896, 406] width 570 height 47
click at [622, 406] on input "I don’t spend significant time with this builder" at bounding box center [626, 406] width 13 height 14
click at [1135, 727] on button "Continue" at bounding box center [1136, 719] width 92 height 35
click at [630, 409] on input "I don’t spend significant time with this builder" at bounding box center [626, 406] width 13 height 14
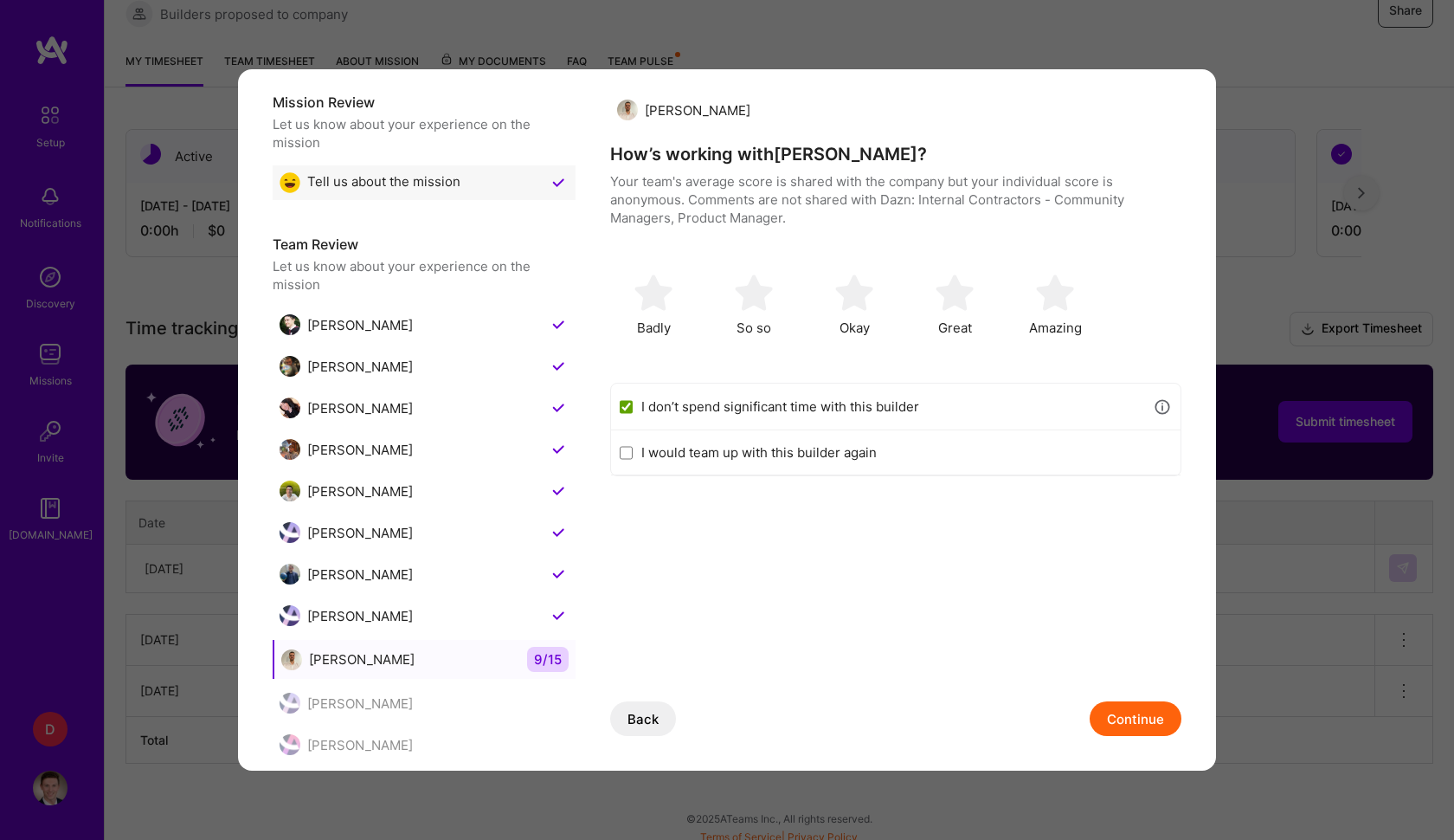
click at [1118, 708] on button "Continue" at bounding box center [1136, 719] width 92 height 35
click at [621, 400] on input "I don’t spend significant time with this builder" at bounding box center [626, 406] width 13 height 14
click at [1136, 722] on button "Continue" at bounding box center [1136, 719] width 92 height 35
click at [616, 403] on div "I don’t spend significant time with this builder" at bounding box center [896, 406] width 570 height 47
click at [631, 410] on input "I don’t spend significant time with this builder" at bounding box center [626, 406] width 13 height 14
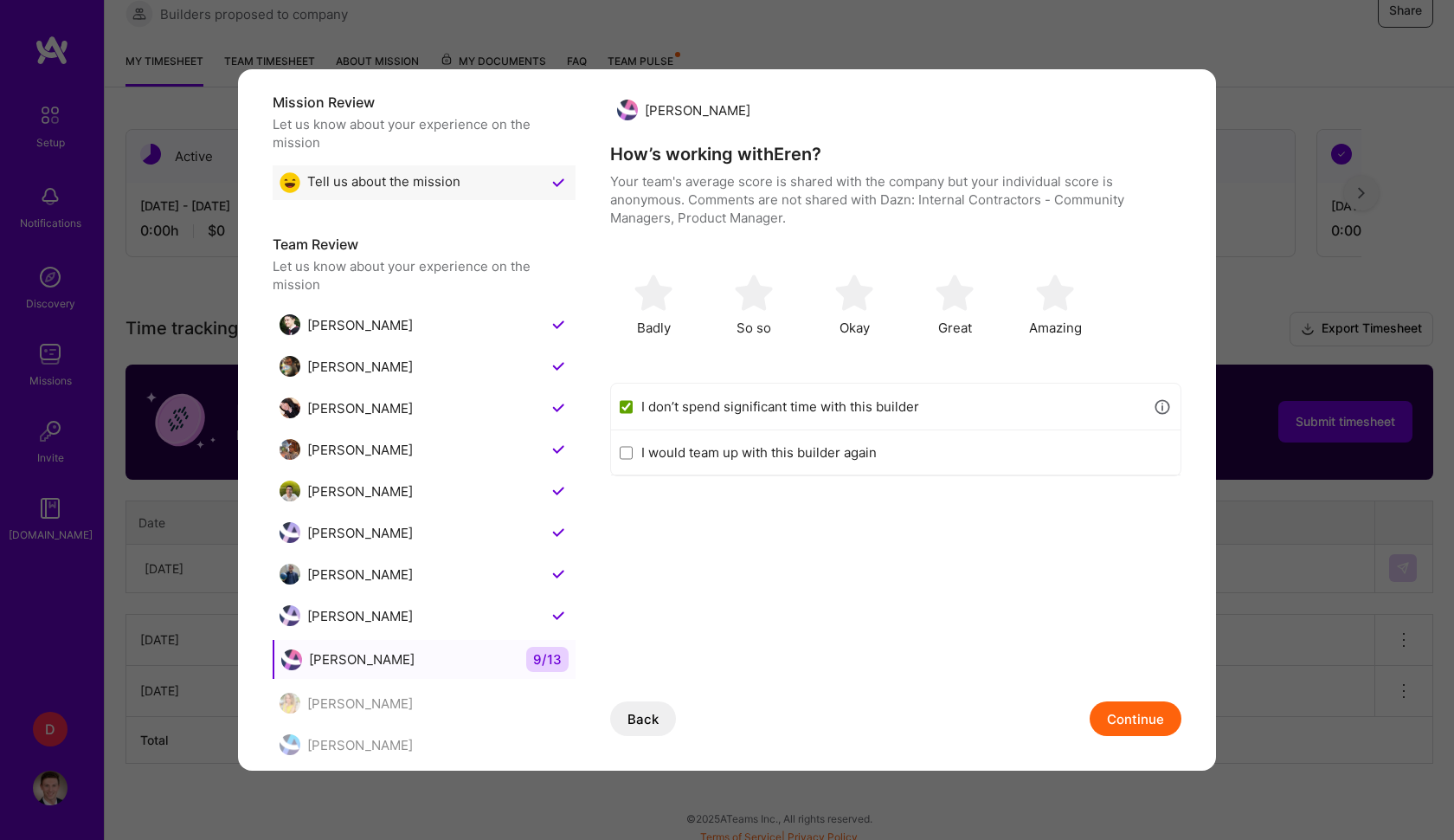
click at [1120, 721] on button "Continue" at bounding box center [1136, 719] width 92 height 35
click at [629, 400] on input "I don’t spend significant time with this builder" at bounding box center [626, 406] width 13 height 14
click at [1135, 708] on button "Continue" at bounding box center [1136, 719] width 92 height 35
click at [623, 400] on input "I don’t spend significant time with this builder" at bounding box center [626, 406] width 13 height 14
drag, startPoint x: 1193, startPoint y: 723, endPoint x: 1168, endPoint y: 720, distance: 25.2
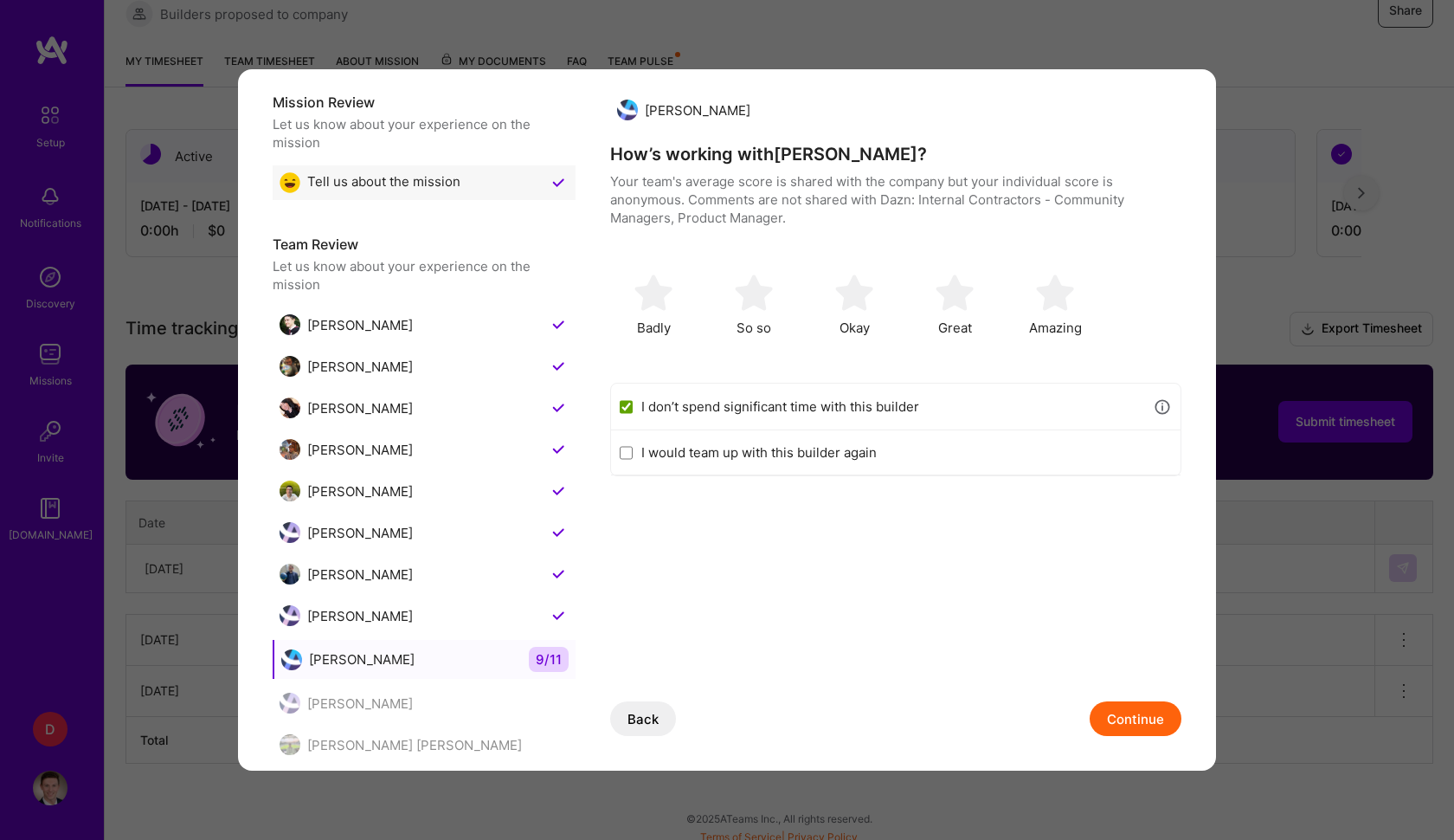
click at [1193, 723] on div "Mission Review Let us know about your experience on the mission Tell us about t…" at bounding box center [727, 419] width 978 height 701
click at [1167, 720] on button "Continue" at bounding box center [1136, 719] width 92 height 35
click at [624, 407] on input "I don’t spend significant time with this builder" at bounding box center [626, 406] width 13 height 14
drag, startPoint x: 1080, startPoint y: 718, endPoint x: 1107, endPoint y: 724, distance: 27.7
click at [1089, 721] on div "Back Continue" at bounding box center [896, 719] width 572 height 35
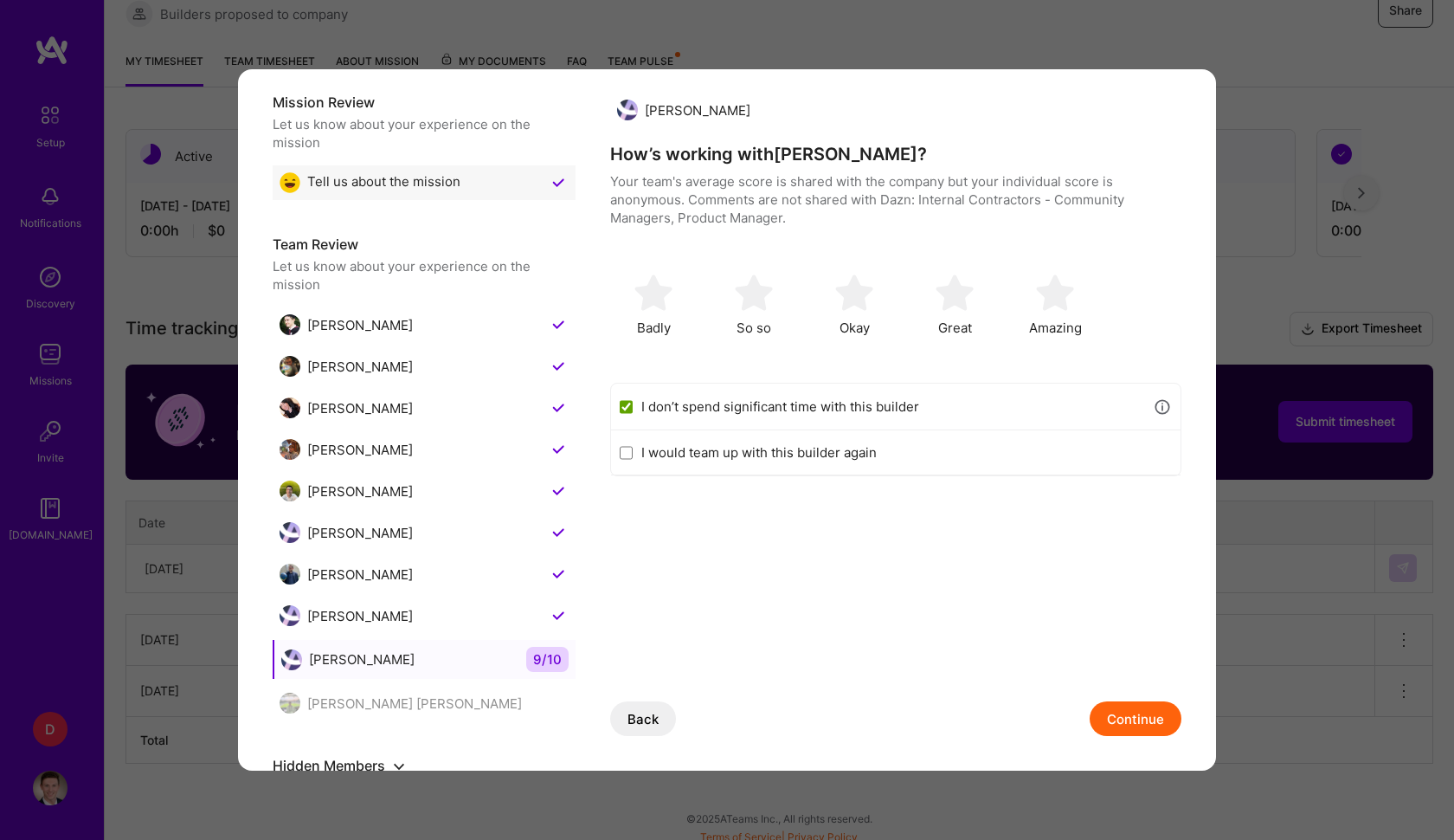
click at [1124, 725] on button "Continue" at bounding box center [1136, 719] width 92 height 35
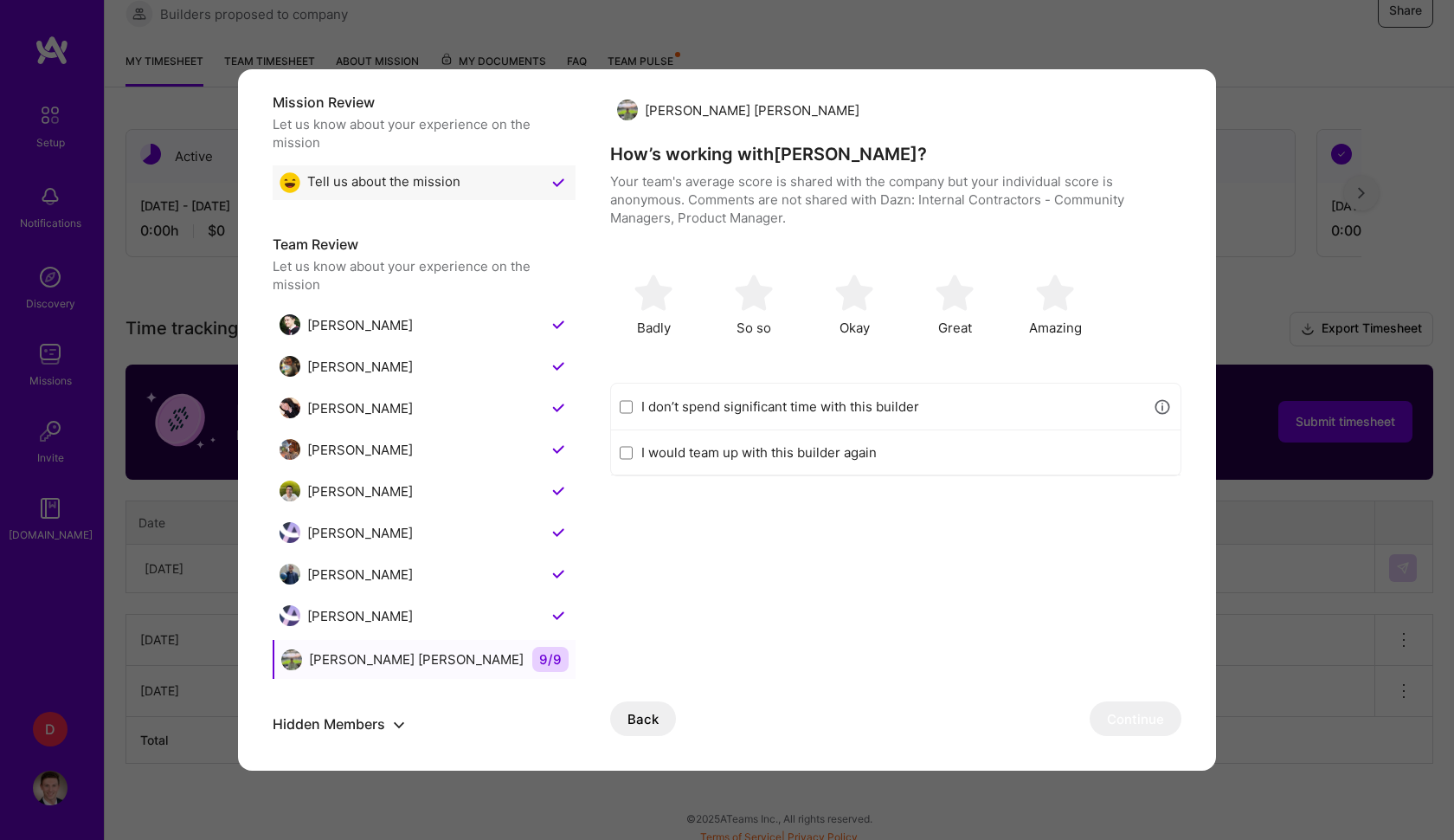
click at [625, 404] on input "I don’t spend significant time with this builder" at bounding box center [626, 406] width 13 height 14
checkbox input "true"
click at [1154, 717] on button "Continue" at bounding box center [1136, 719] width 92 height 35
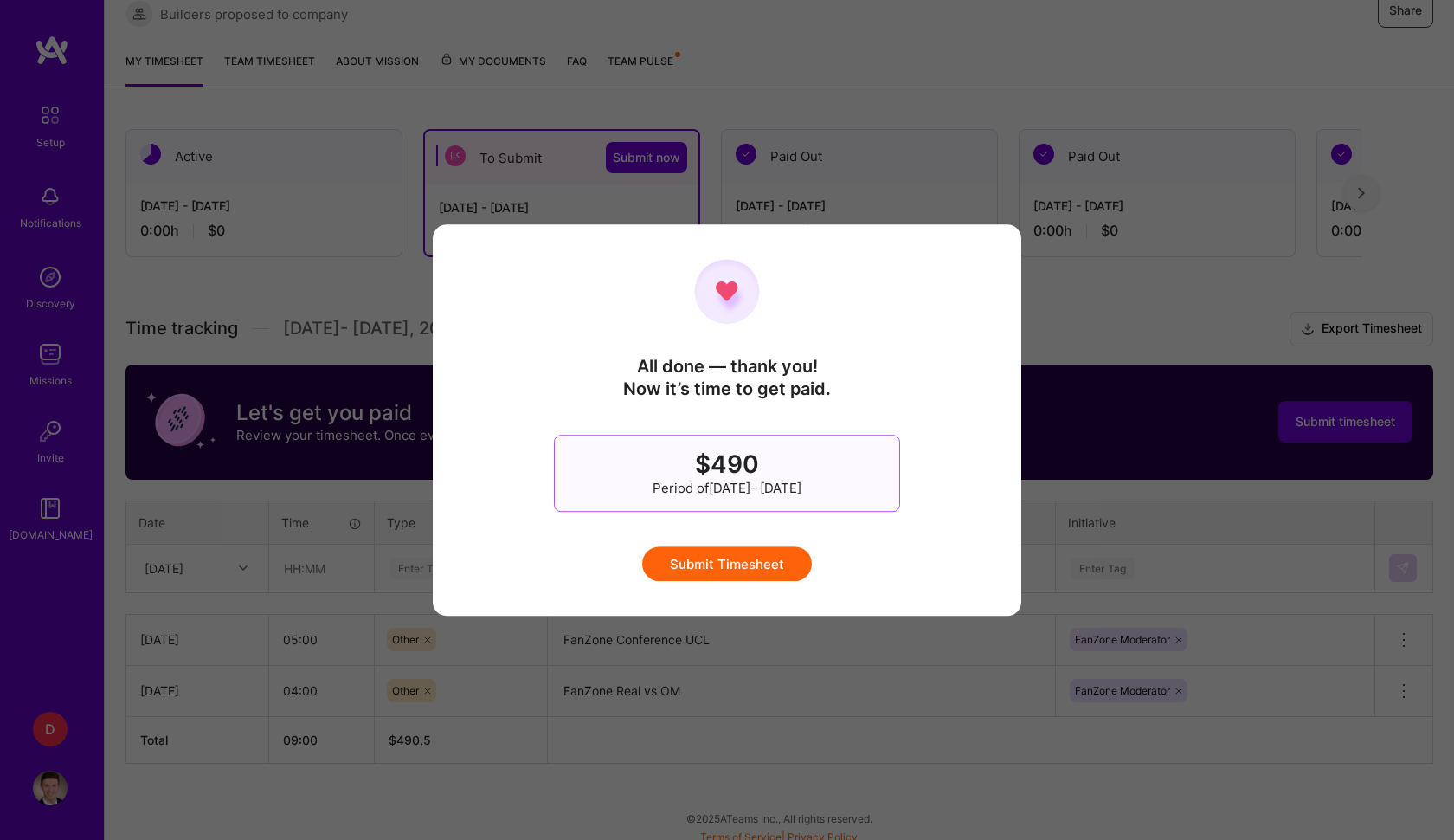
scroll to position [0, 0]
click at [730, 553] on button "Submit Timesheet" at bounding box center [727, 563] width 170 height 35
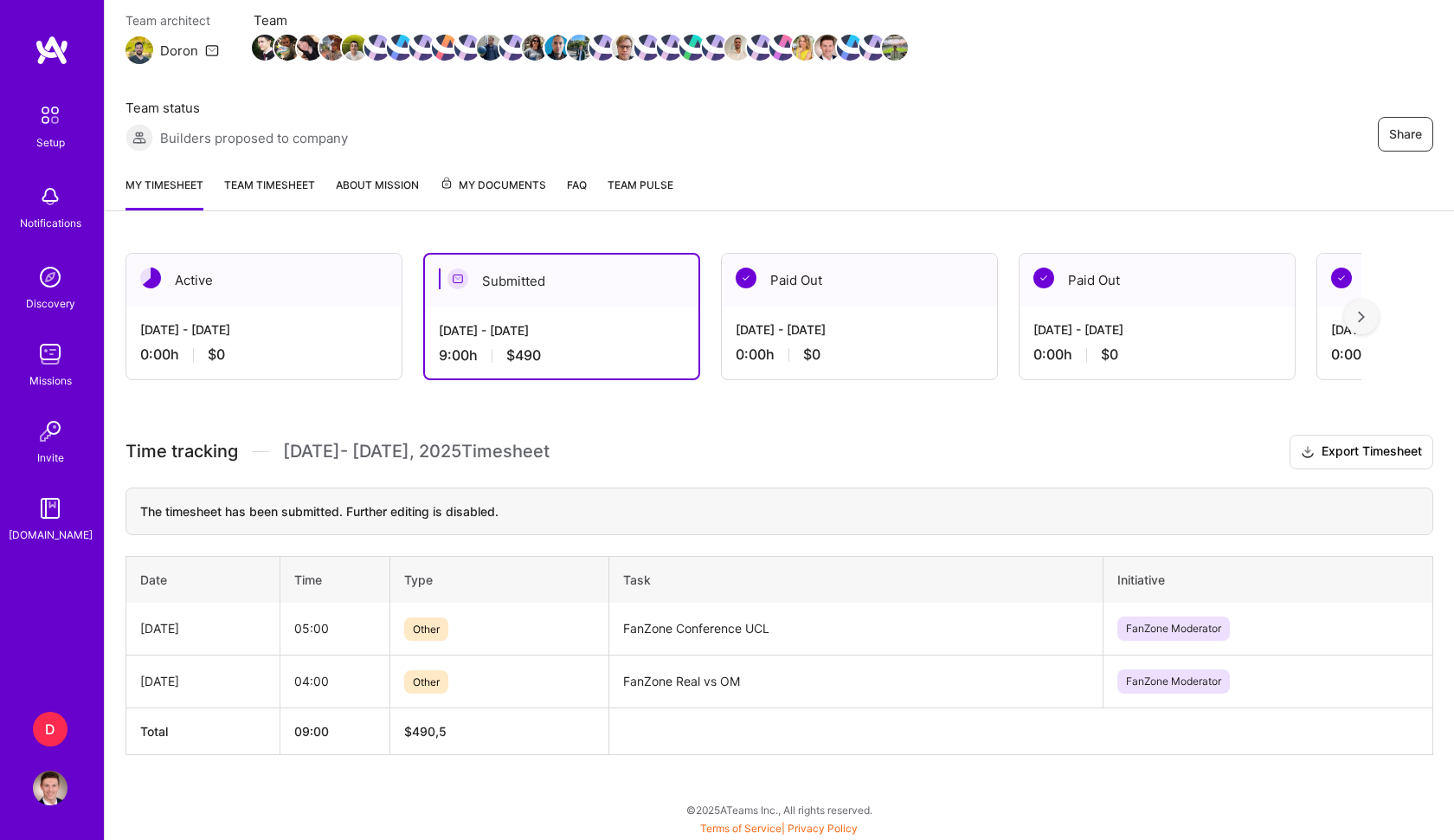
scroll to position [153, 0]
